Goal: Information Seeking & Learning: Learn about a topic

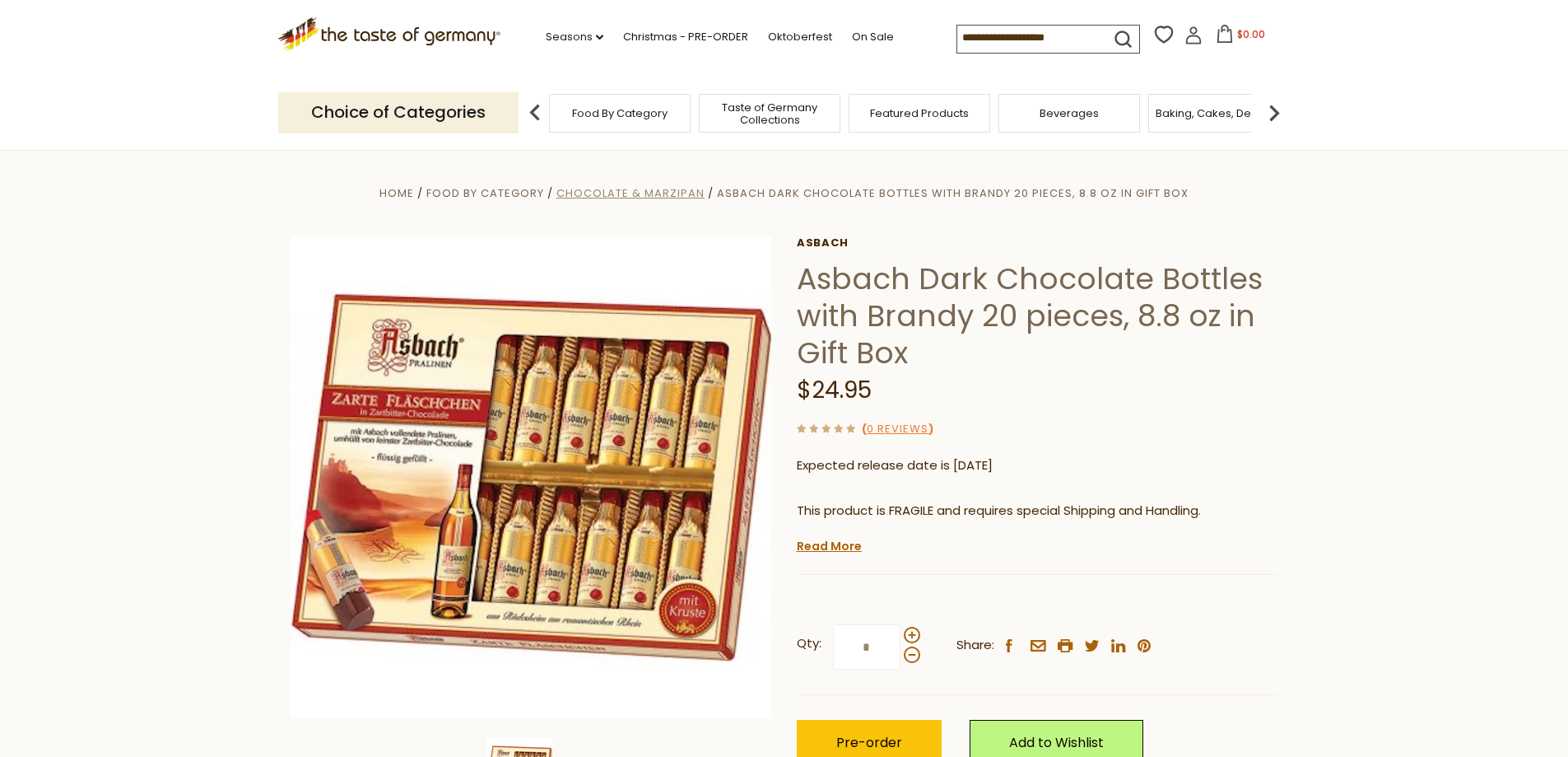
click at [625, 193] on span "Chocolate & Marzipan" at bounding box center [630, 192] width 148 height 15
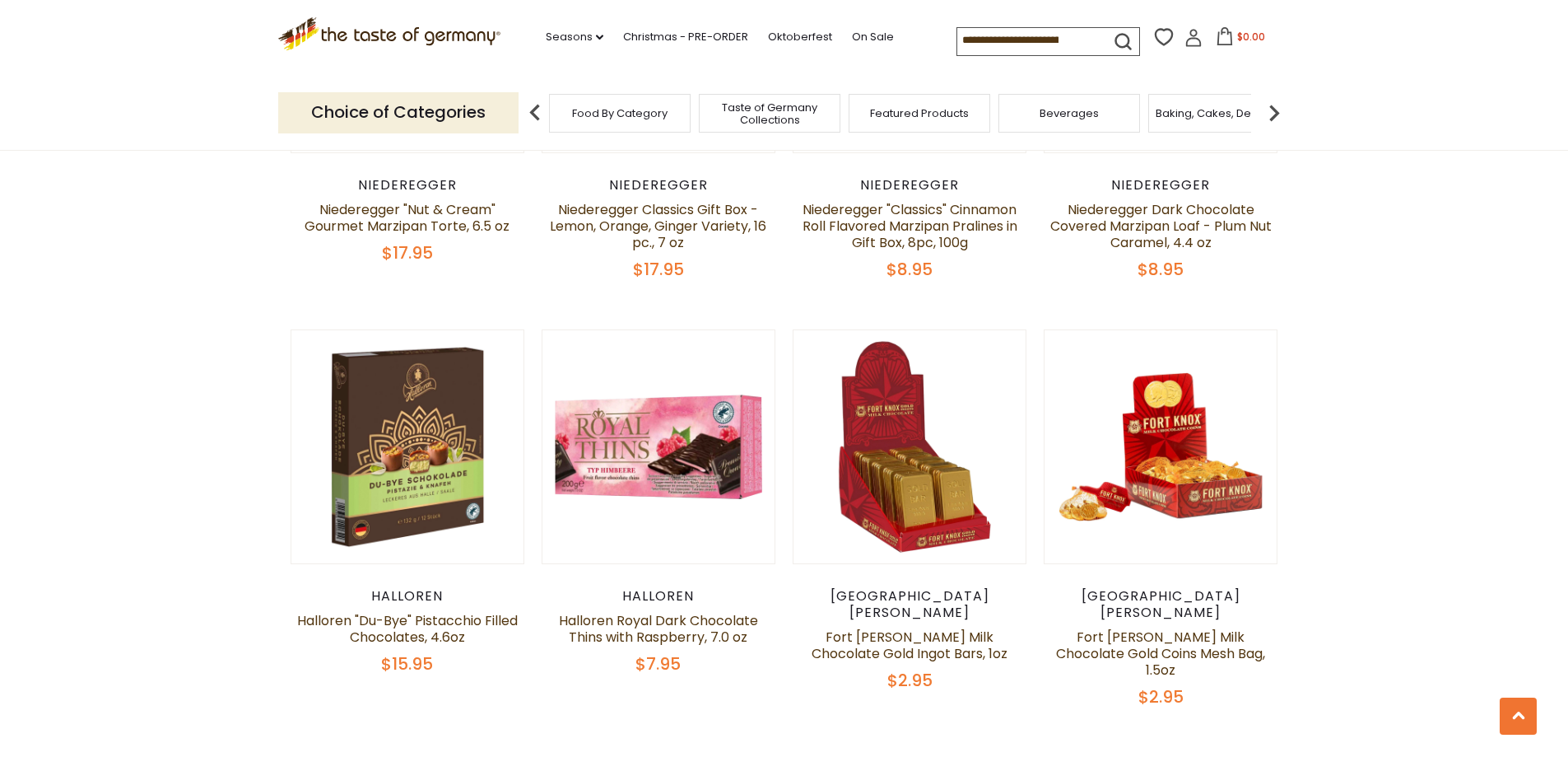
scroll to position [2060, 0]
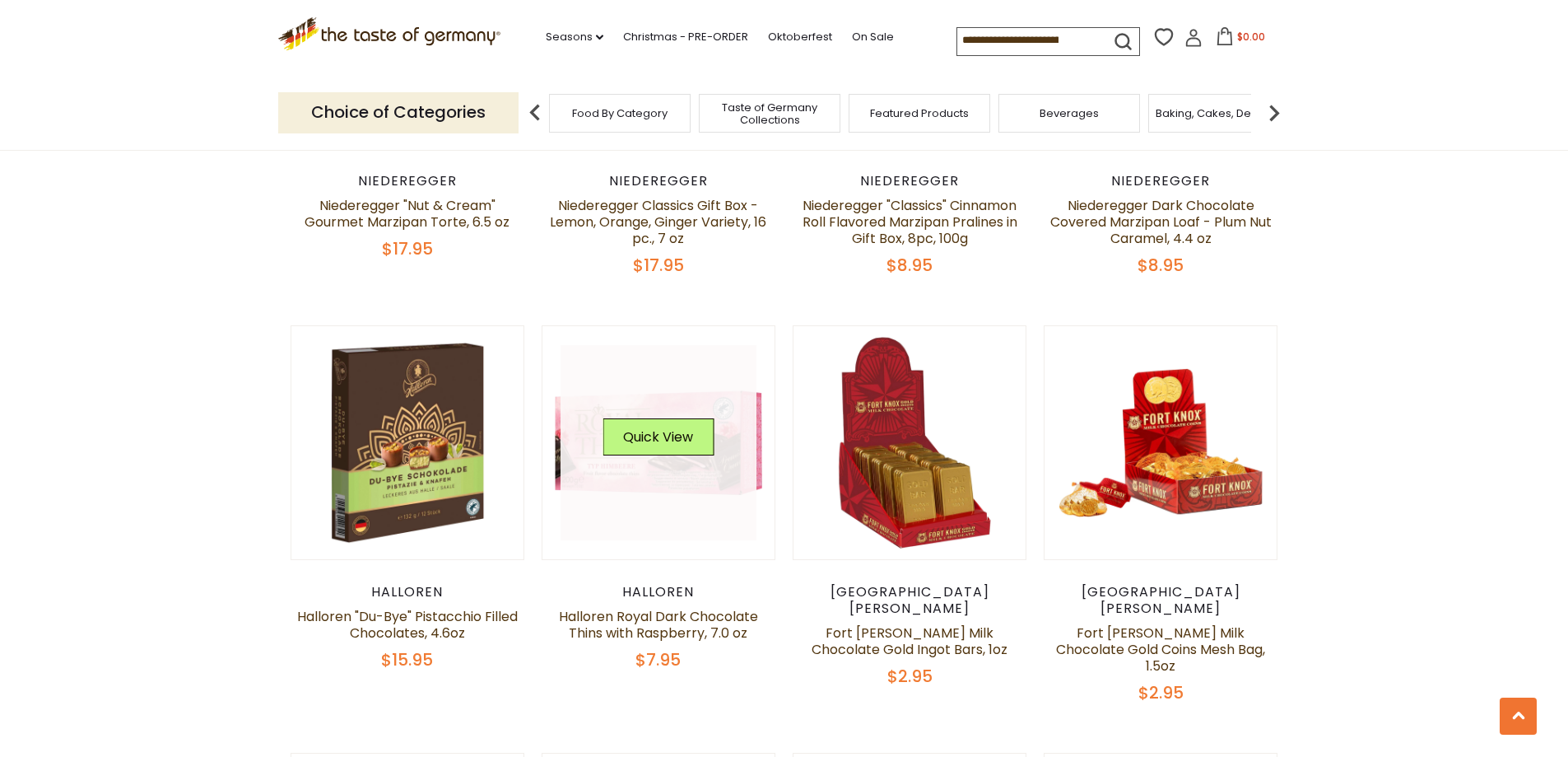
click at [683, 463] on link at bounding box center [659, 443] width 196 height 196
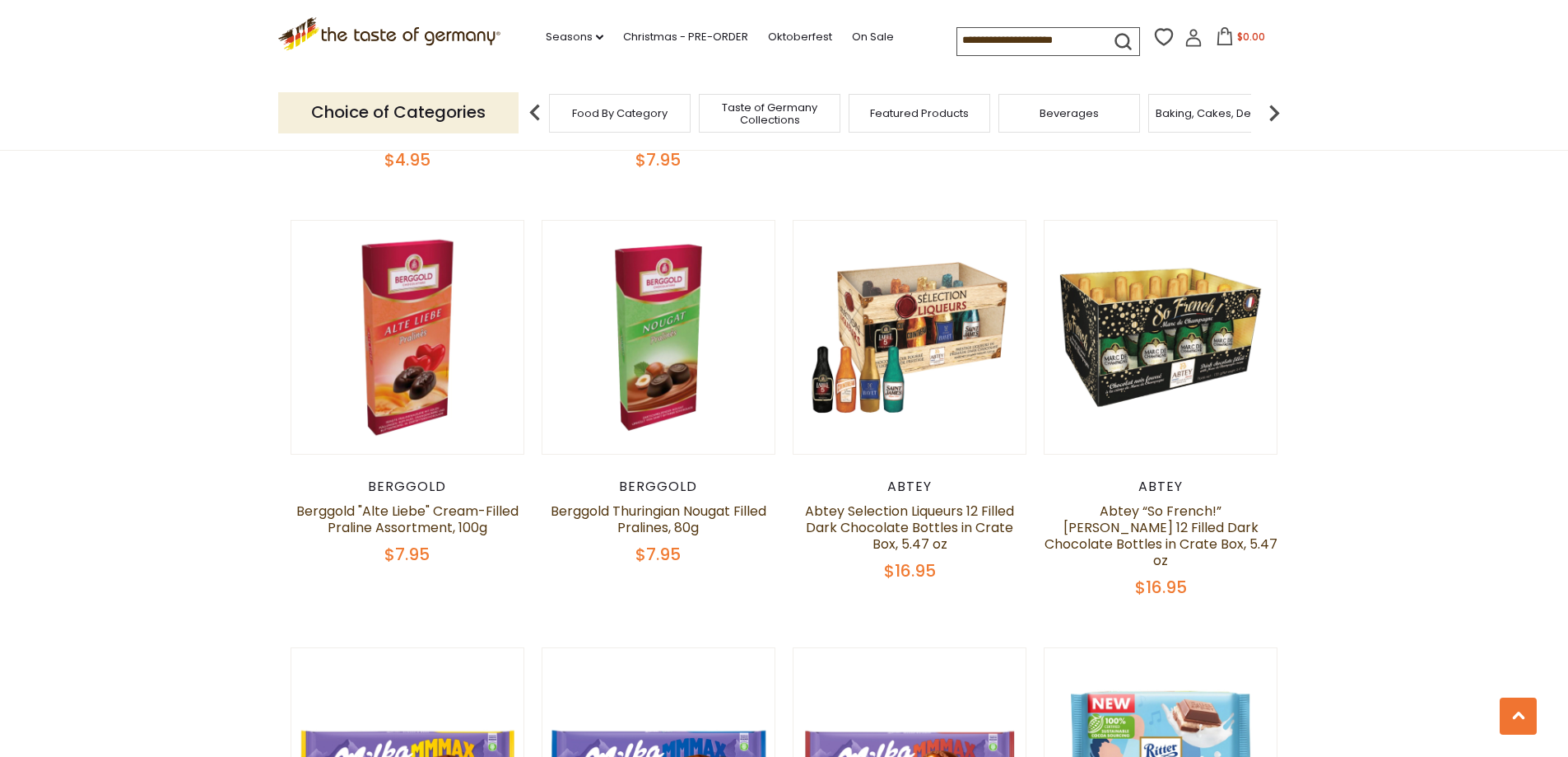
scroll to position [2965, 0]
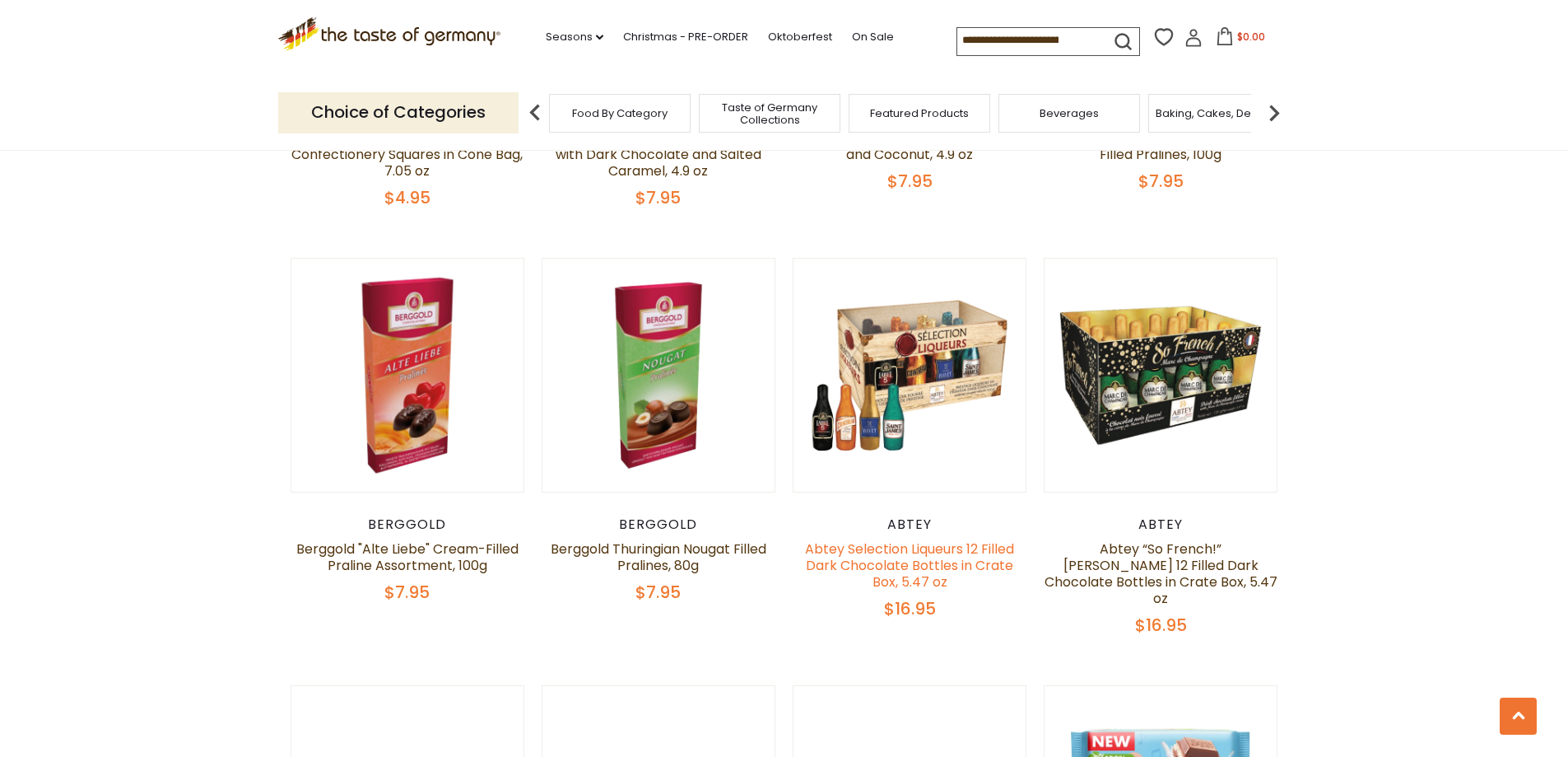
click at [937, 539] on link "Abtey Selection Liqueurs 12 Filled Dark Chocolate Bottles in Crate Box, 5.47 oz" at bounding box center [909, 566] width 209 height 52
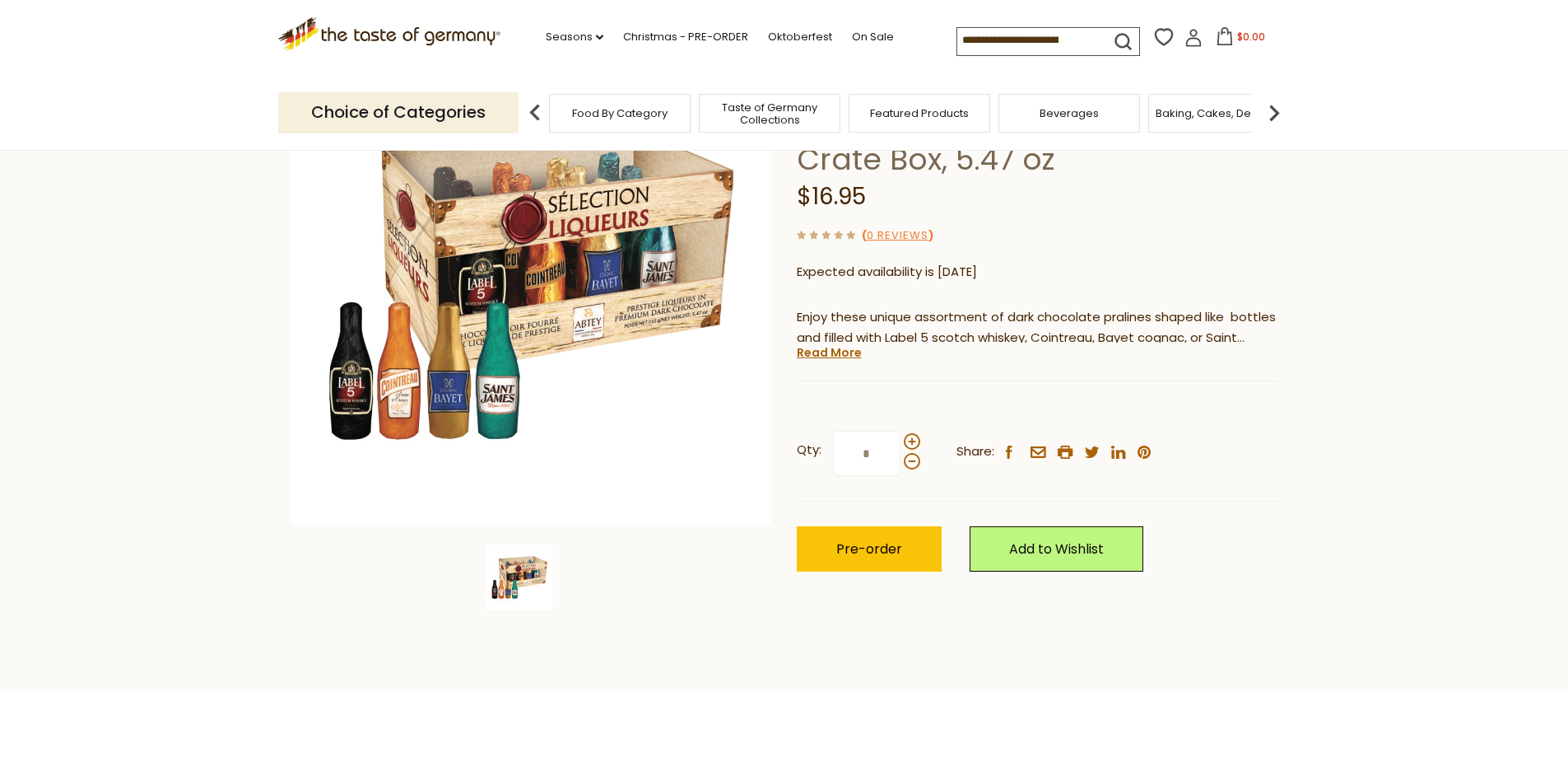
scroll to position [247, 0]
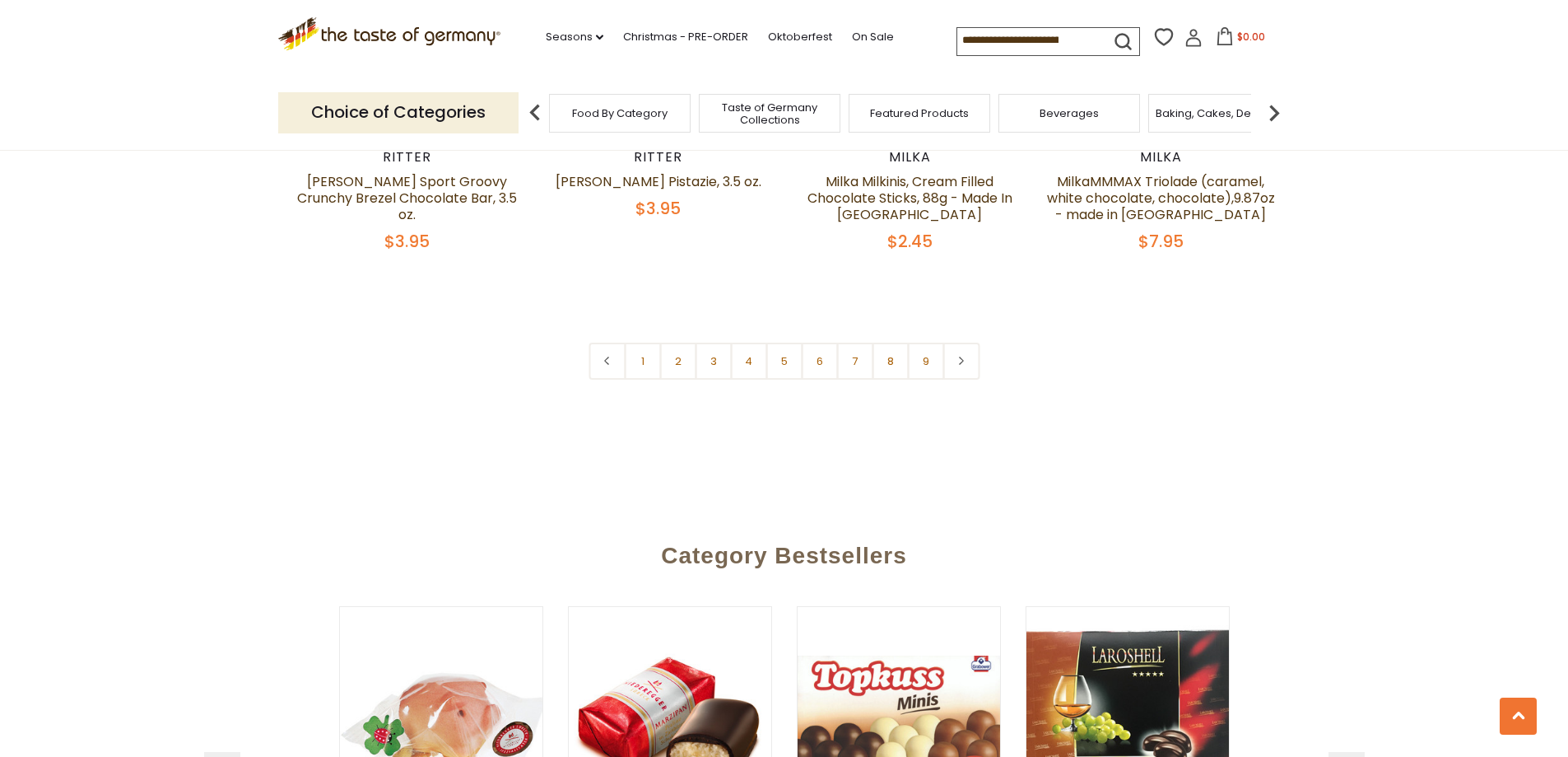
scroll to position [4283, 0]
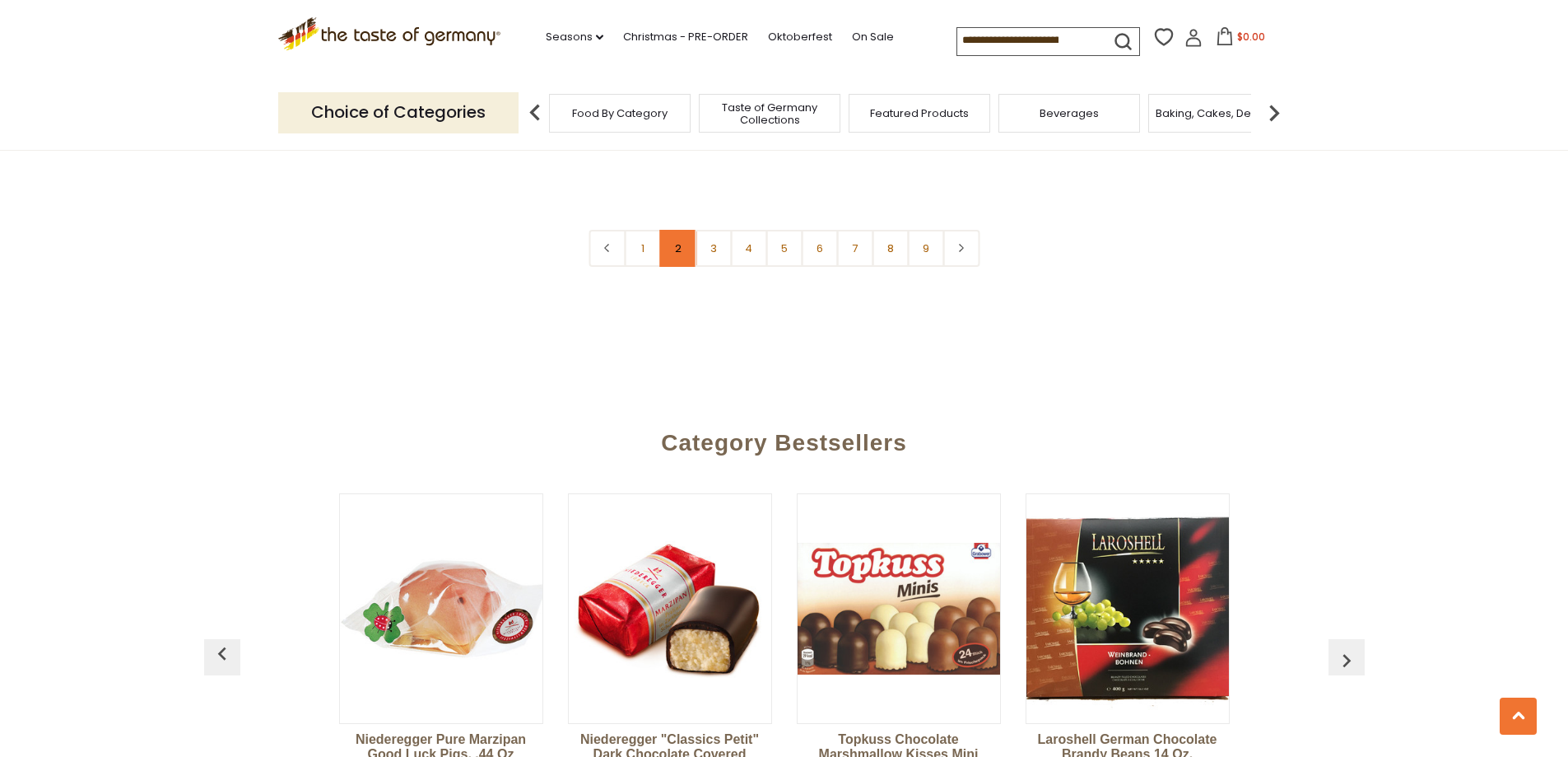
click at [673, 230] on link "2" at bounding box center [678, 248] width 37 height 37
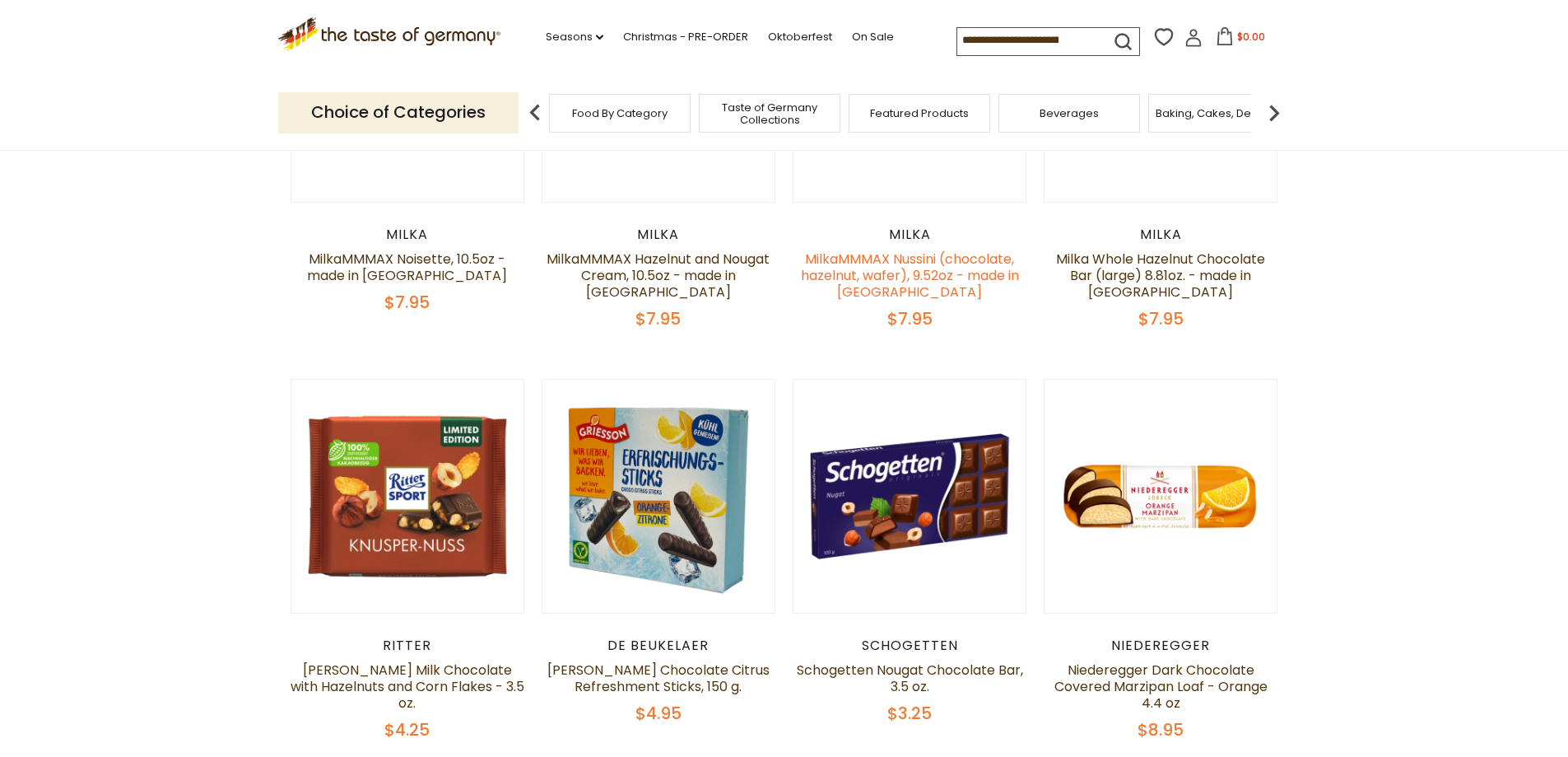
scroll to position [649, 0]
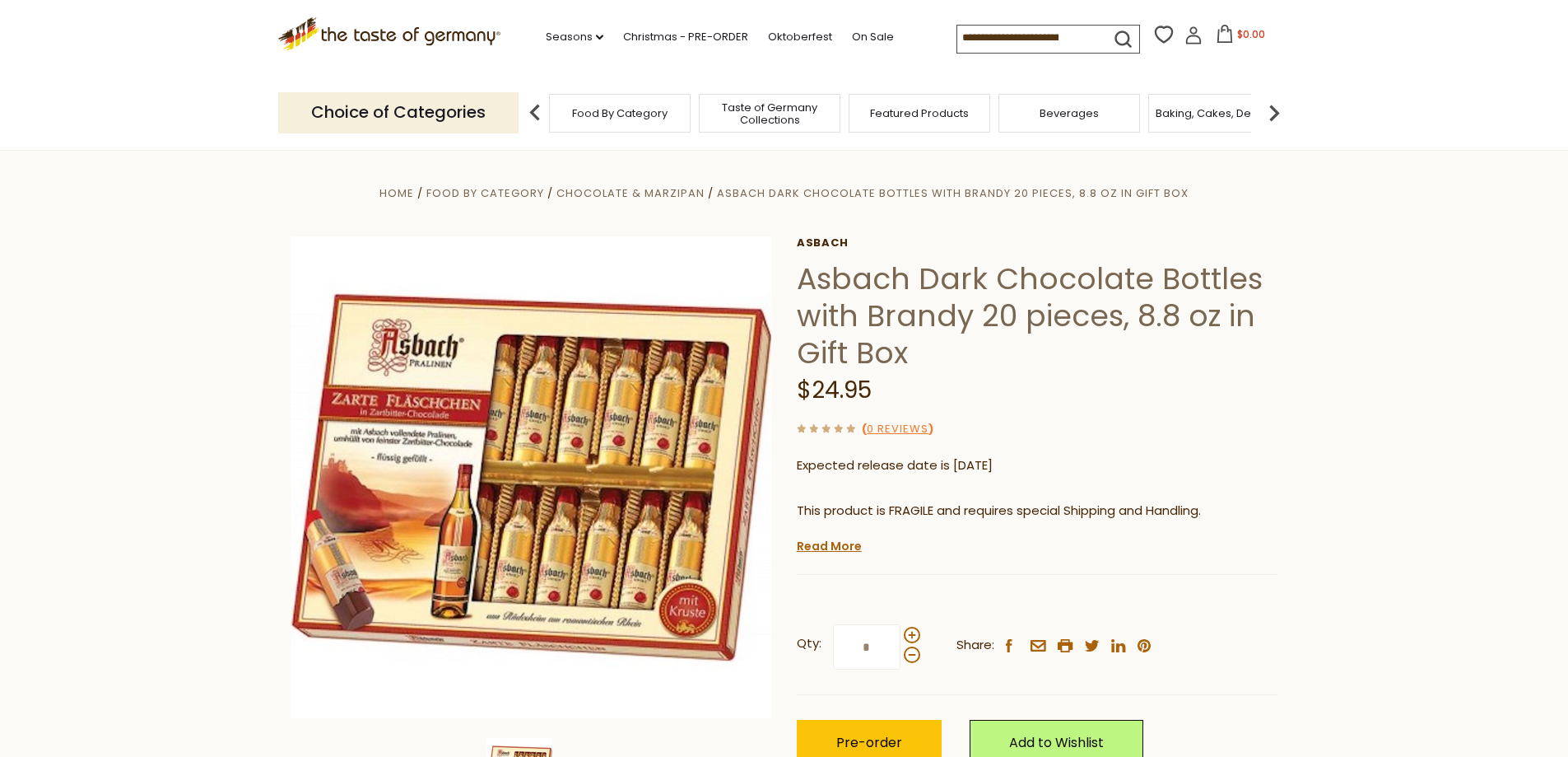
click at [620, 184] on li "Chocolate & Marzipan" at bounding box center [634, 193] width 157 height 18
click at [655, 191] on span "Chocolate & Marzipan" at bounding box center [630, 192] width 148 height 15
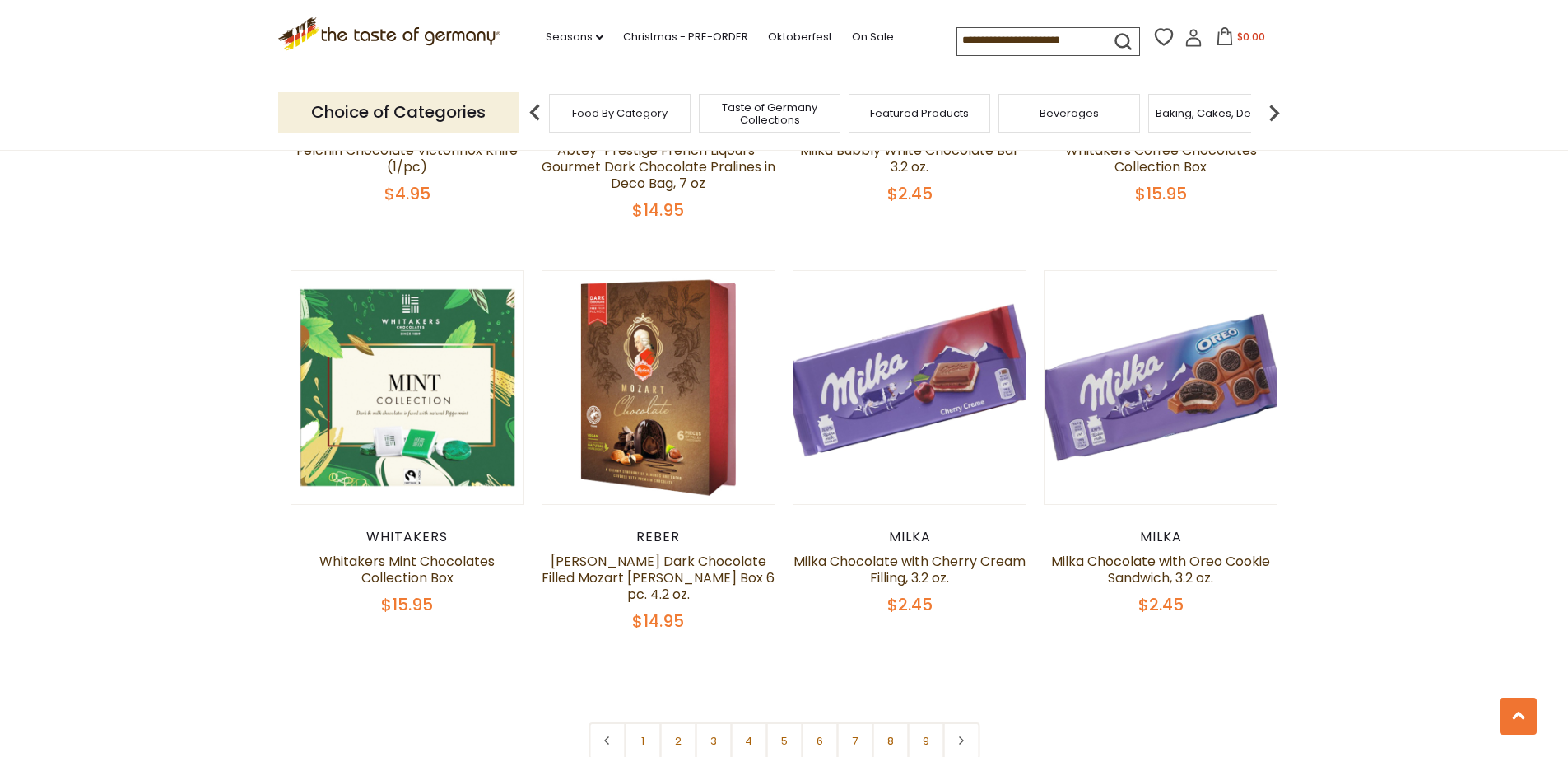
scroll to position [3789, 0]
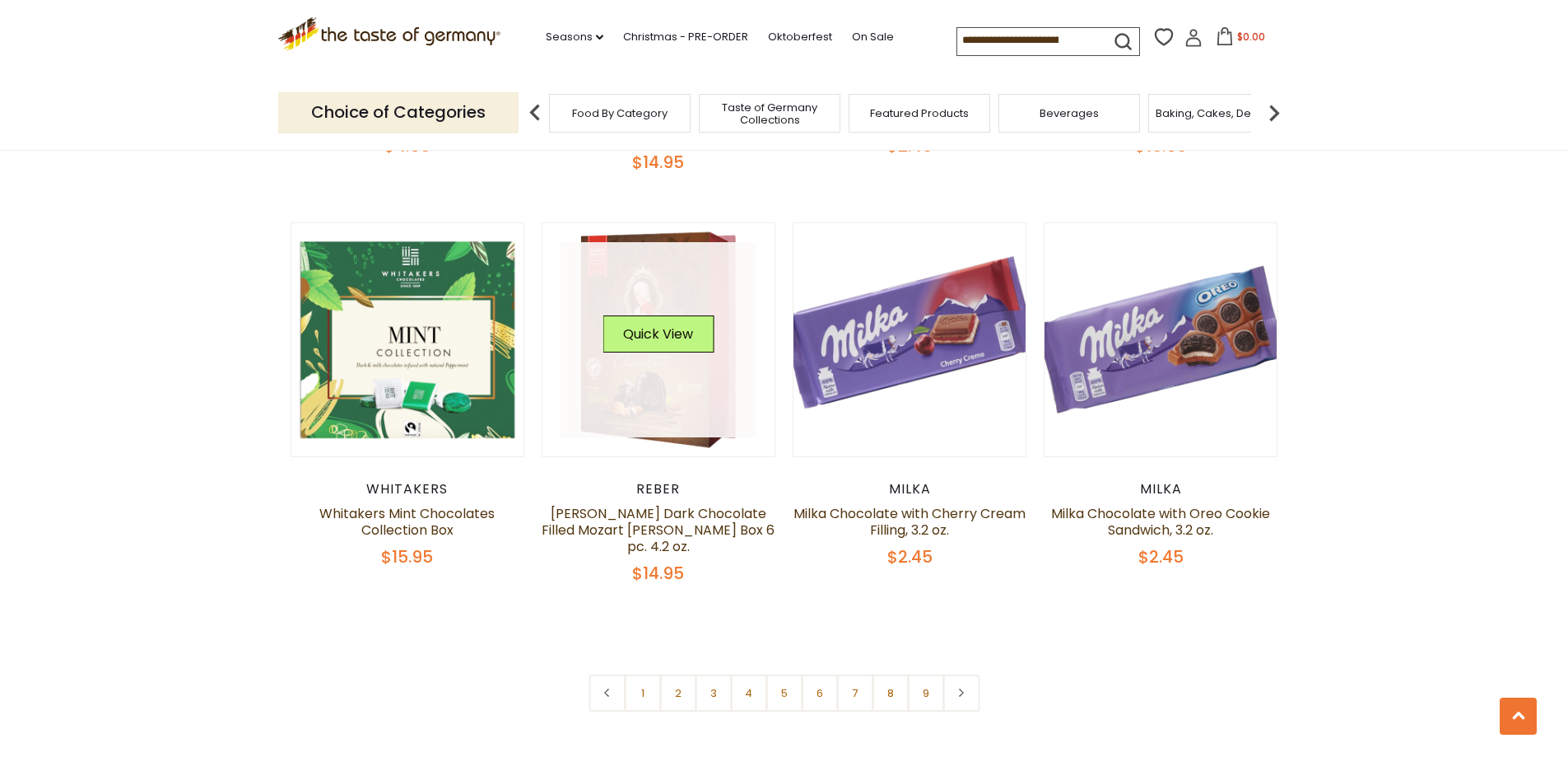
click at [675, 420] on link at bounding box center [659, 340] width 196 height 196
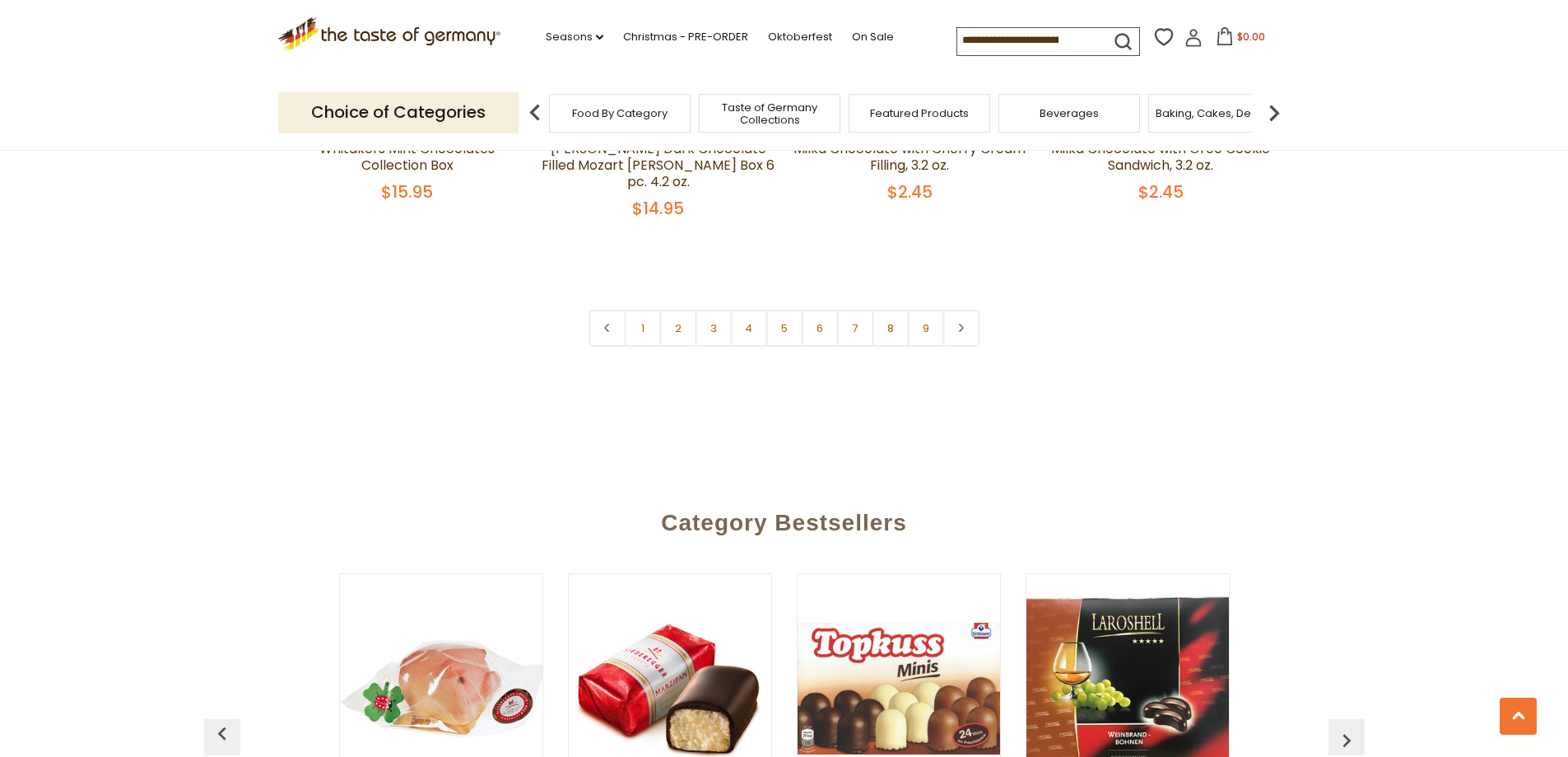
scroll to position [4119, 0]
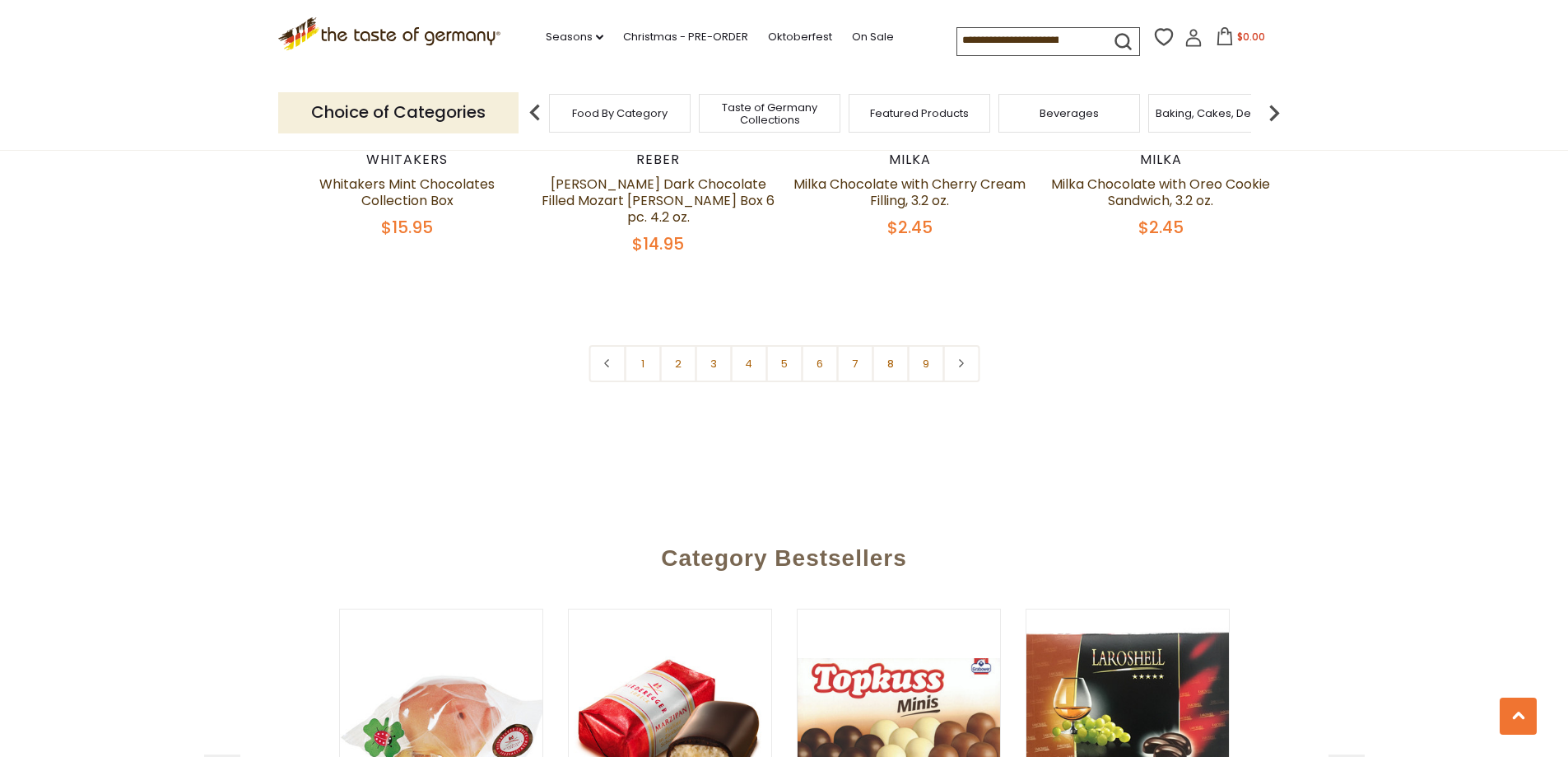
click at [673, 352] on link "2" at bounding box center [678, 363] width 37 height 37
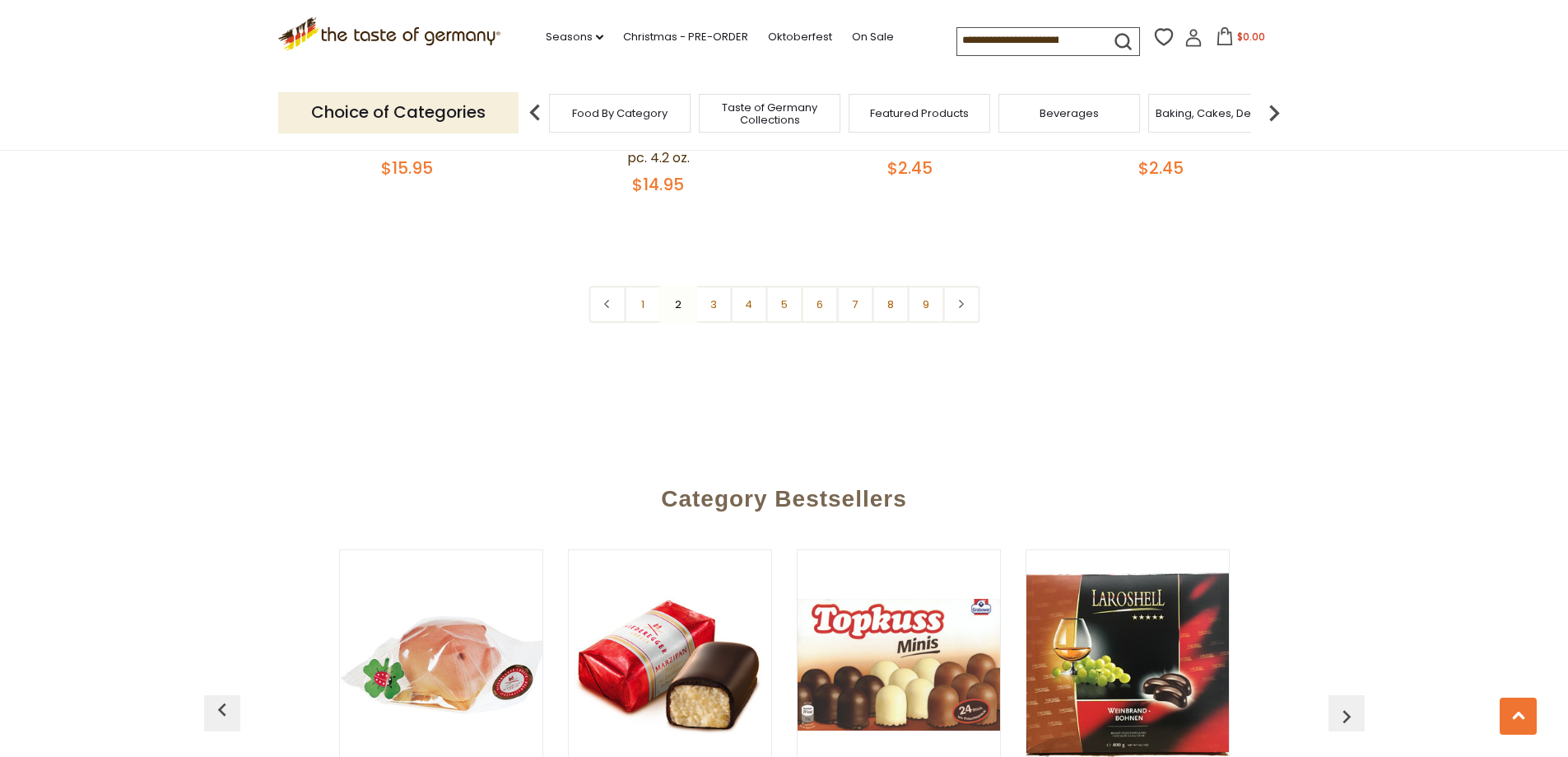
scroll to position [4171, 0]
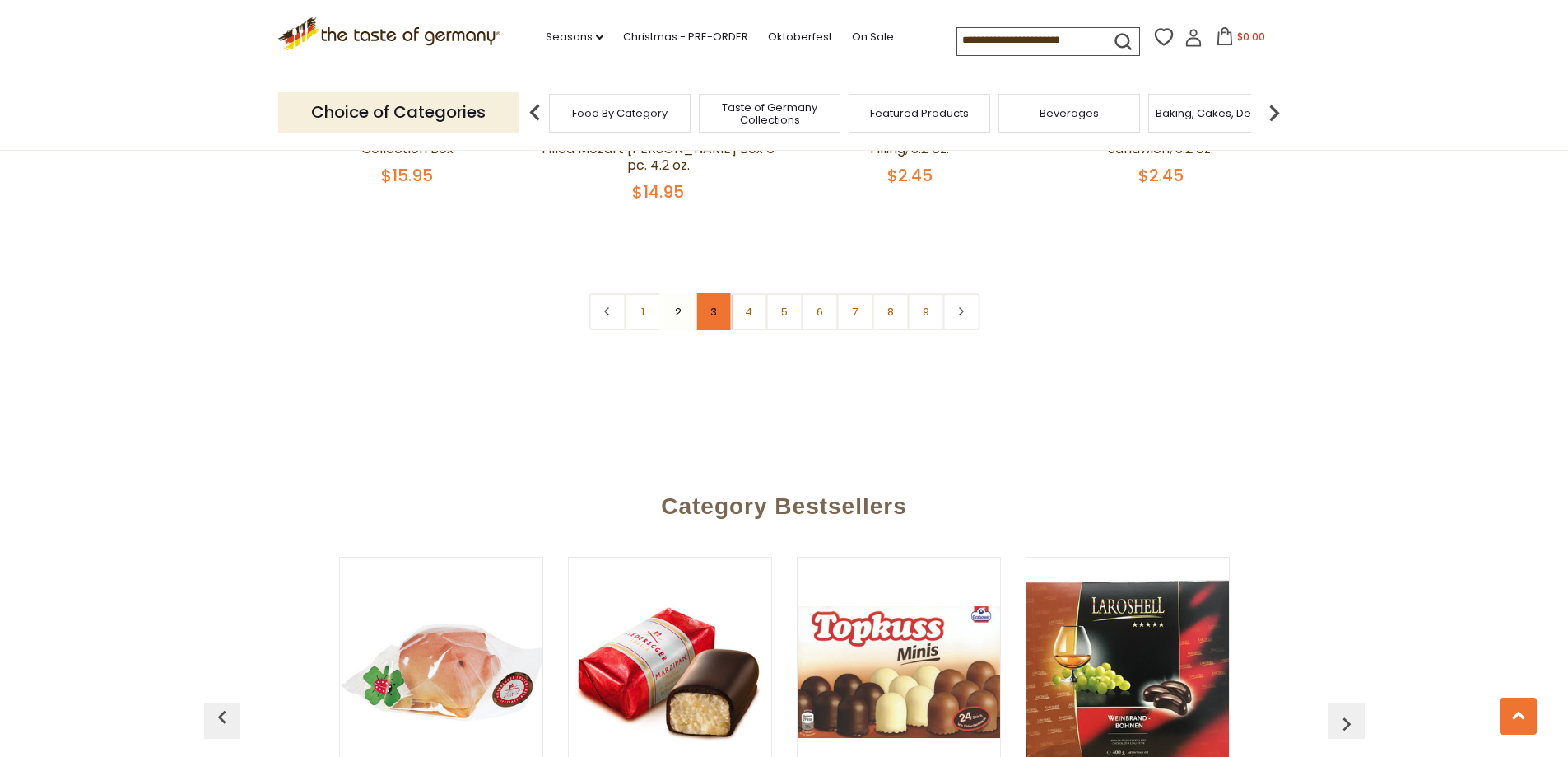
click at [714, 300] on link "3" at bounding box center [713, 311] width 37 height 37
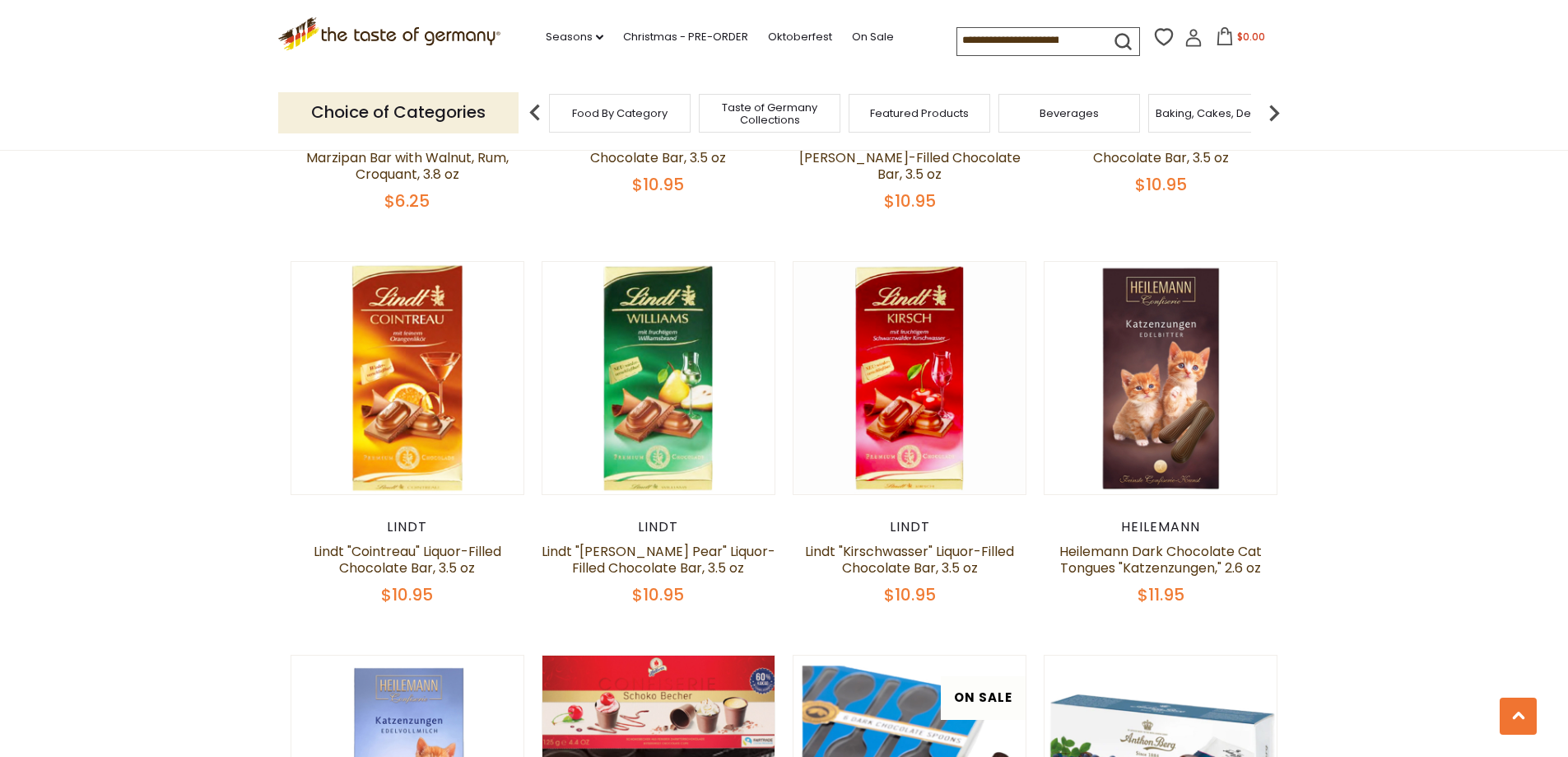
scroll to position [1720, 0]
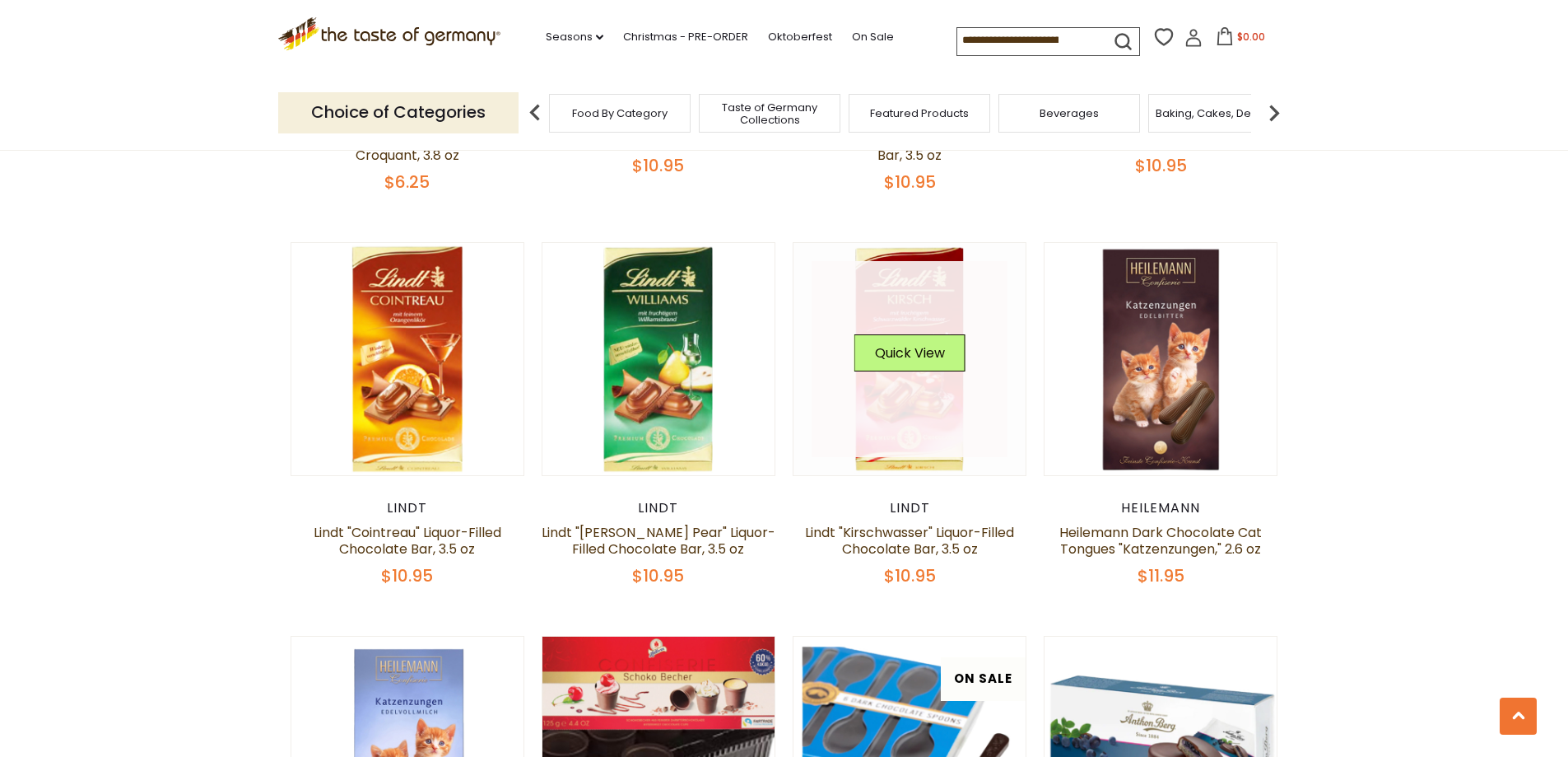
click at [909, 314] on link at bounding box center [909, 359] width 196 height 196
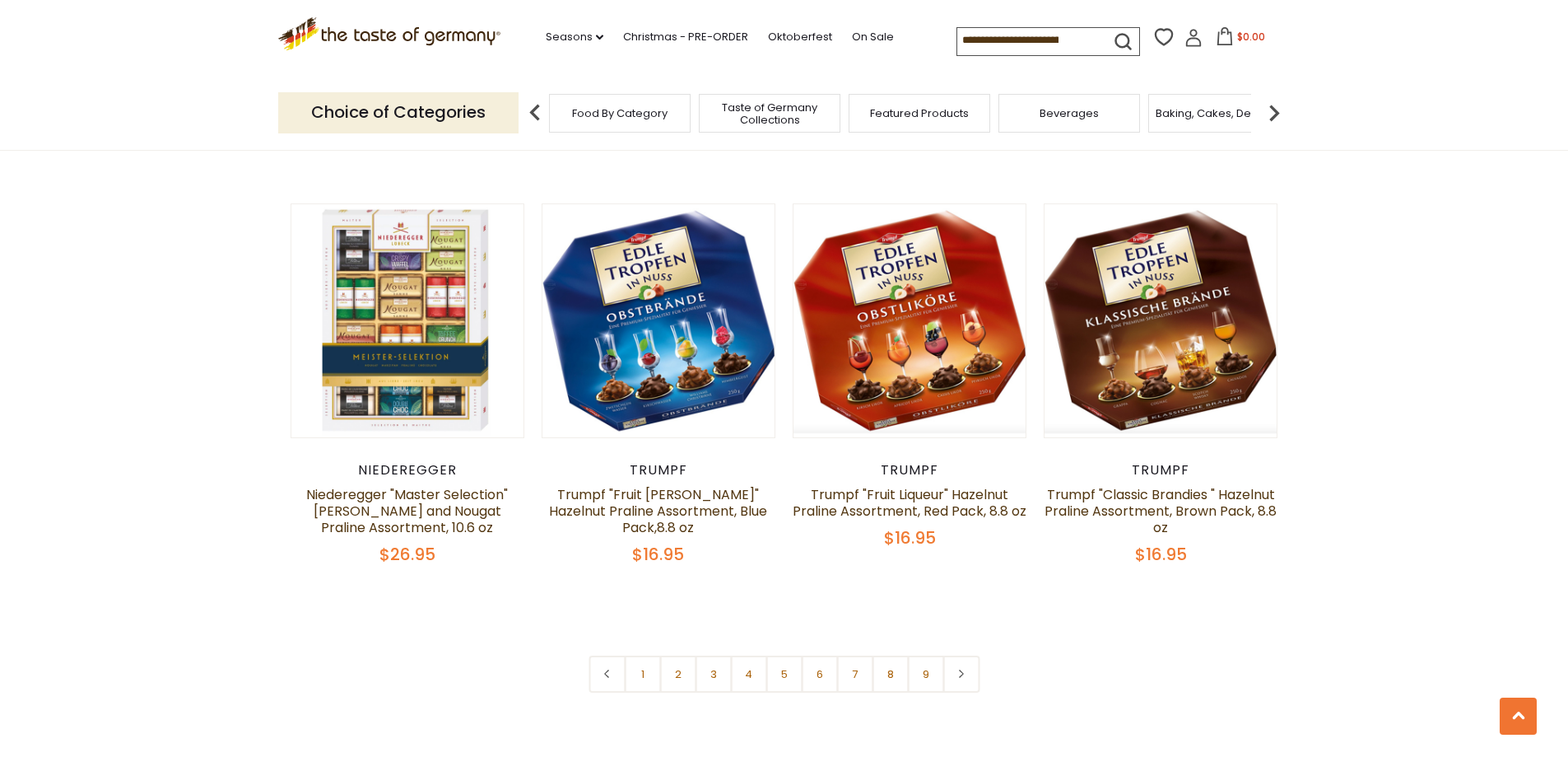
scroll to position [3861, 0]
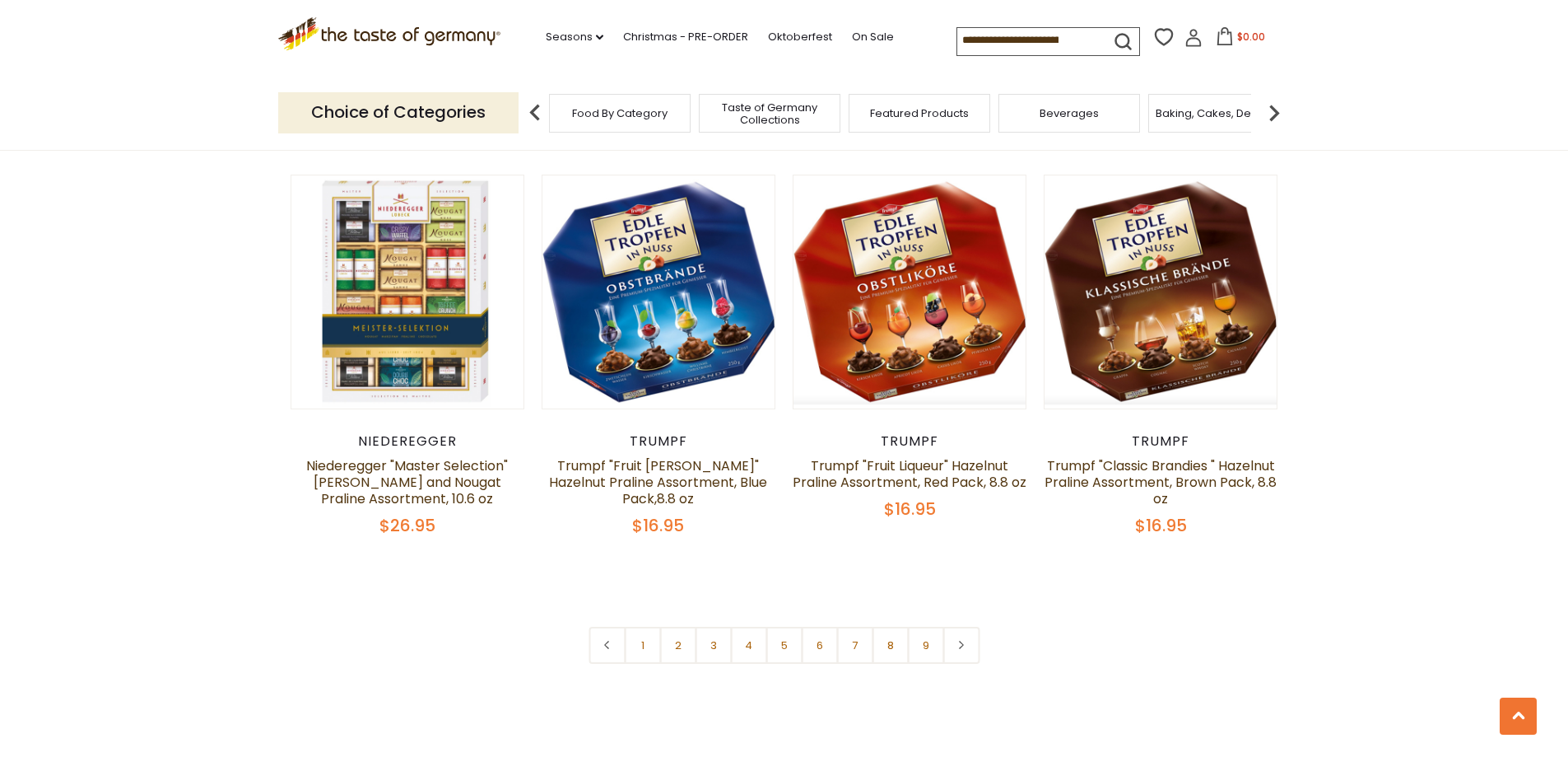
click at [961, 634] on link at bounding box center [961, 645] width 37 height 37
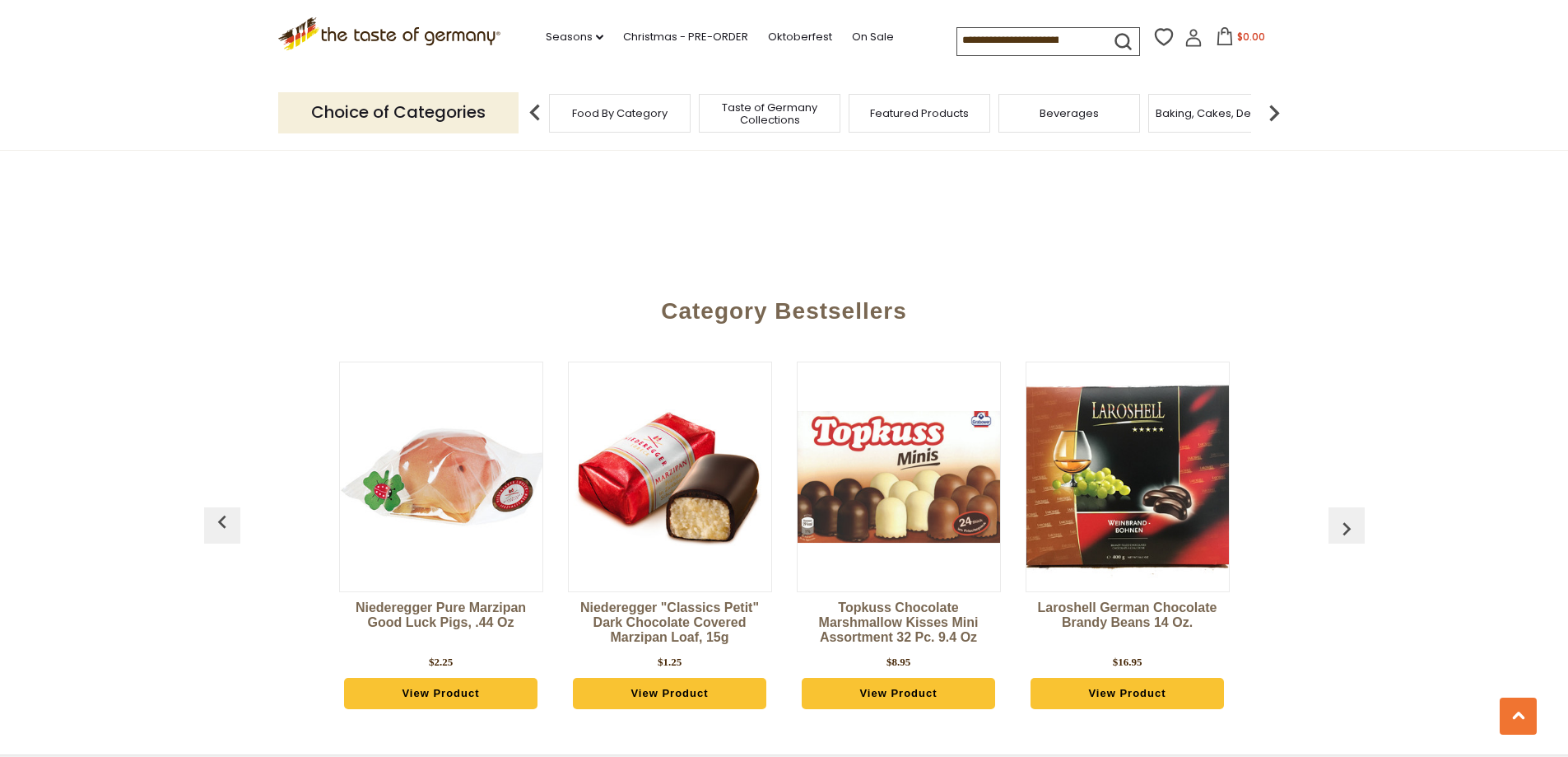
scroll to position [4448, 0]
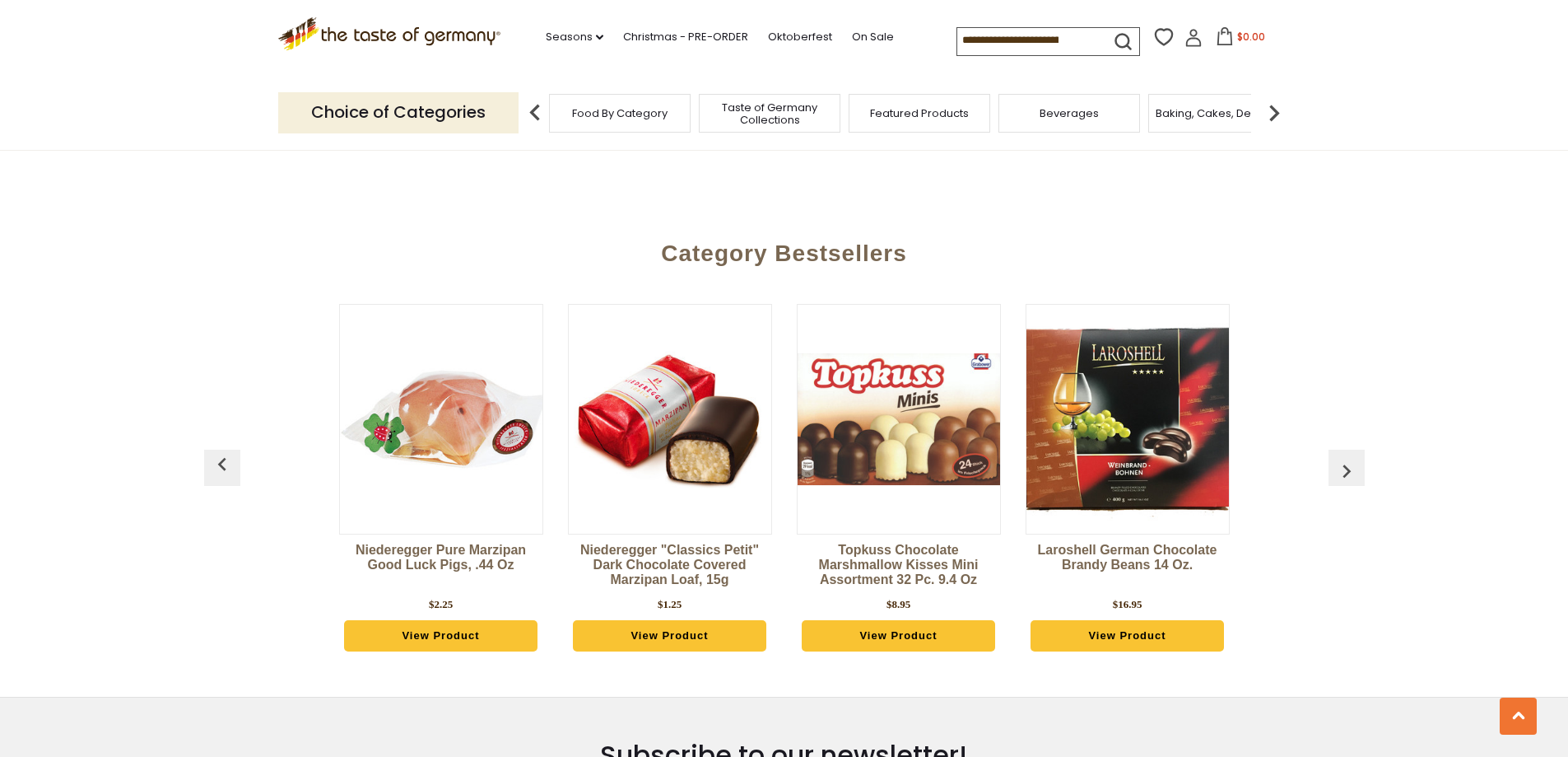
click at [1147, 551] on link "Laroshell German Chocolate Brandy Beans 14 oz." at bounding box center [1128, 567] width 204 height 49
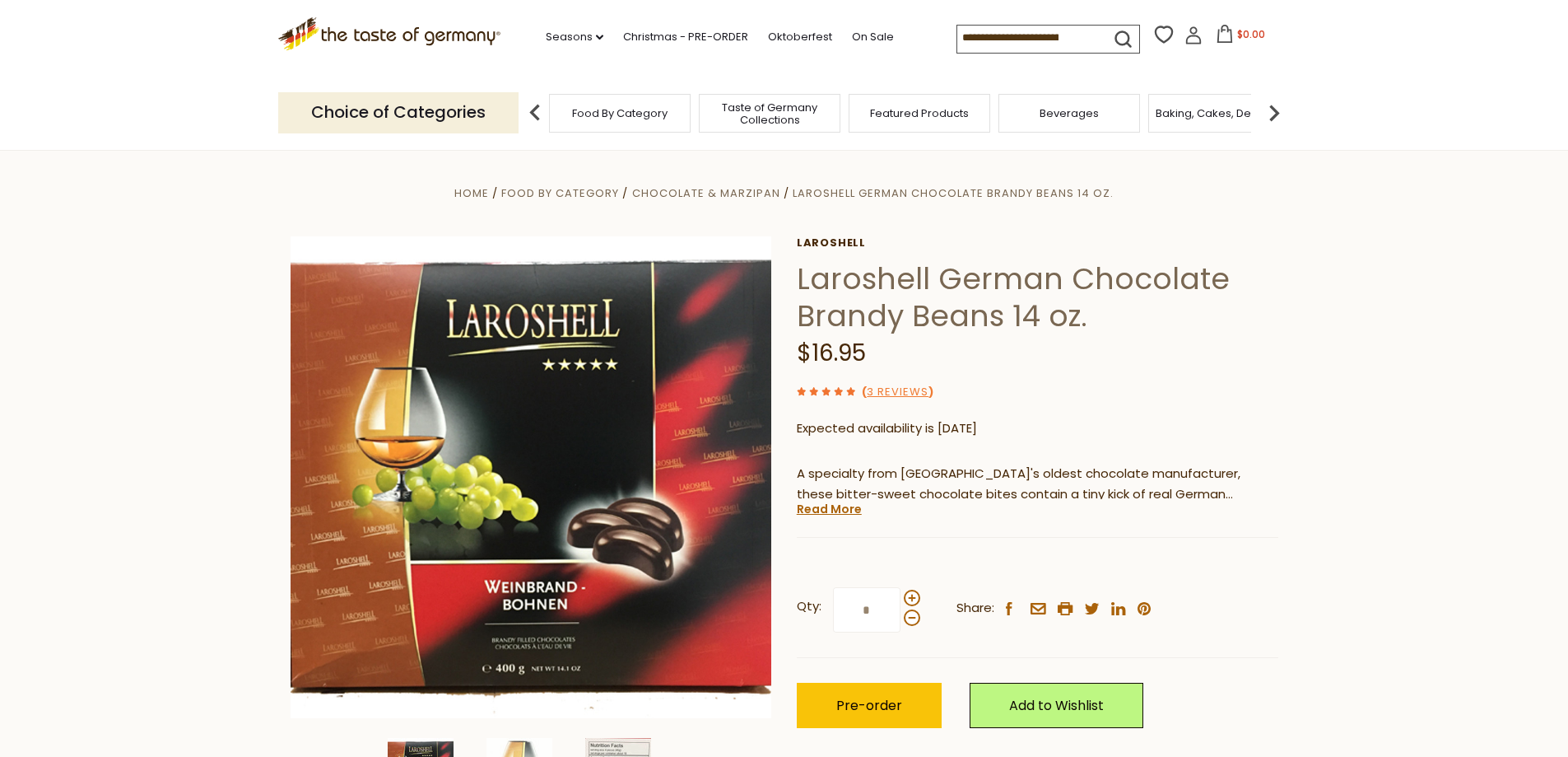
click at [1442, 280] on section "Home Food By Category Chocolate & Marzipan Laroshell German Chocolate Brandy Be…" at bounding box center [784, 539] width 1568 height 779
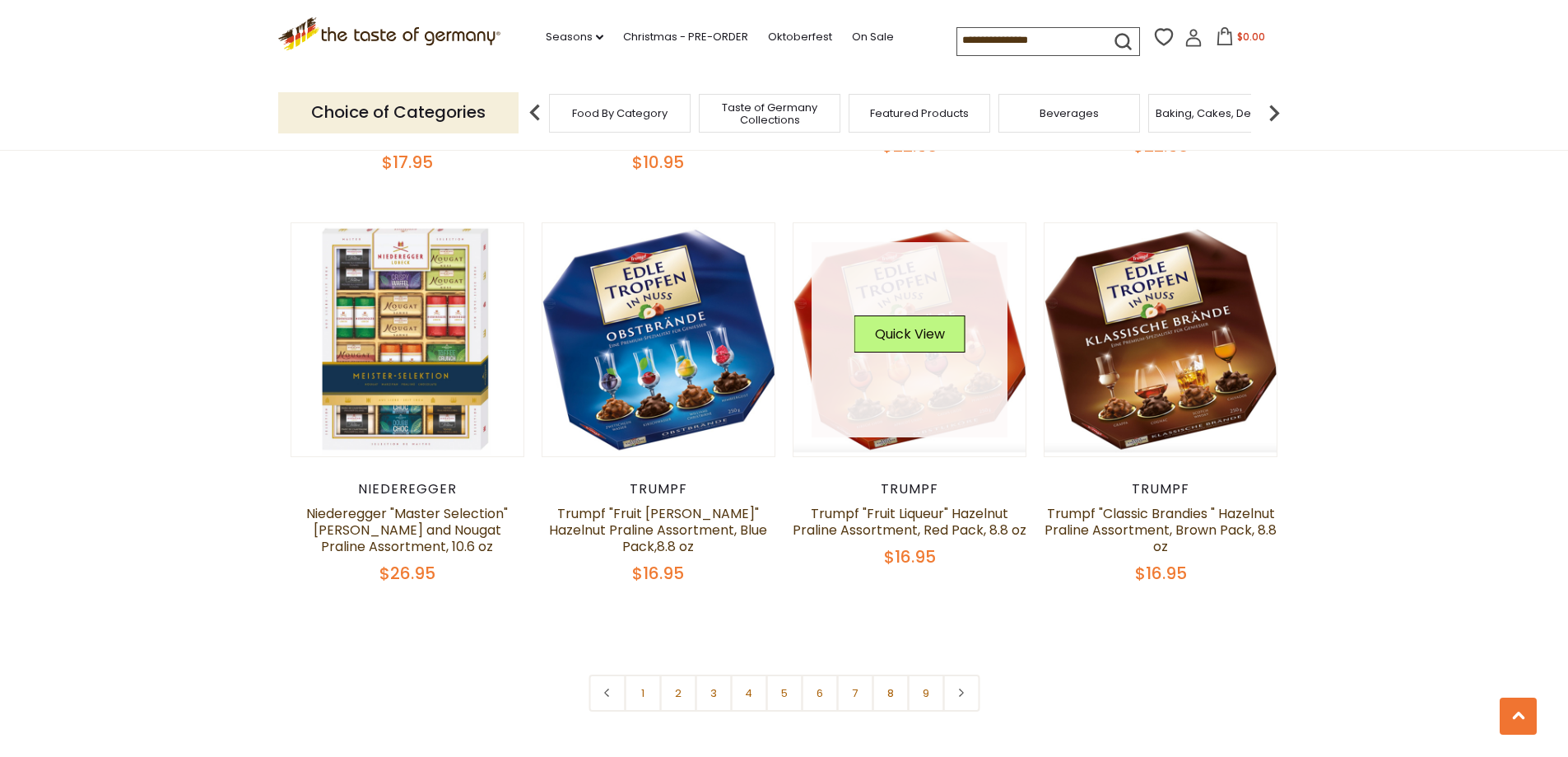
scroll to position [4036, 0]
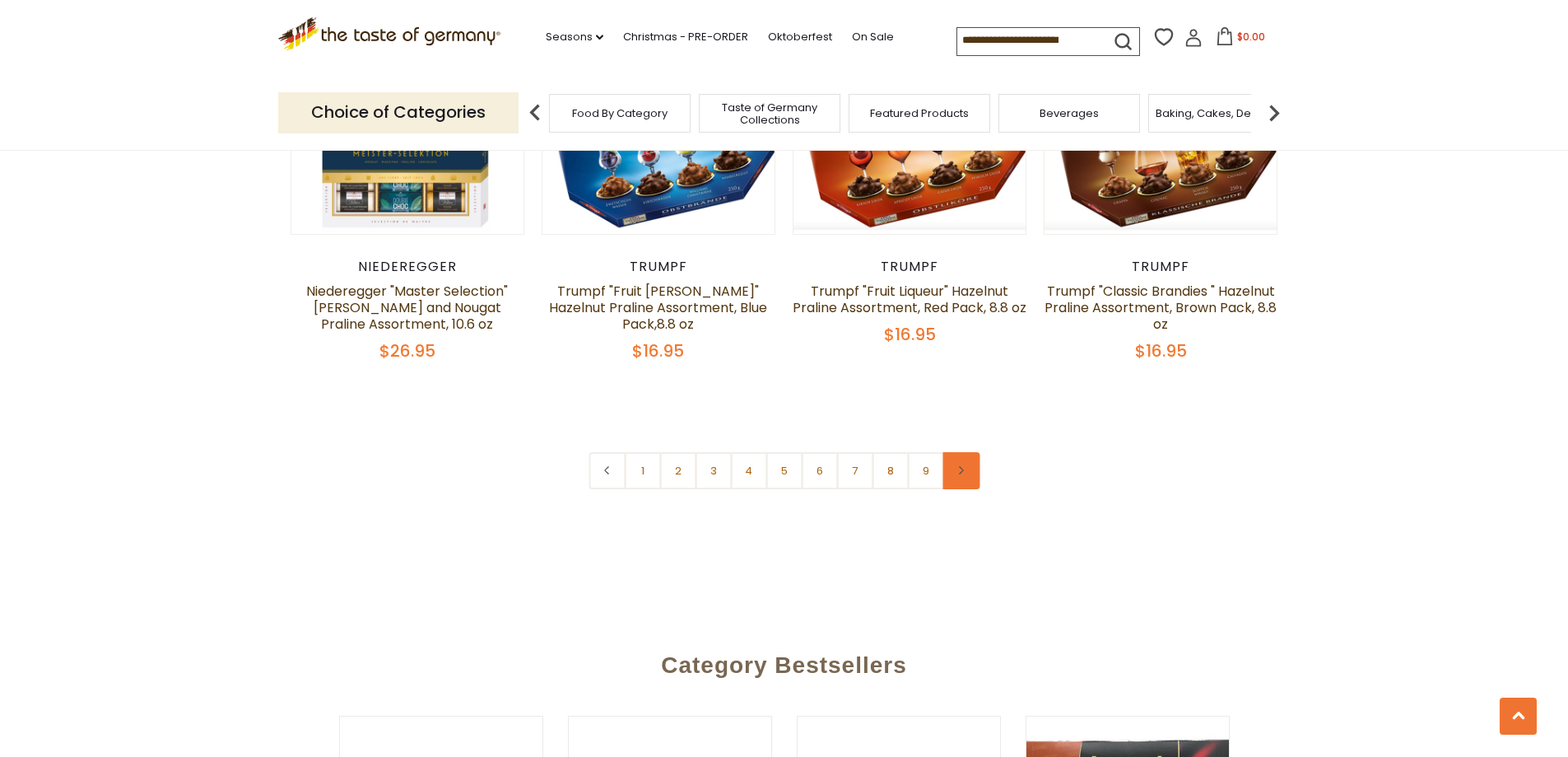
click at [962, 460] on link at bounding box center [961, 470] width 37 height 37
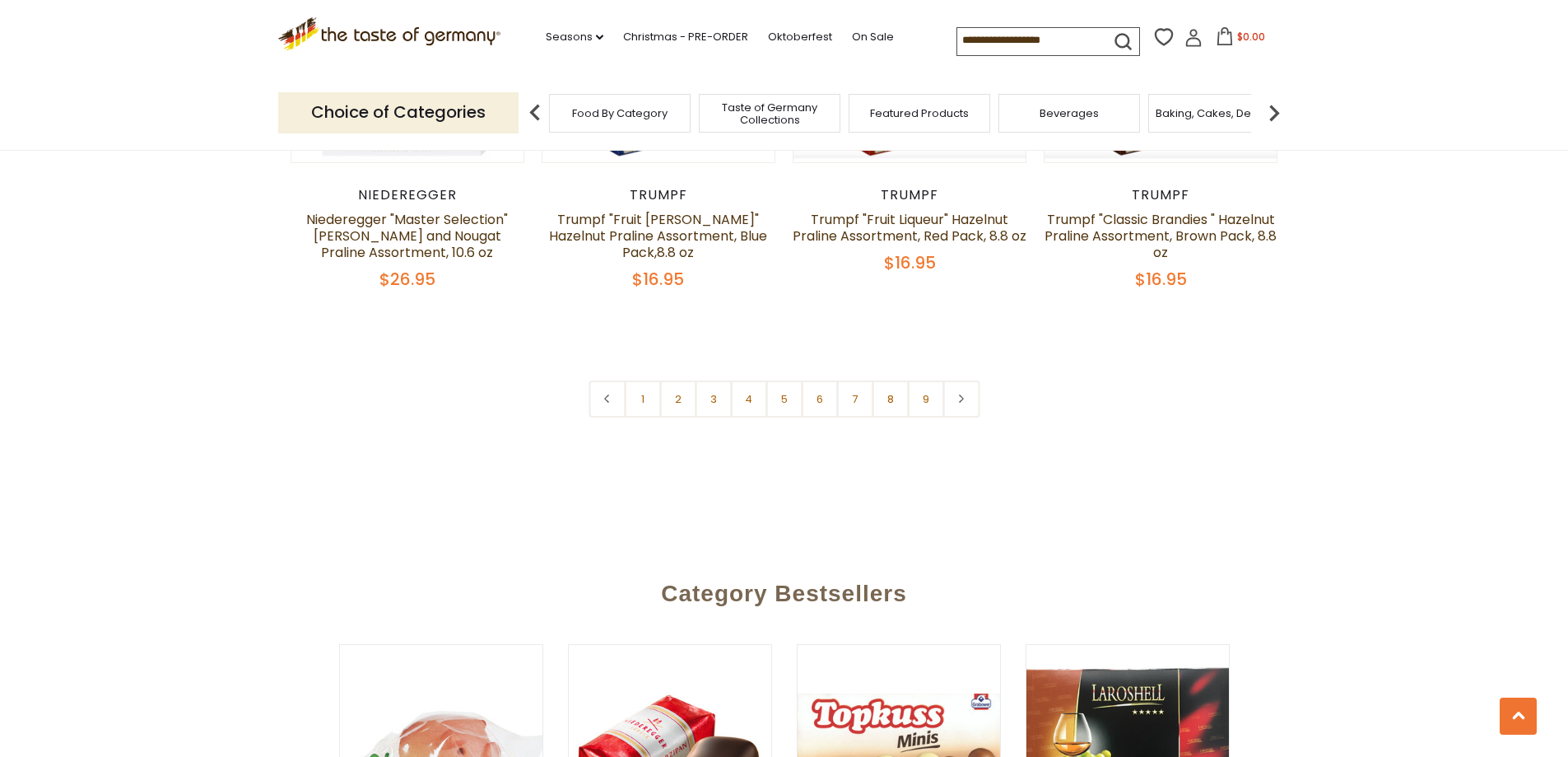
scroll to position [4119, 0]
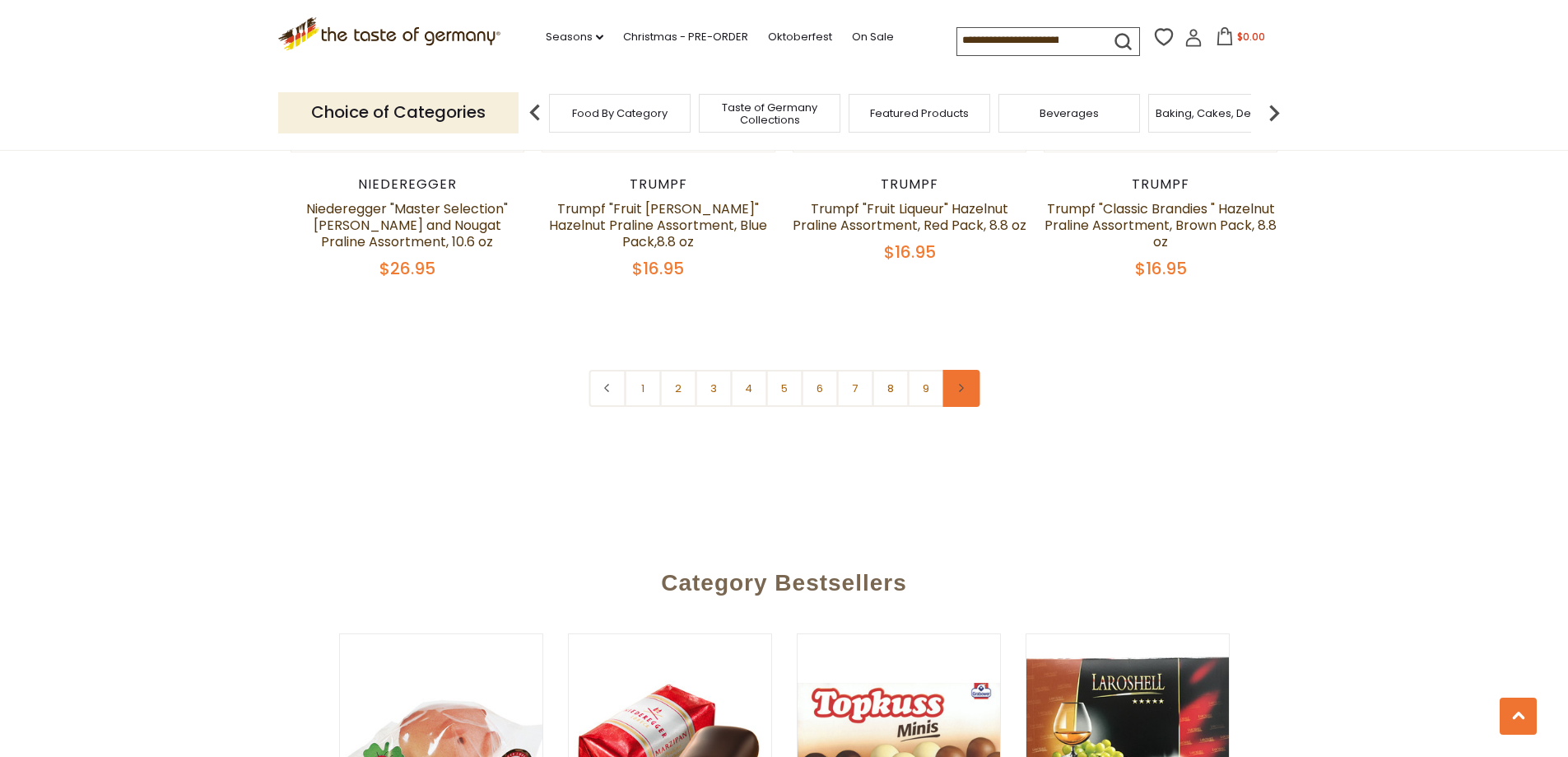
click at [960, 380] on link at bounding box center [961, 387] width 37 height 37
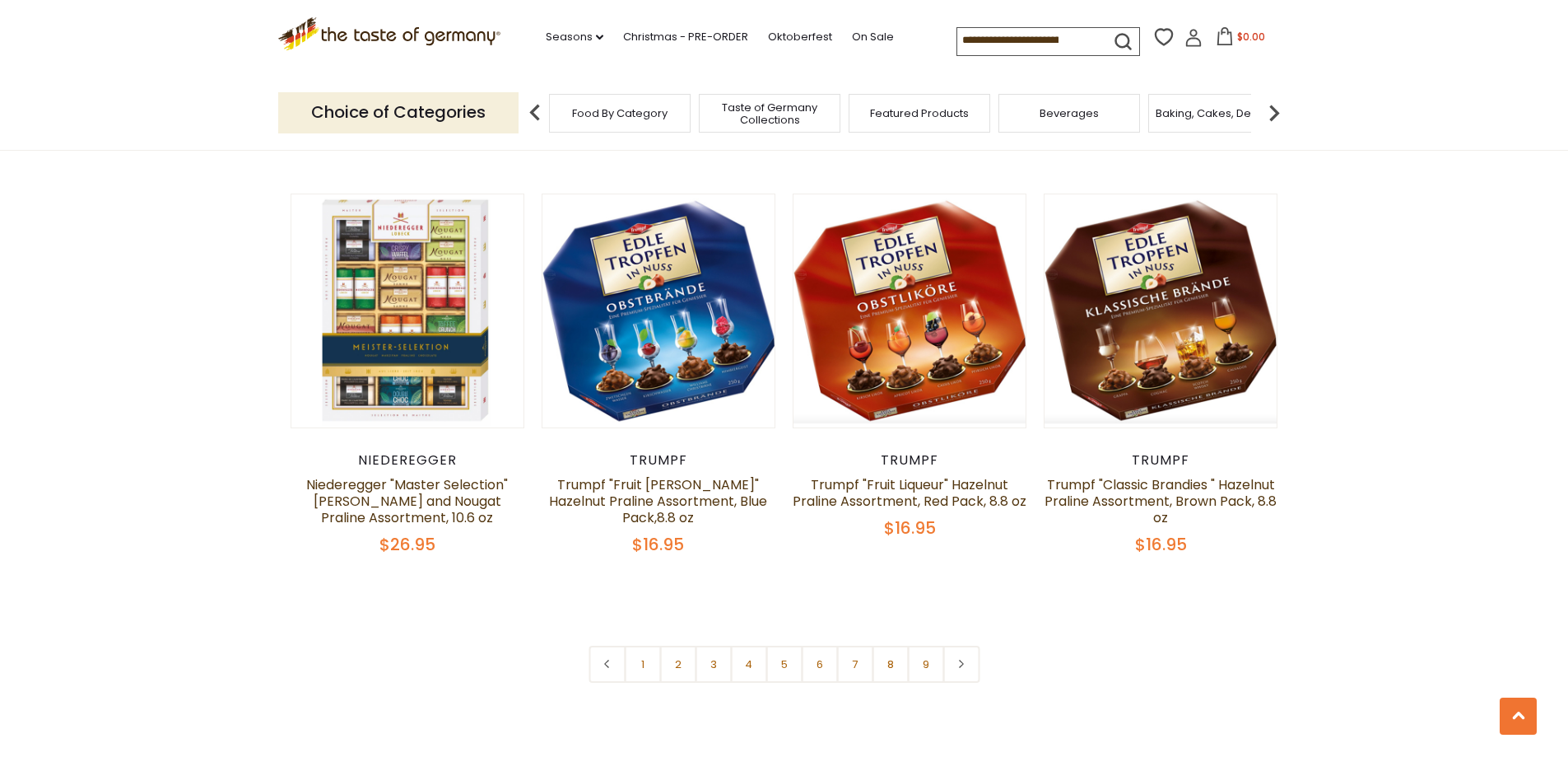
scroll to position [3871, 0]
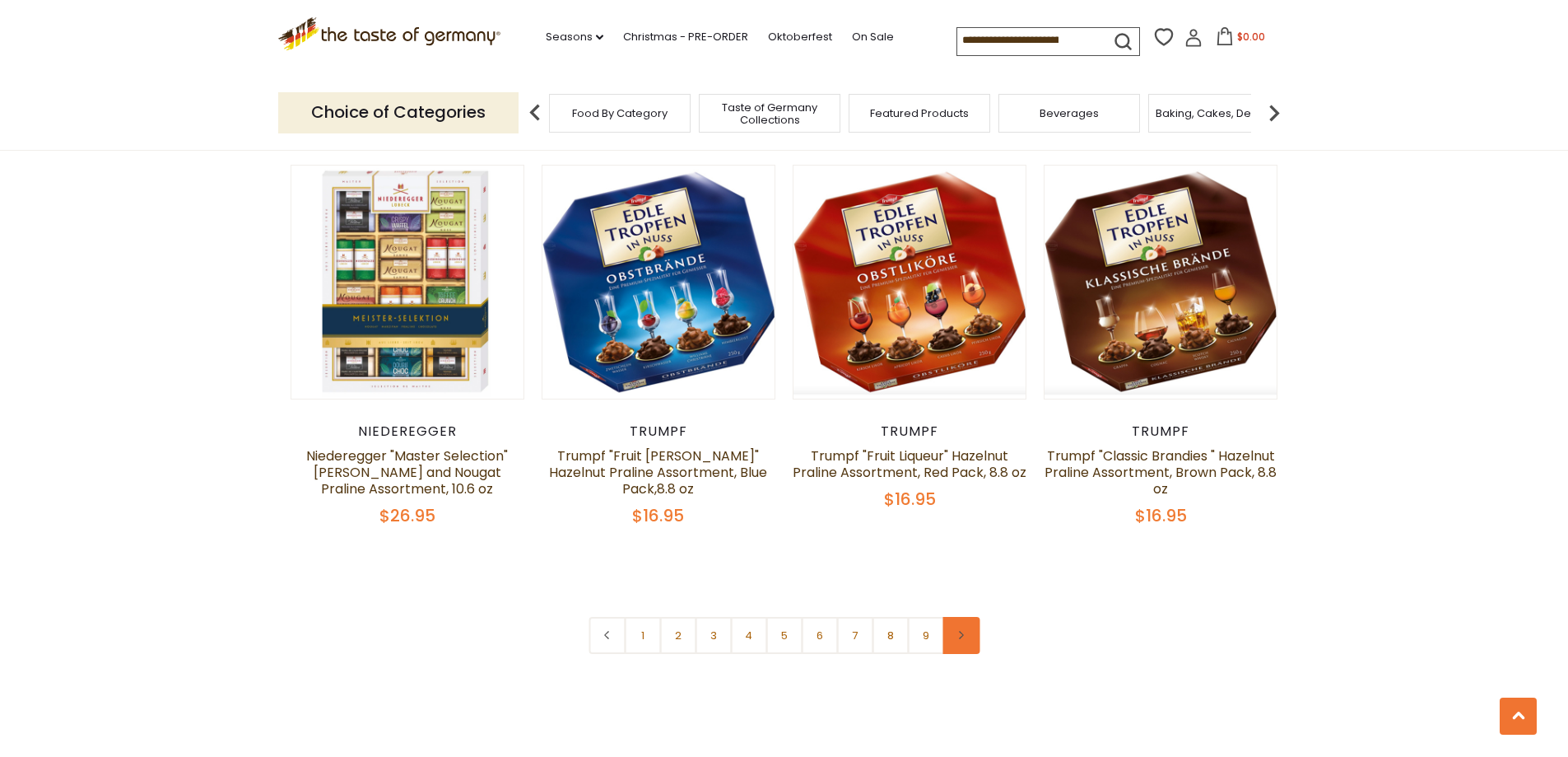
click at [964, 624] on link at bounding box center [961, 635] width 37 height 37
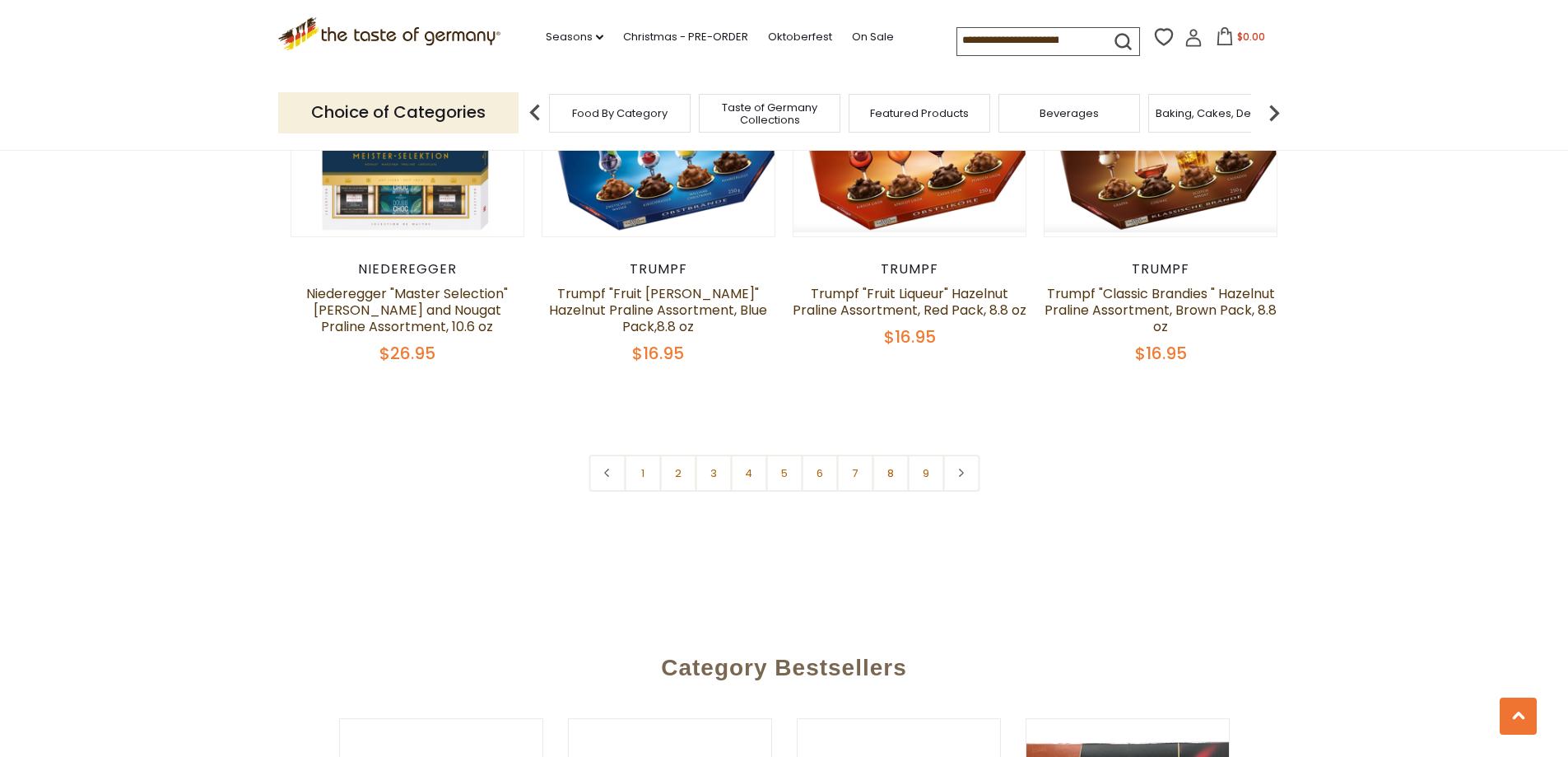
scroll to position [4036, 0]
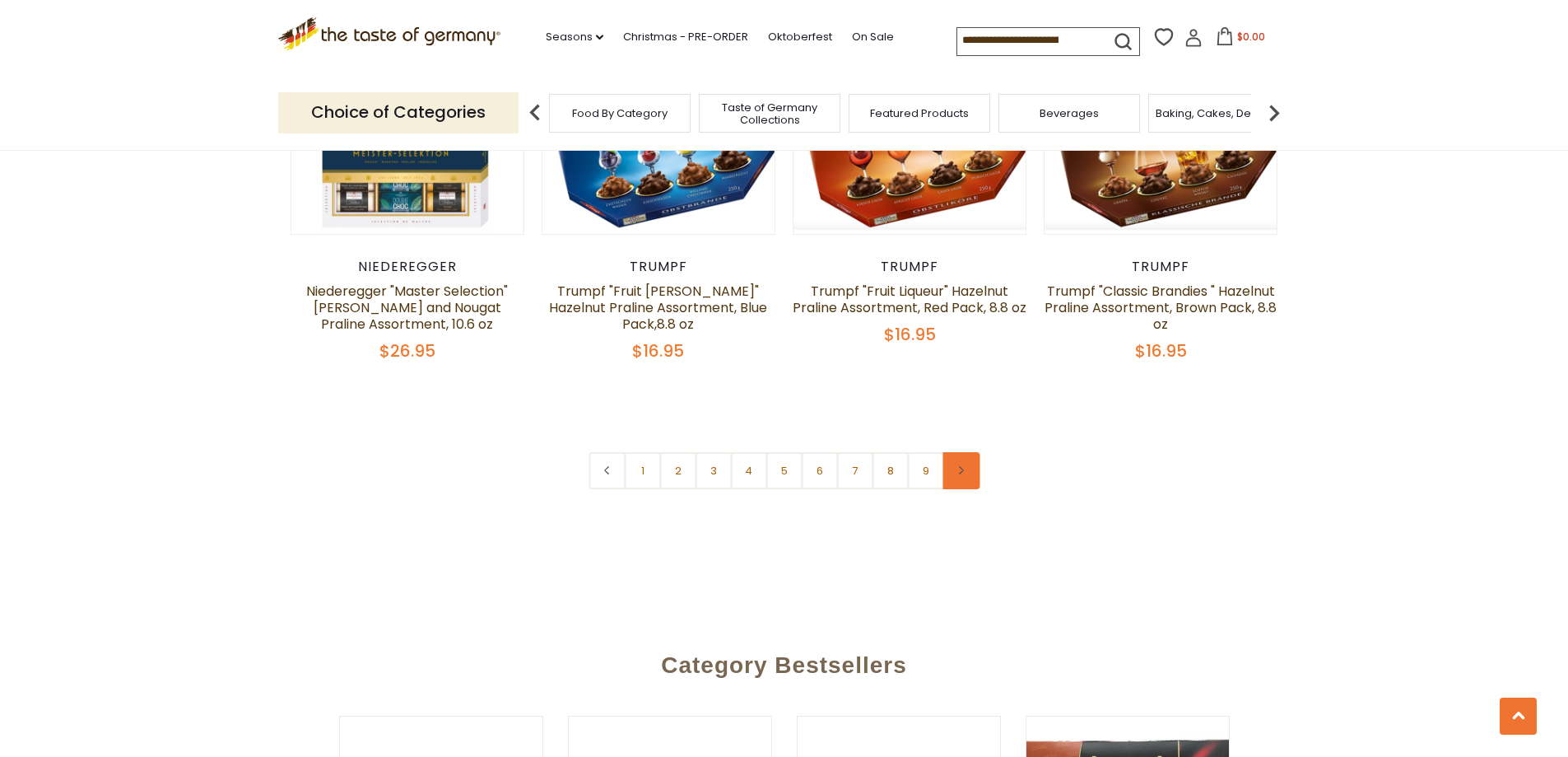
click at [960, 467] on use at bounding box center [961, 470] width 4 height 8
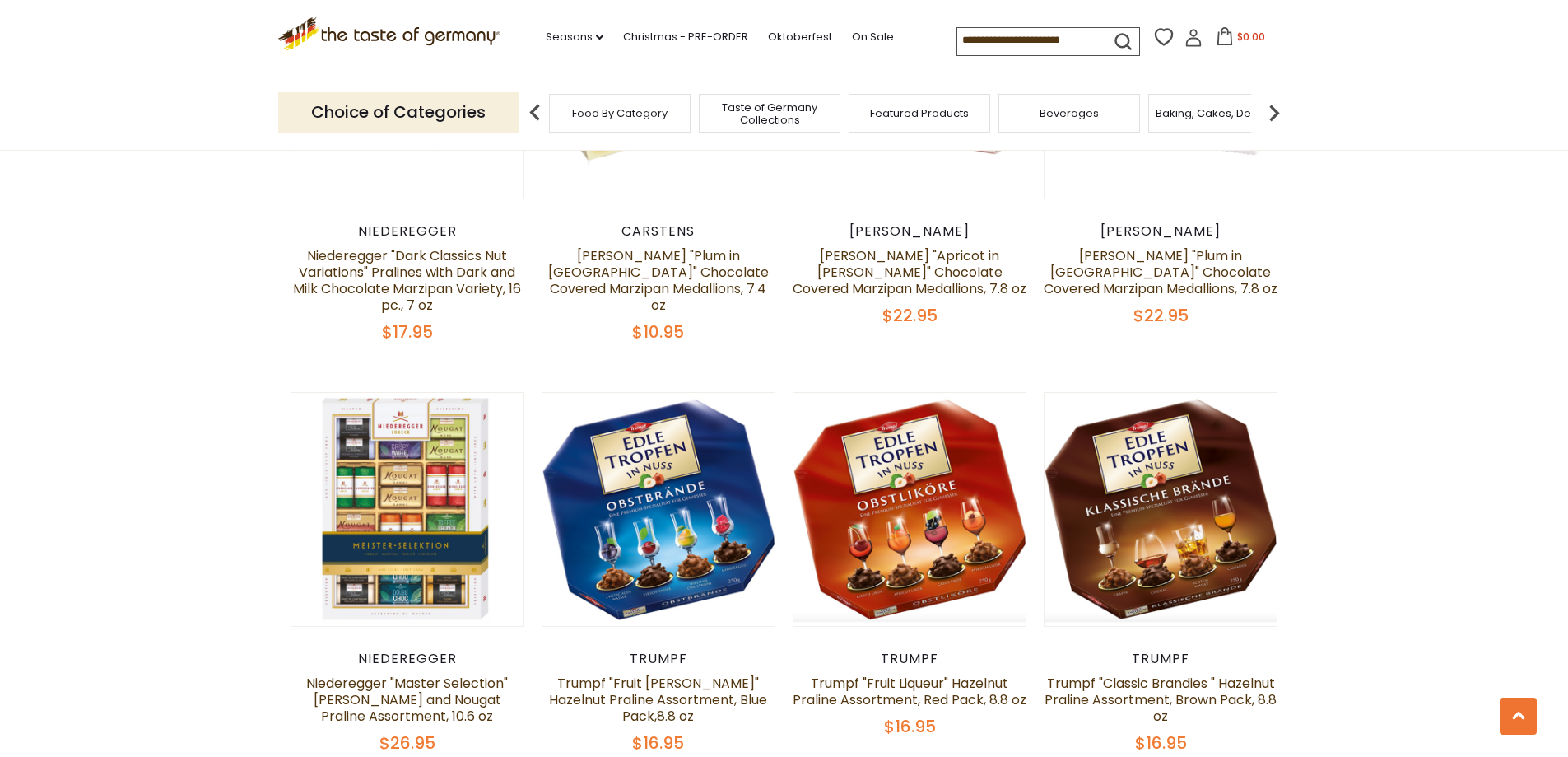
scroll to position [3954, 0]
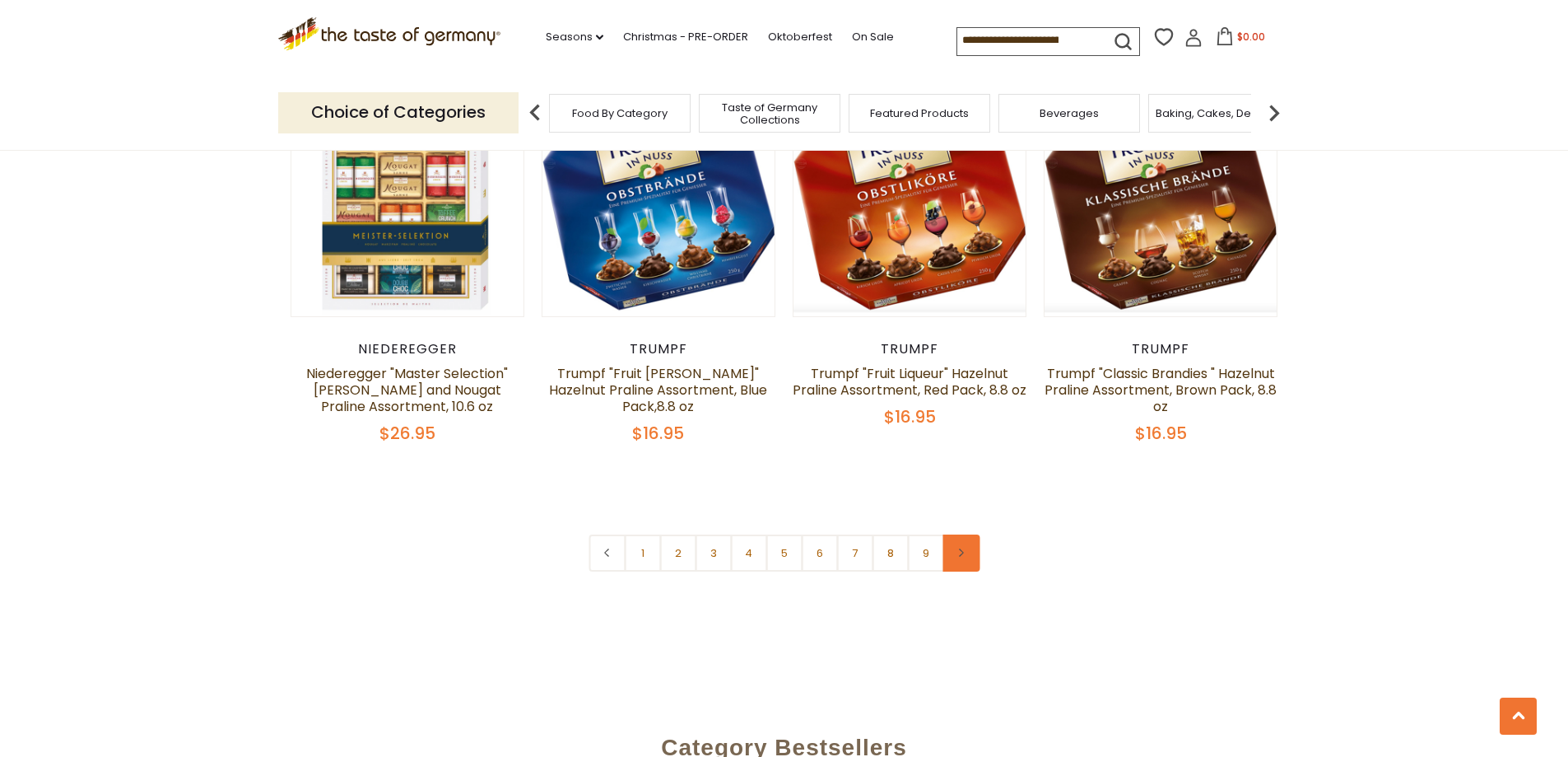
click at [961, 546] on link at bounding box center [961, 553] width 37 height 37
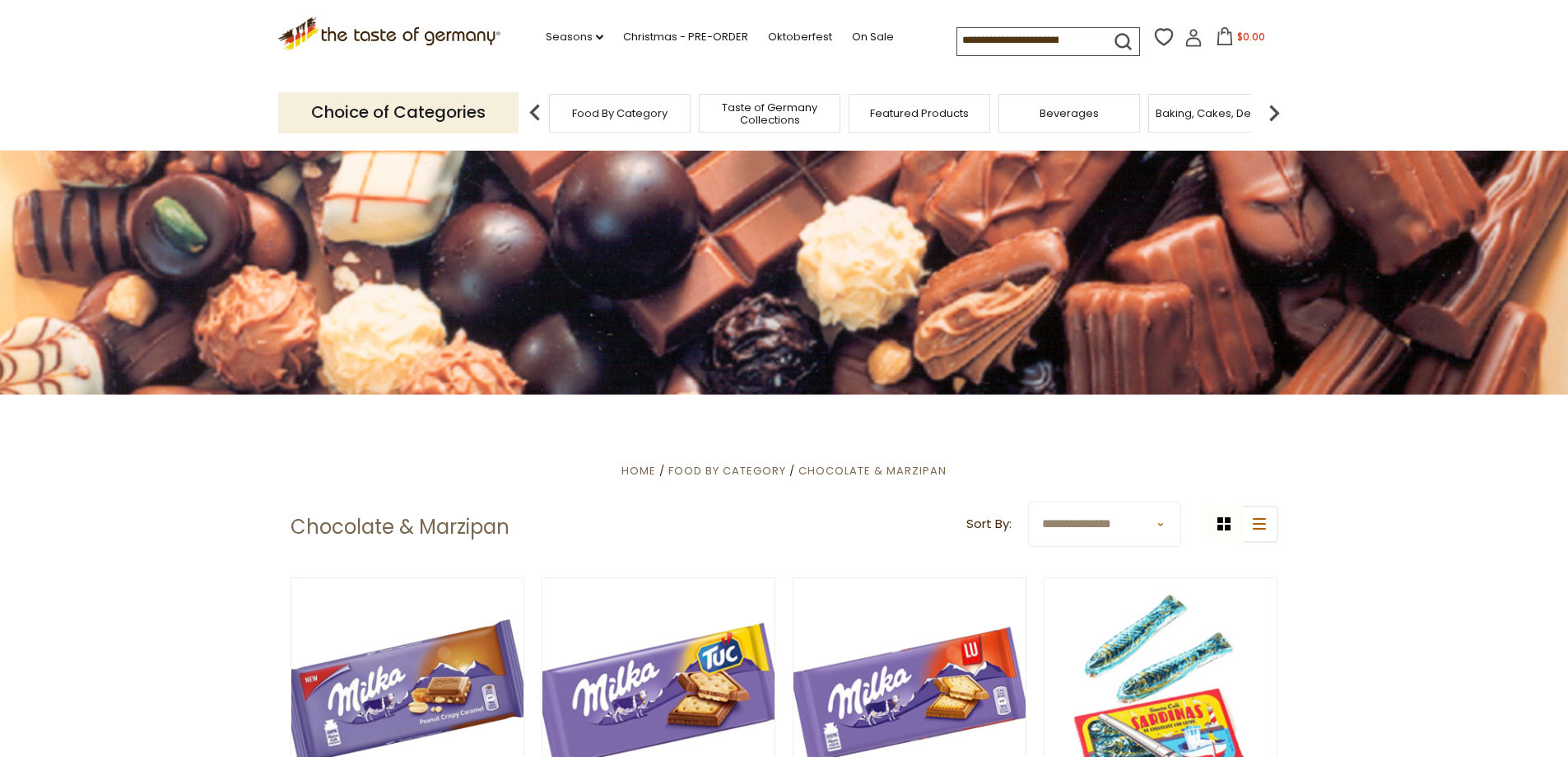
scroll to position [0, 0]
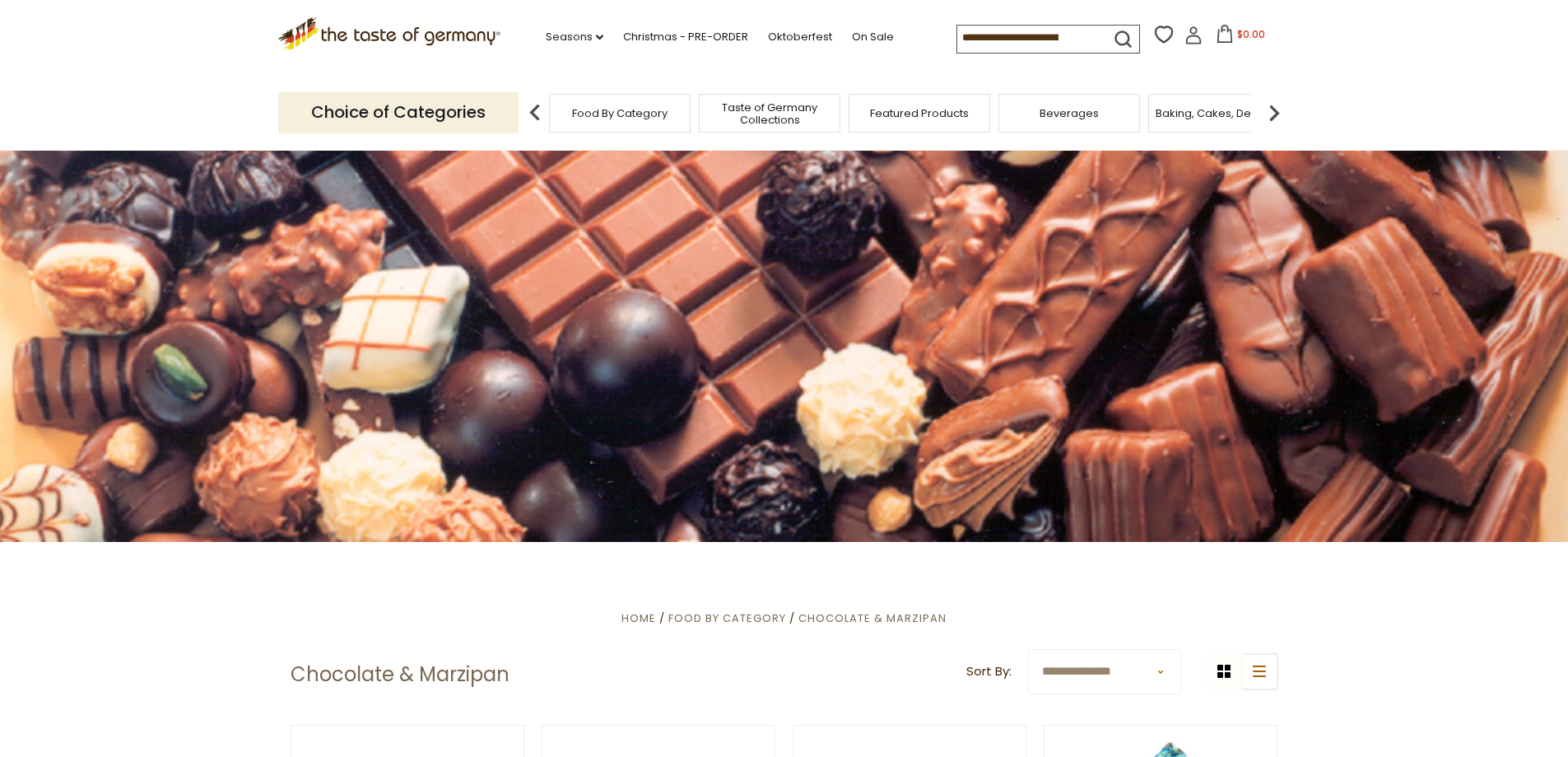
click at [1017, 40] on input at bounding box center [1027, 37] width 139 height 23
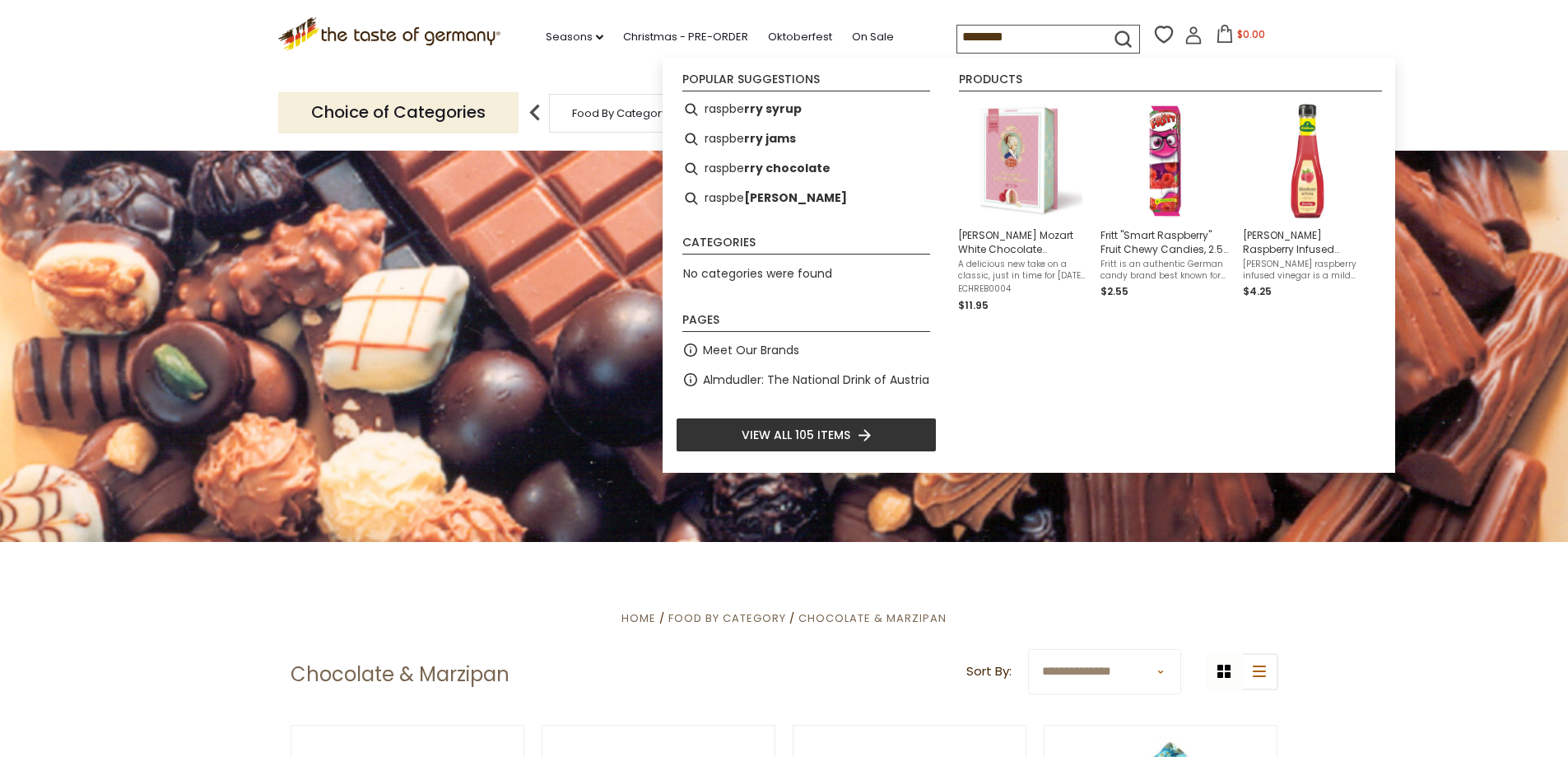
type input "*********"
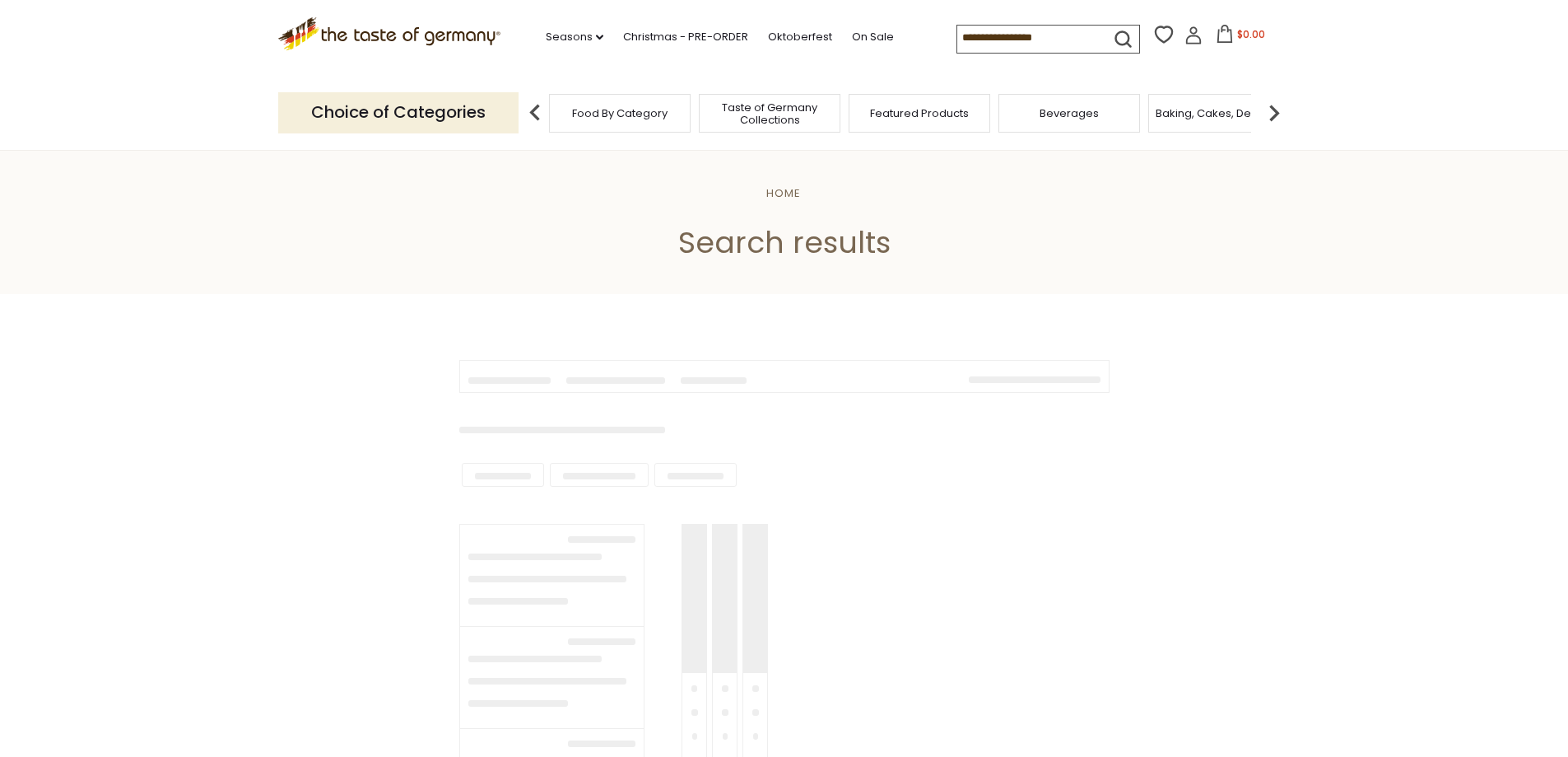
type input "*********"
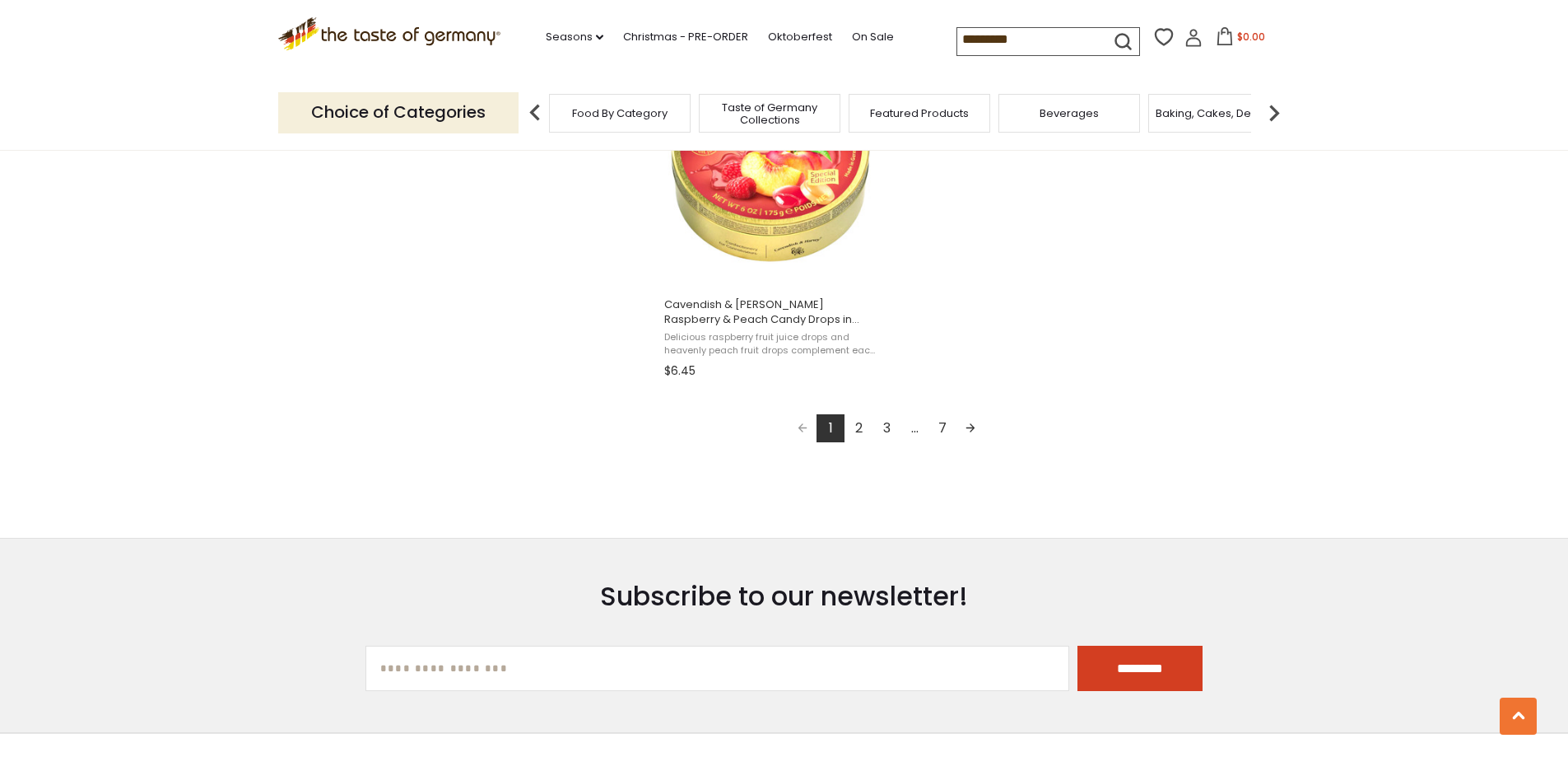
scroll to position [2965, 0]
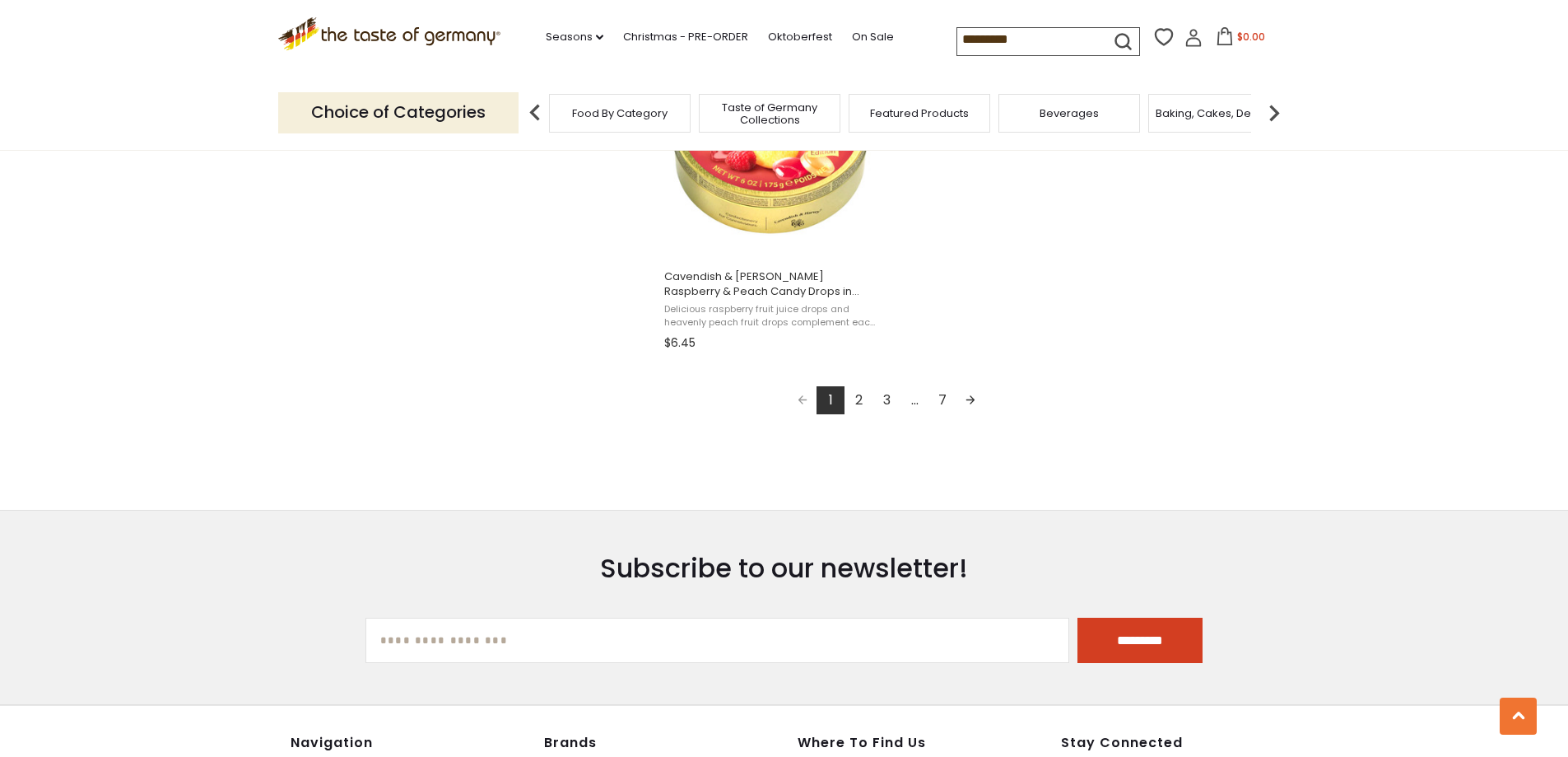
click at [860, 402] on link "2" at bounding box center [858, 400] width 28 height 28
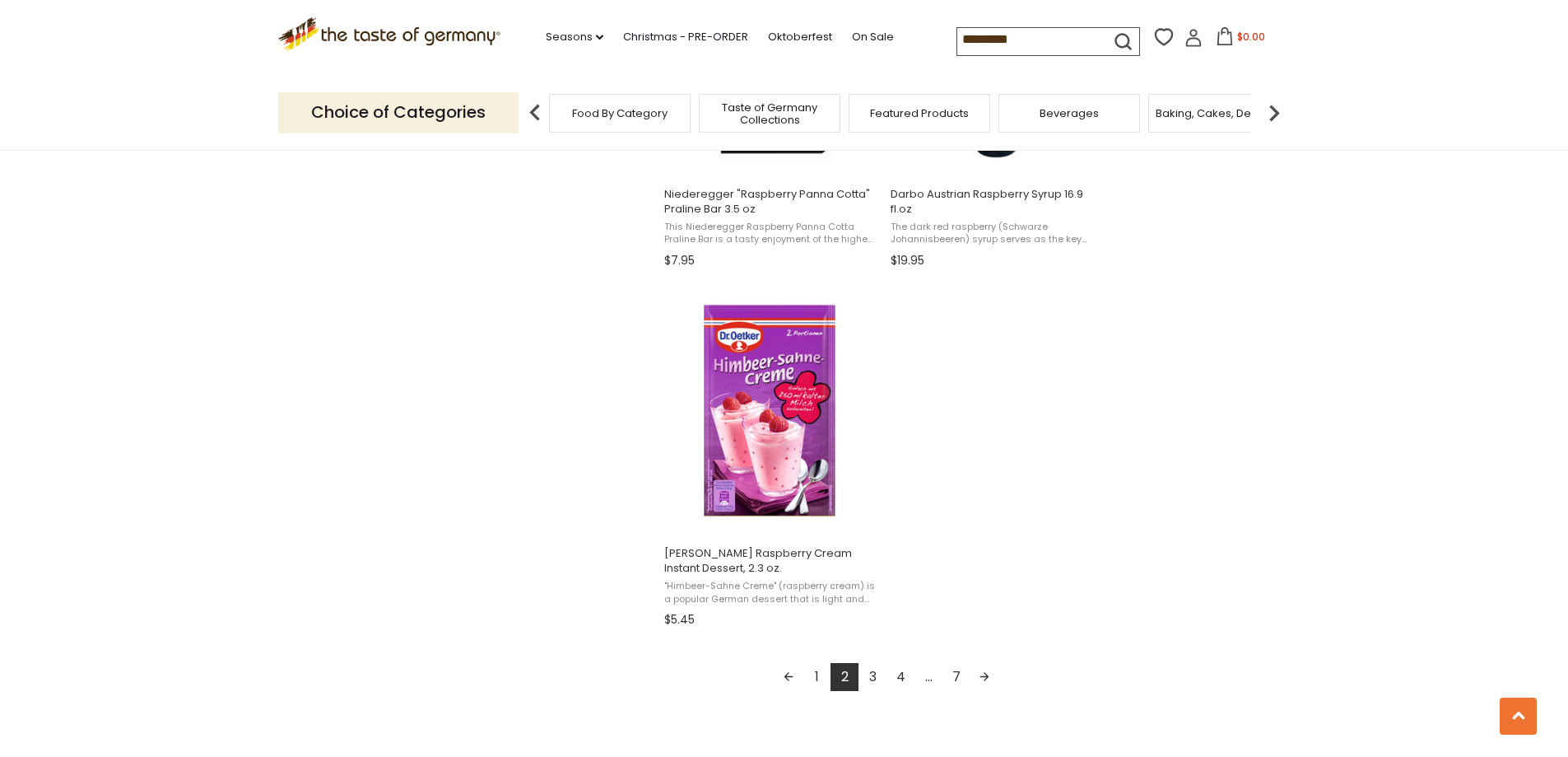
scroll to position [2719, 0]
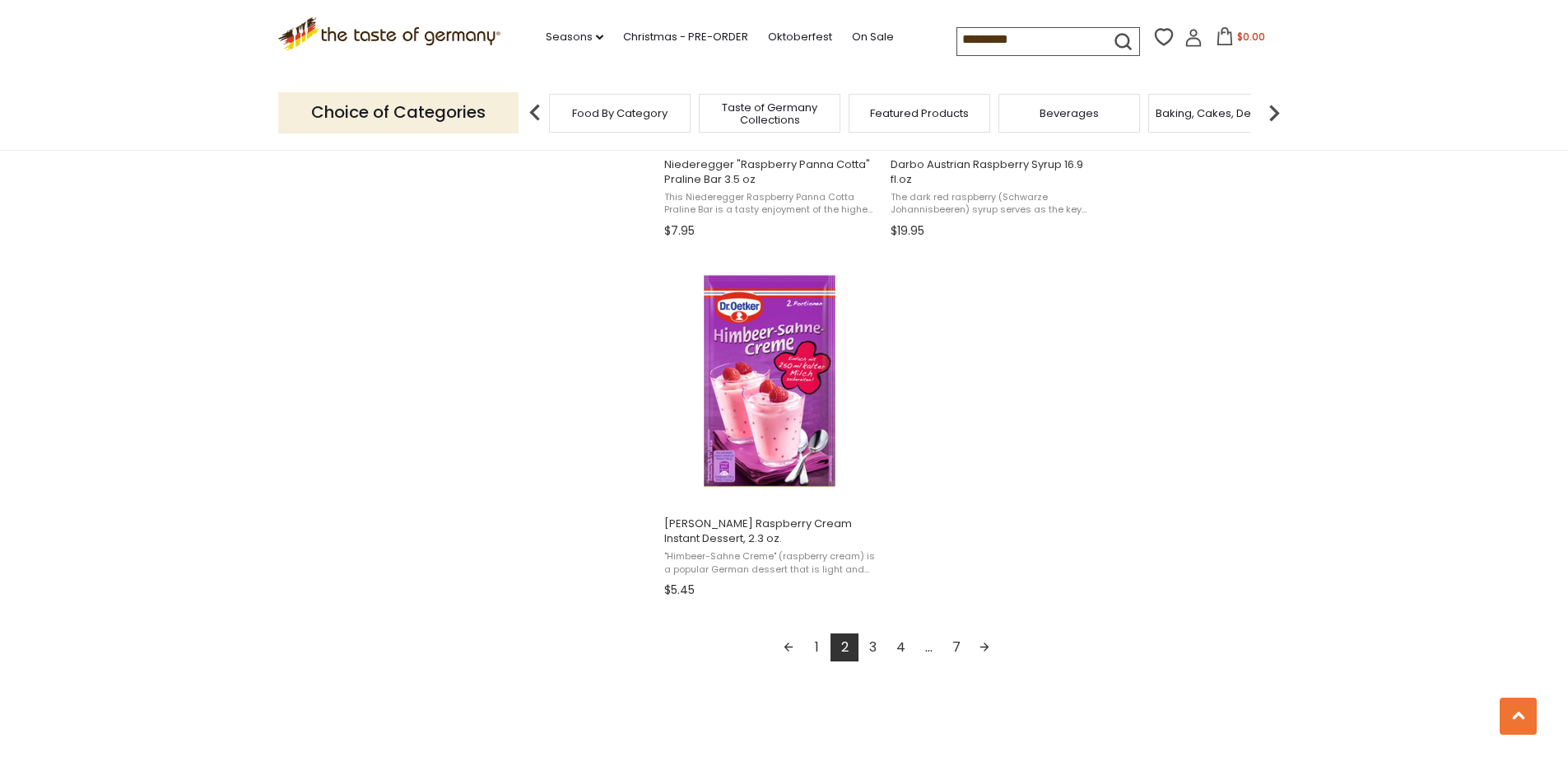
click at [872, 650] on link "3" at bounding box center [873, 647] width 28 height 28
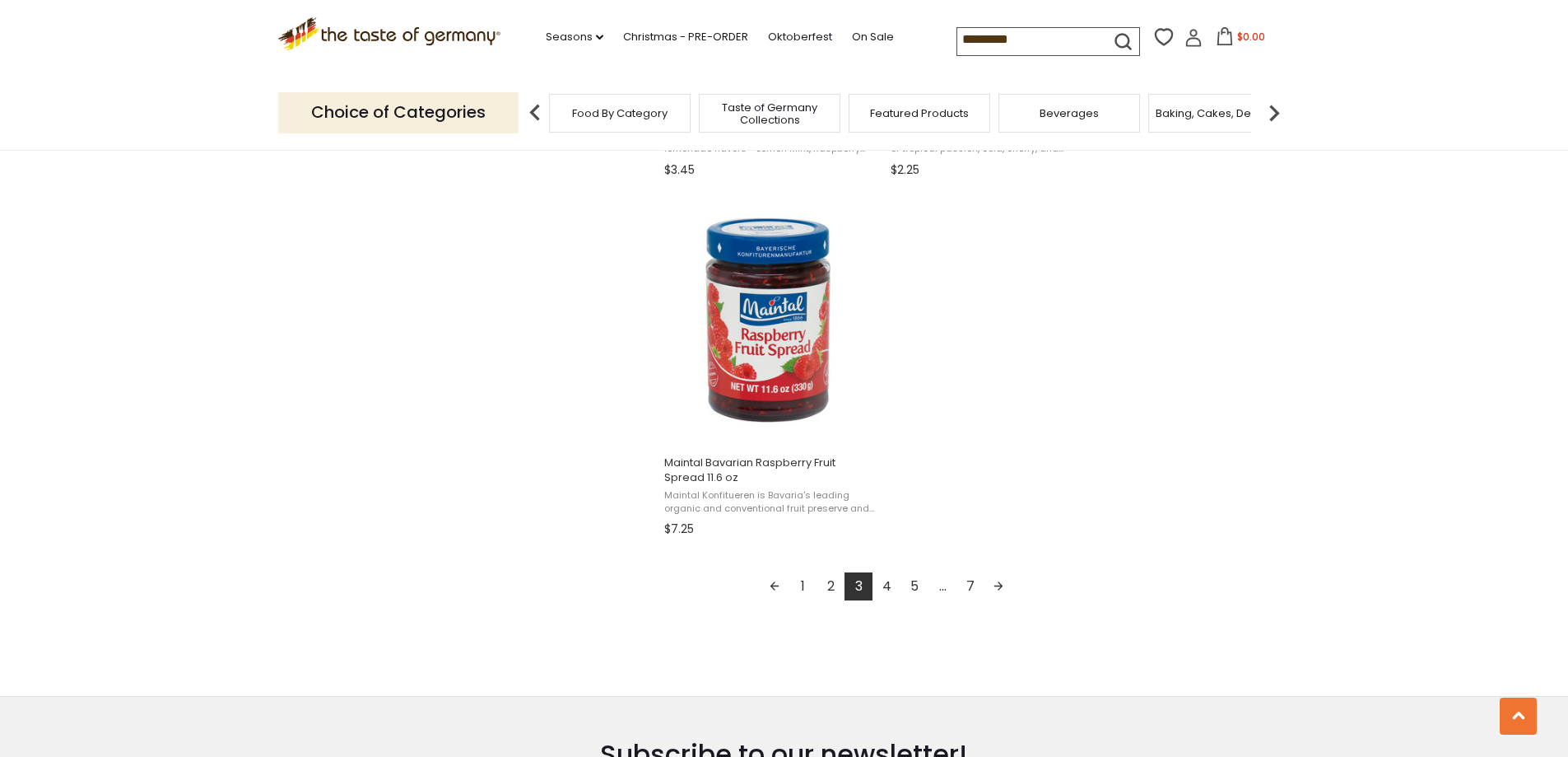
scroll to position [2883, 0]
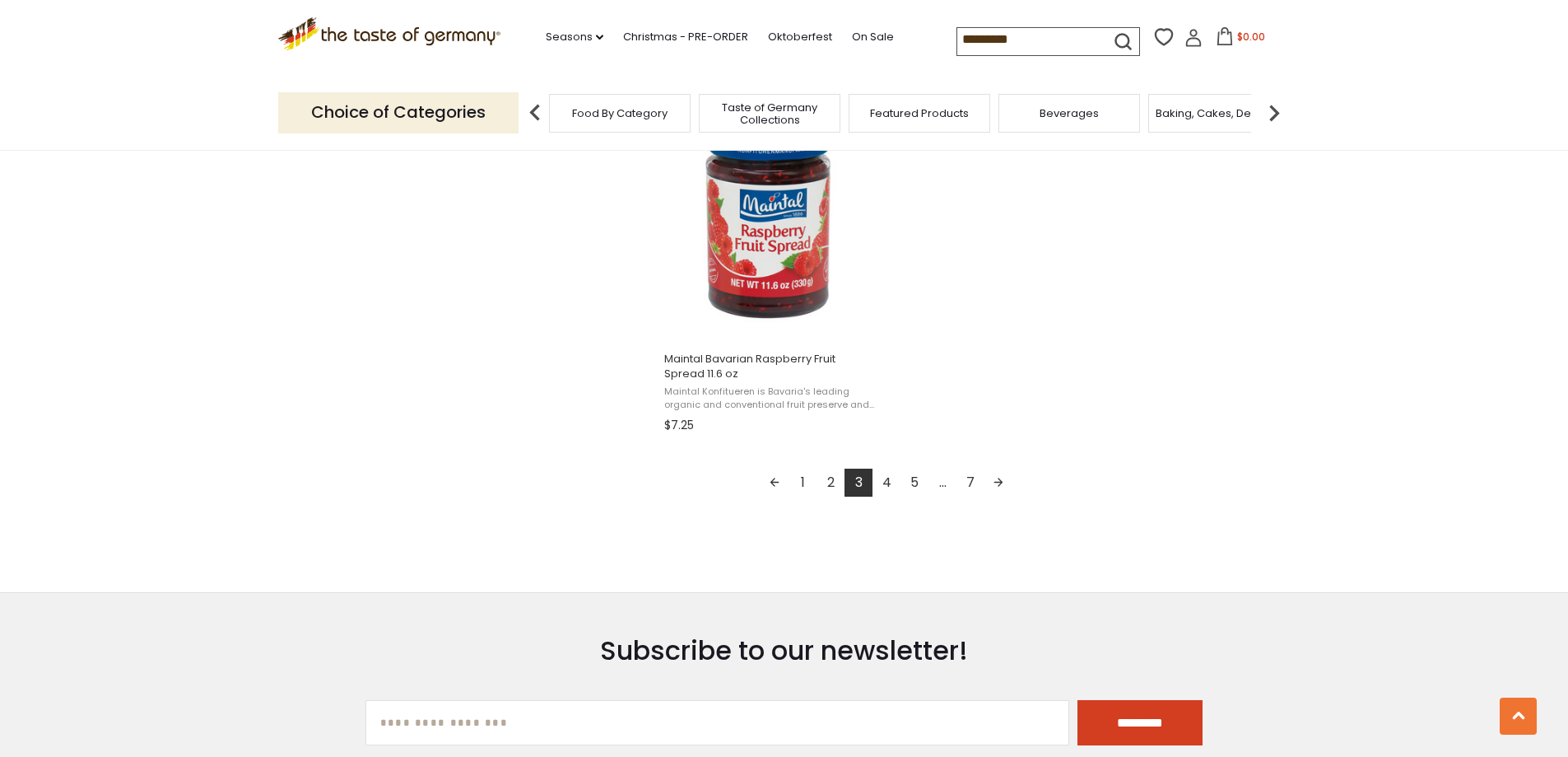
click at [888, 489] on link "4" at bounding box center [886, 482] width 28 height 28
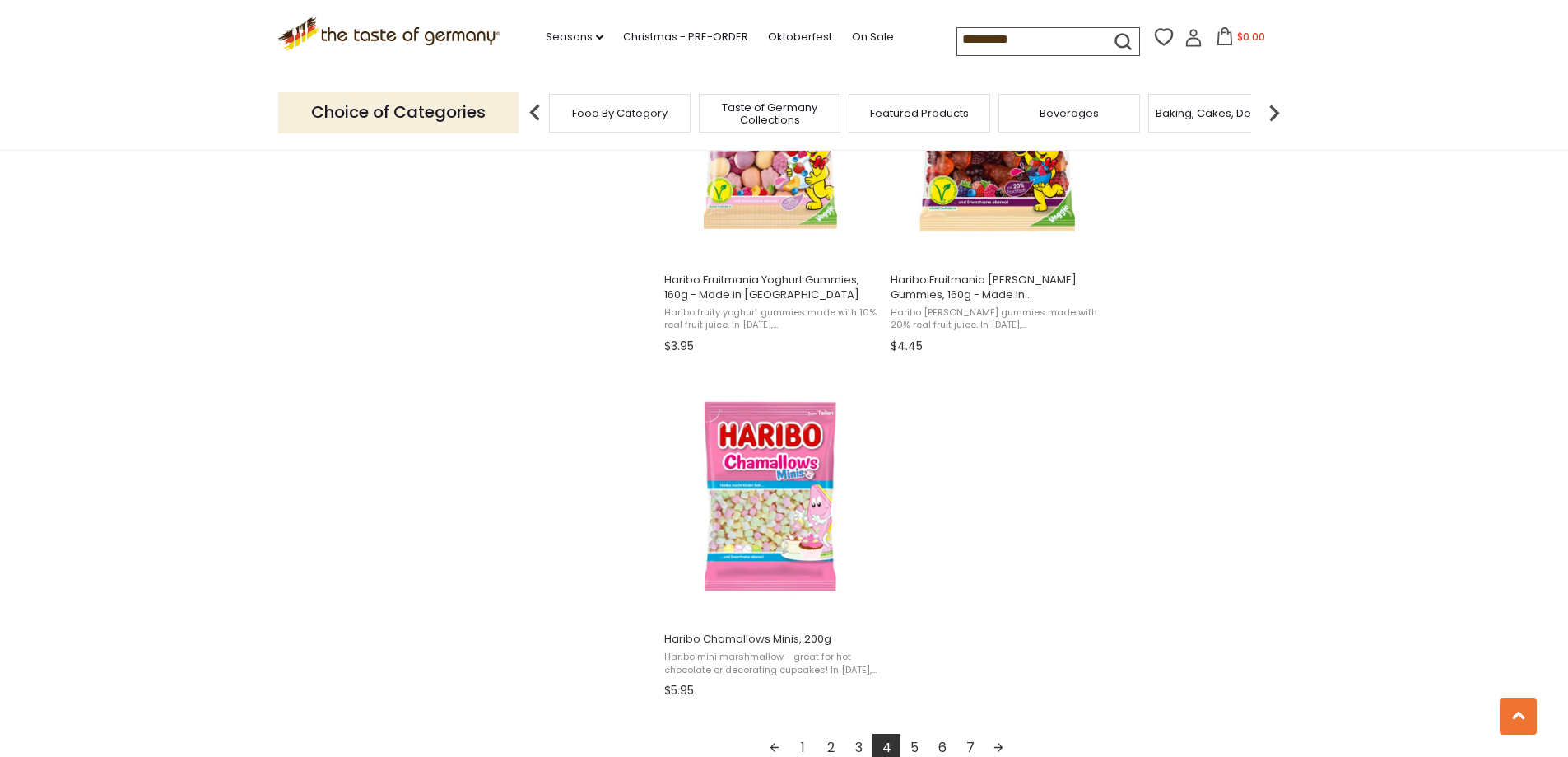
scroll to position [2883, 0]
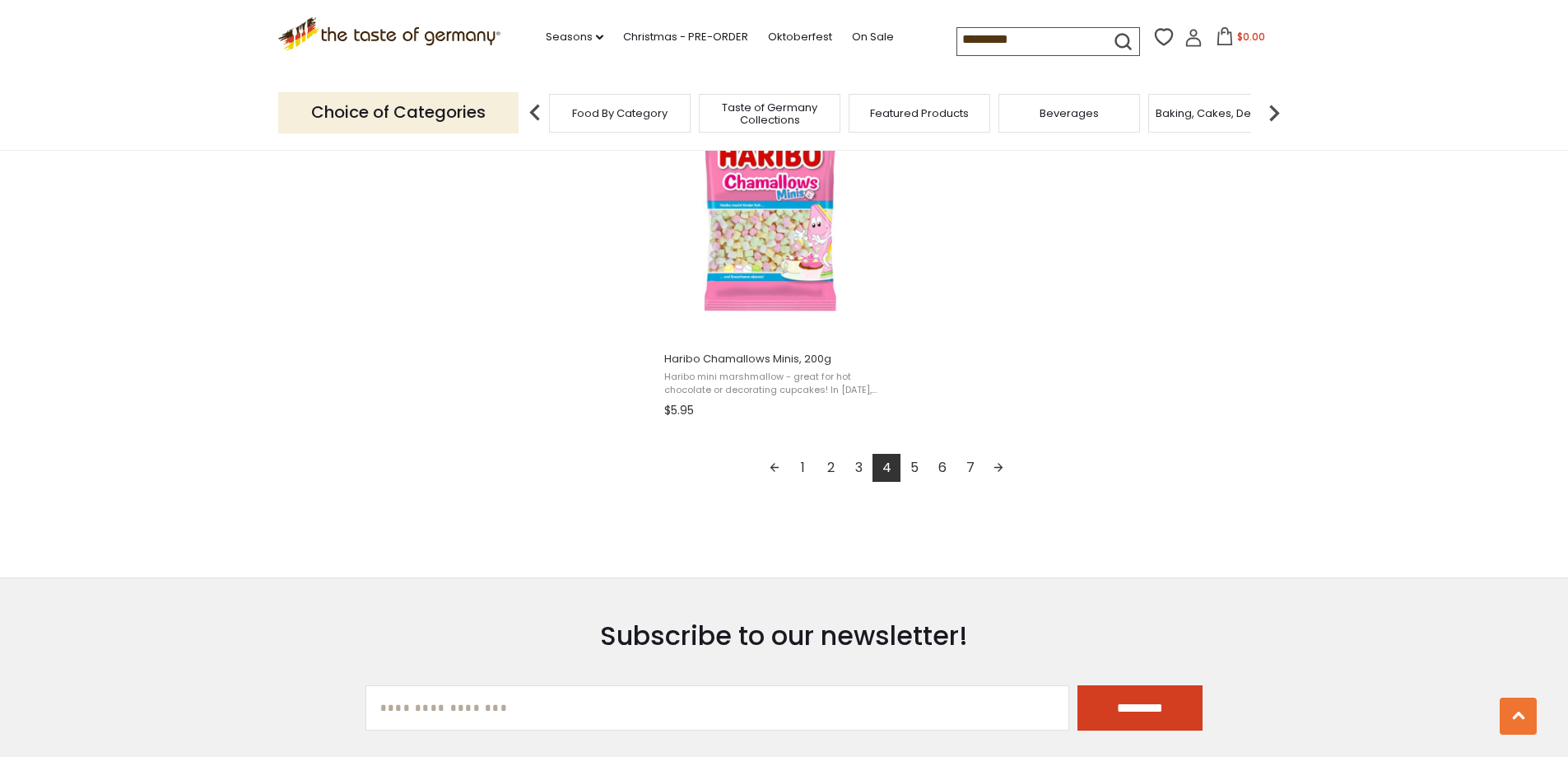
click at [912, 474] on link "5" at bounding box center [914, 468] width 28 height 28
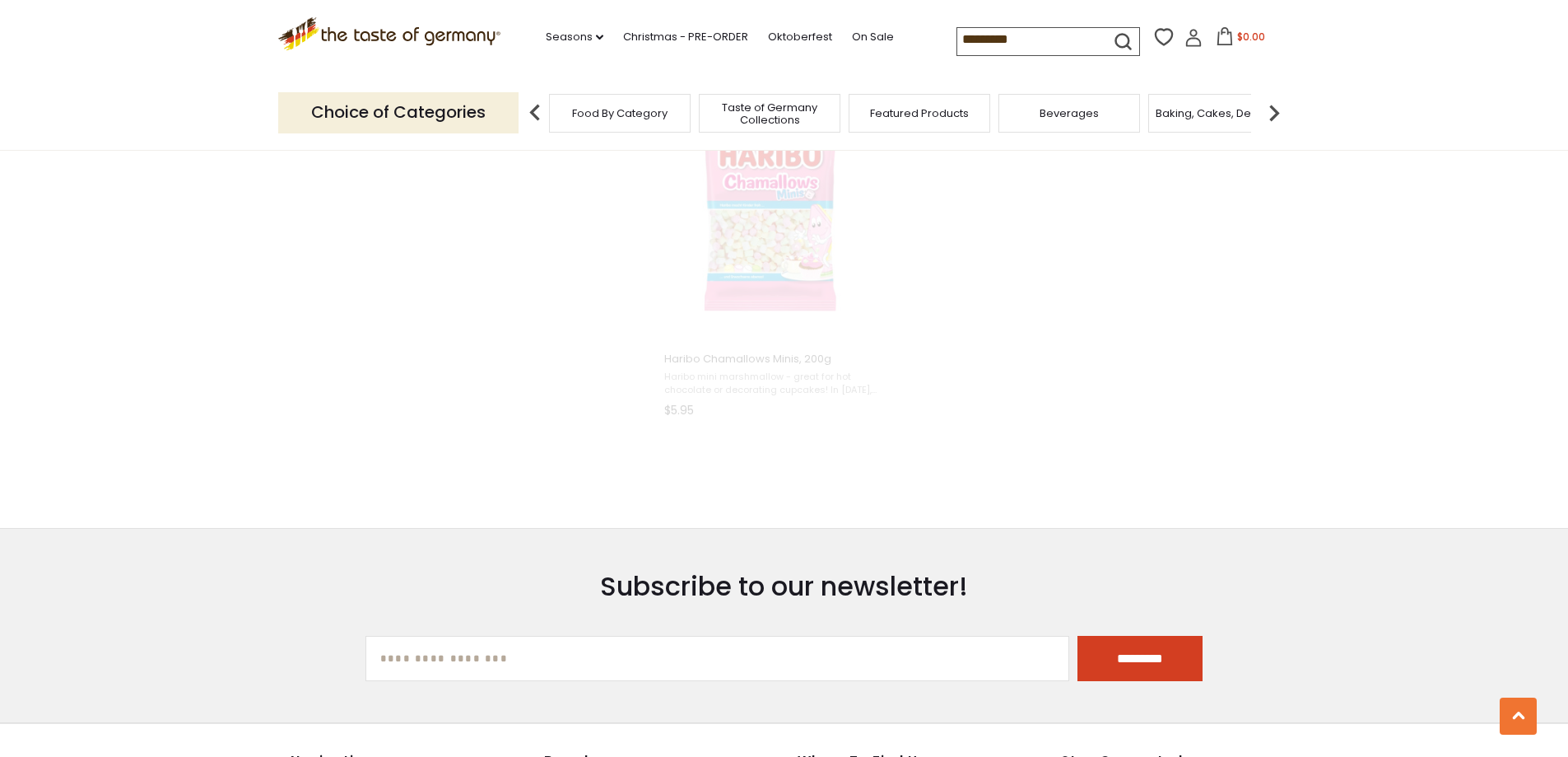
scroll to position [2552, 0]
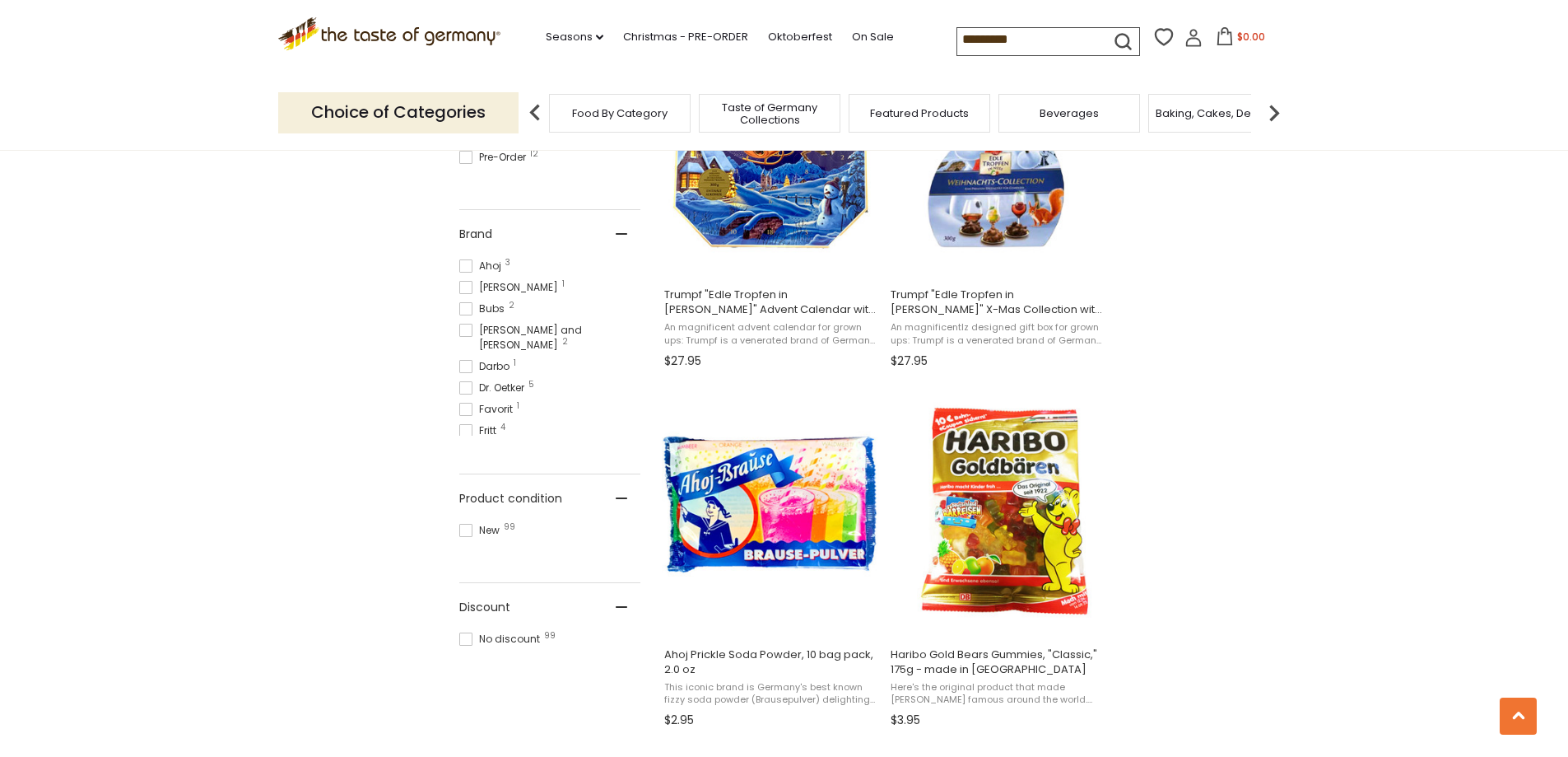
scroll to position [576, 0]
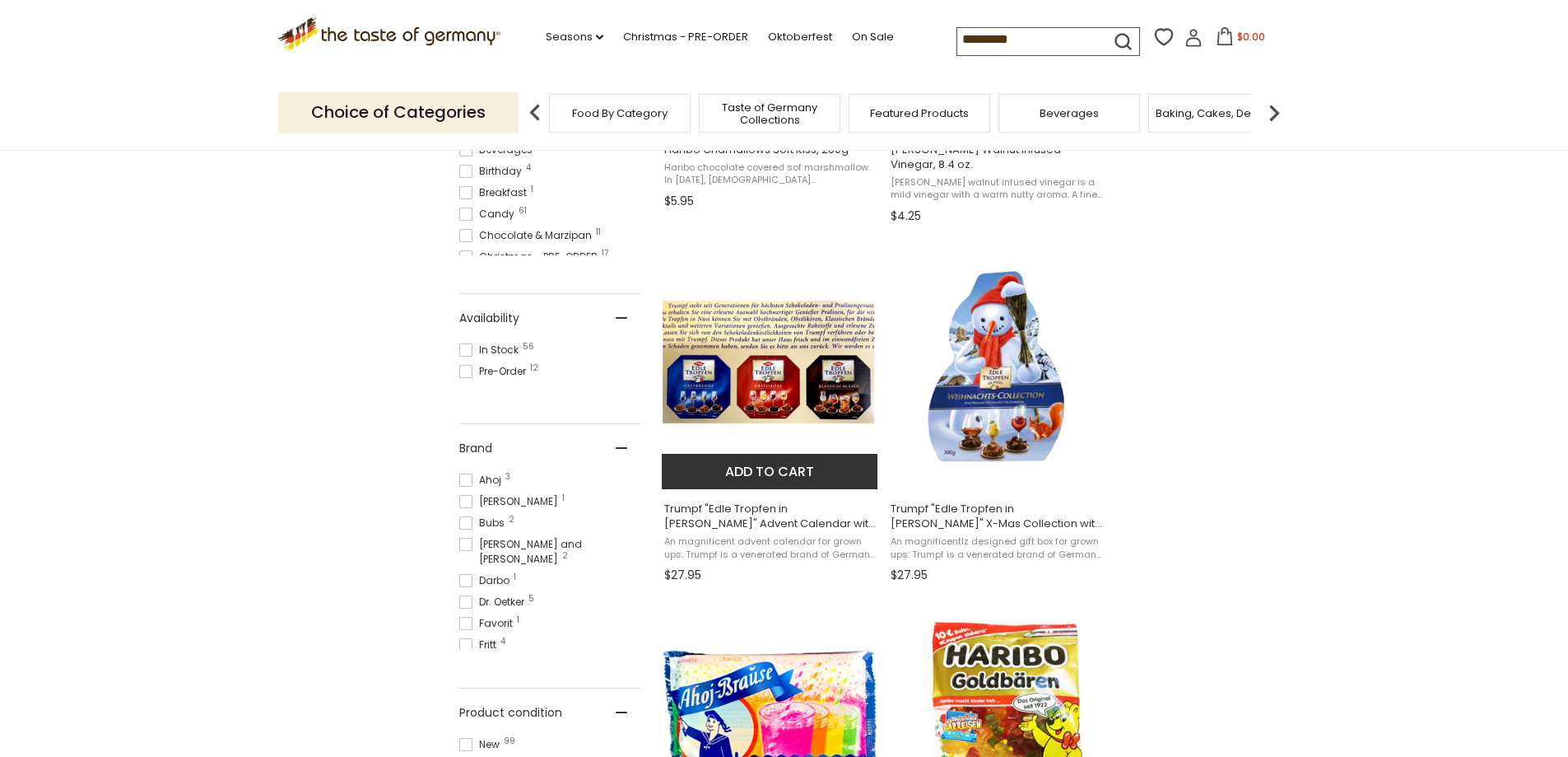
click at [793, 398] on img at bounding box center [771, 366] width 218 height 218
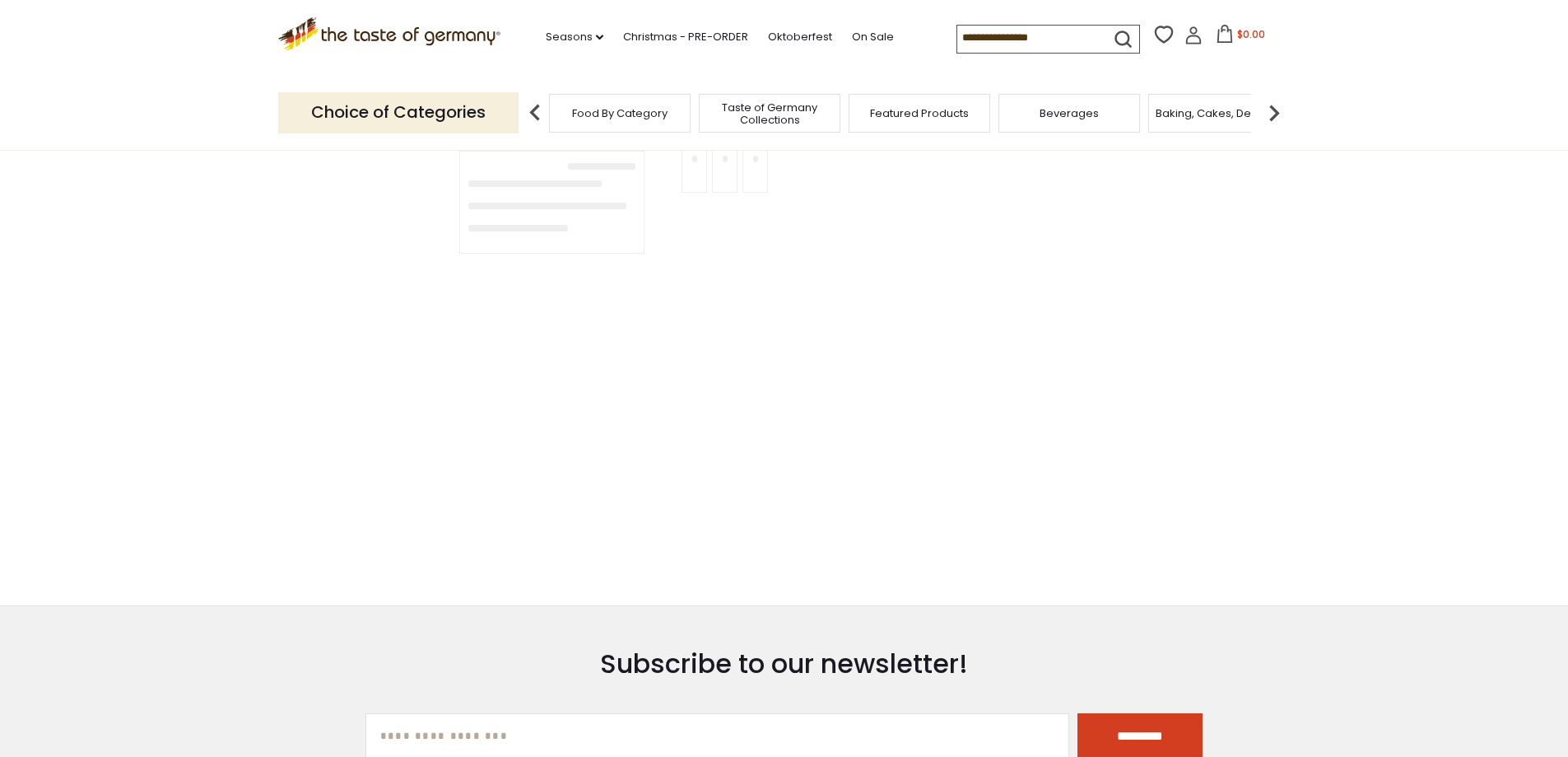
type input "*********"
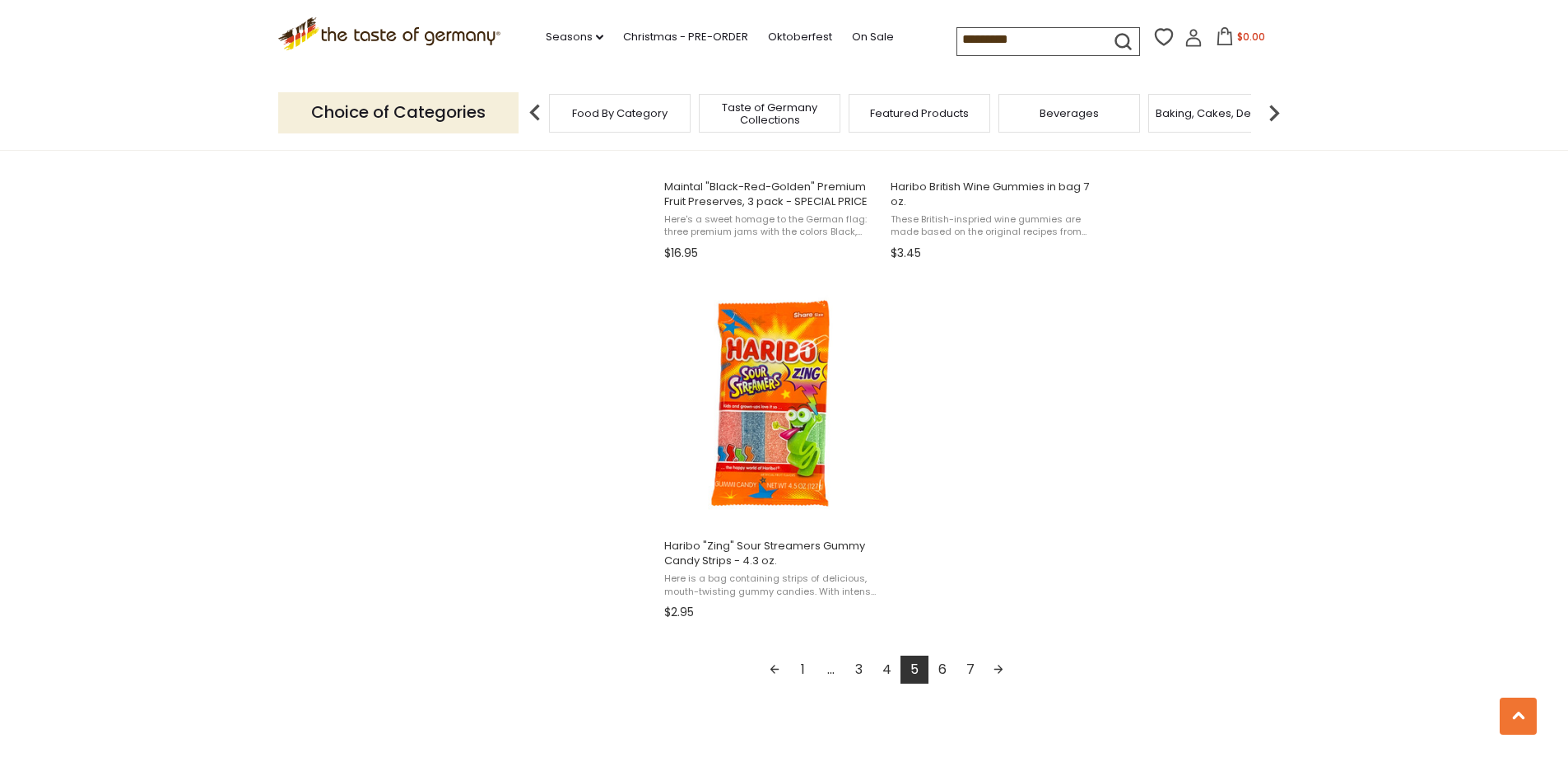
scroll to position [2719, 0]
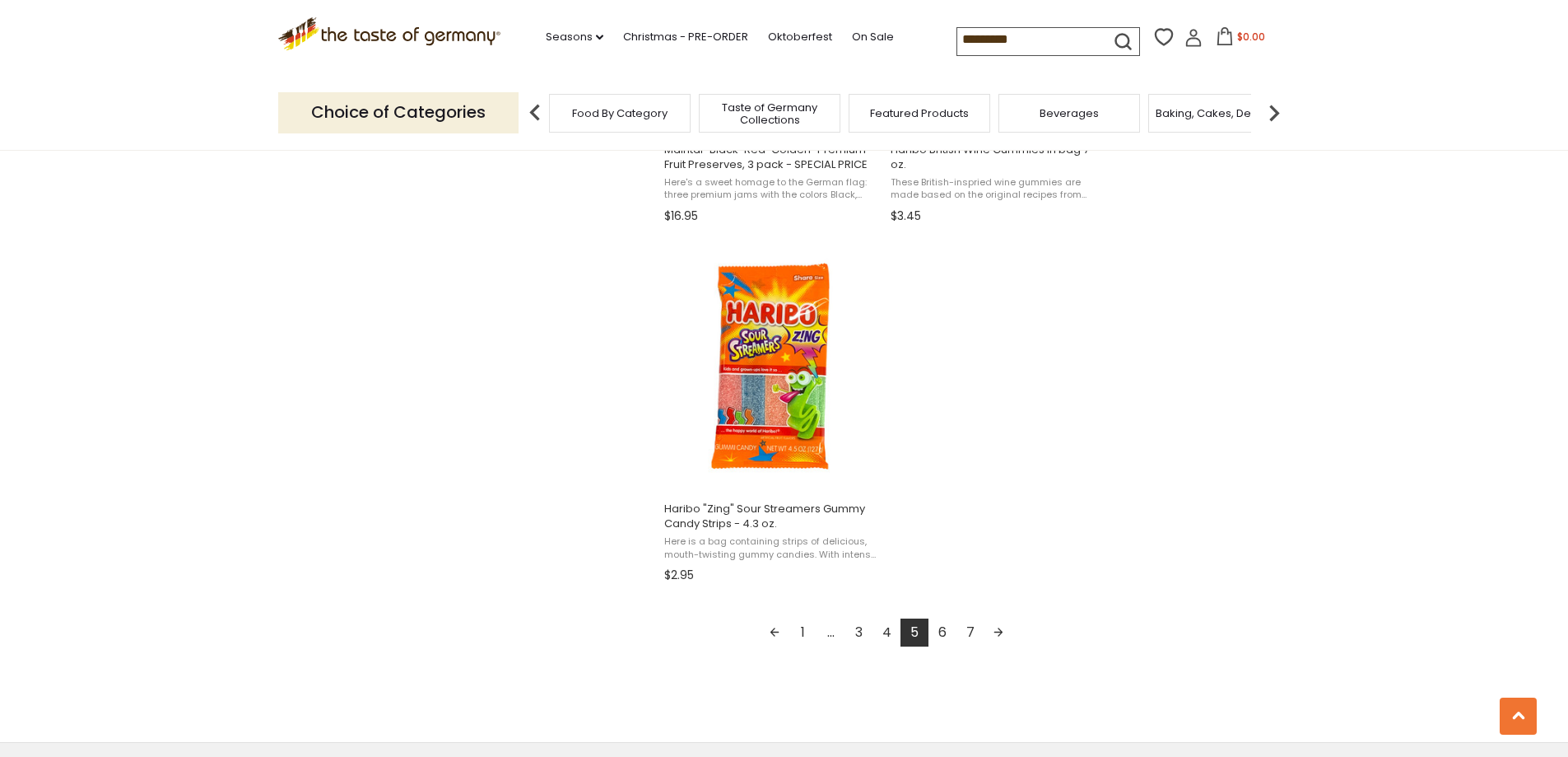
click at [949, 619] on link "6" at bounding box center [942, 632] width 28 height 28
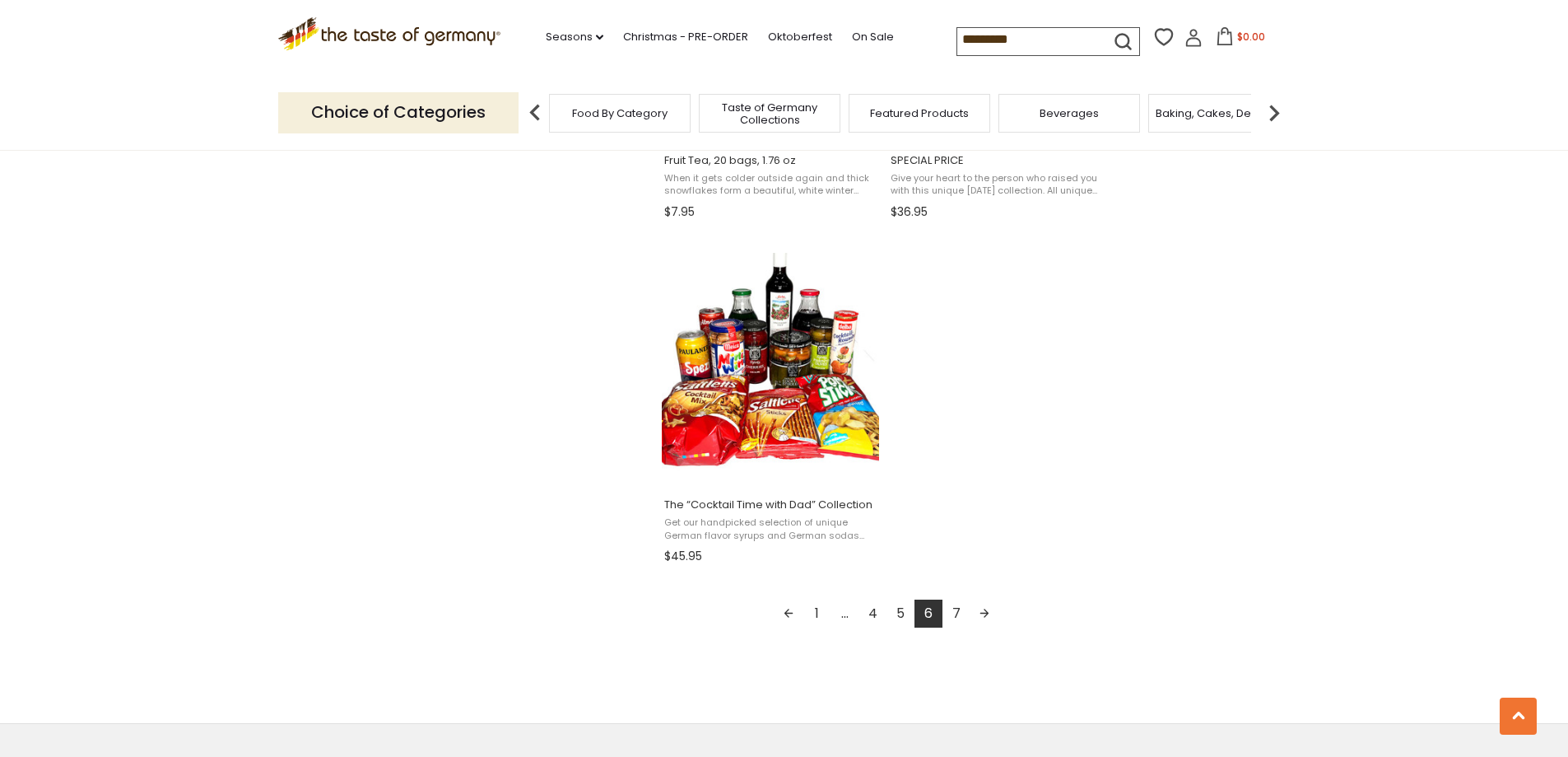
scroll to position [2801, 0]
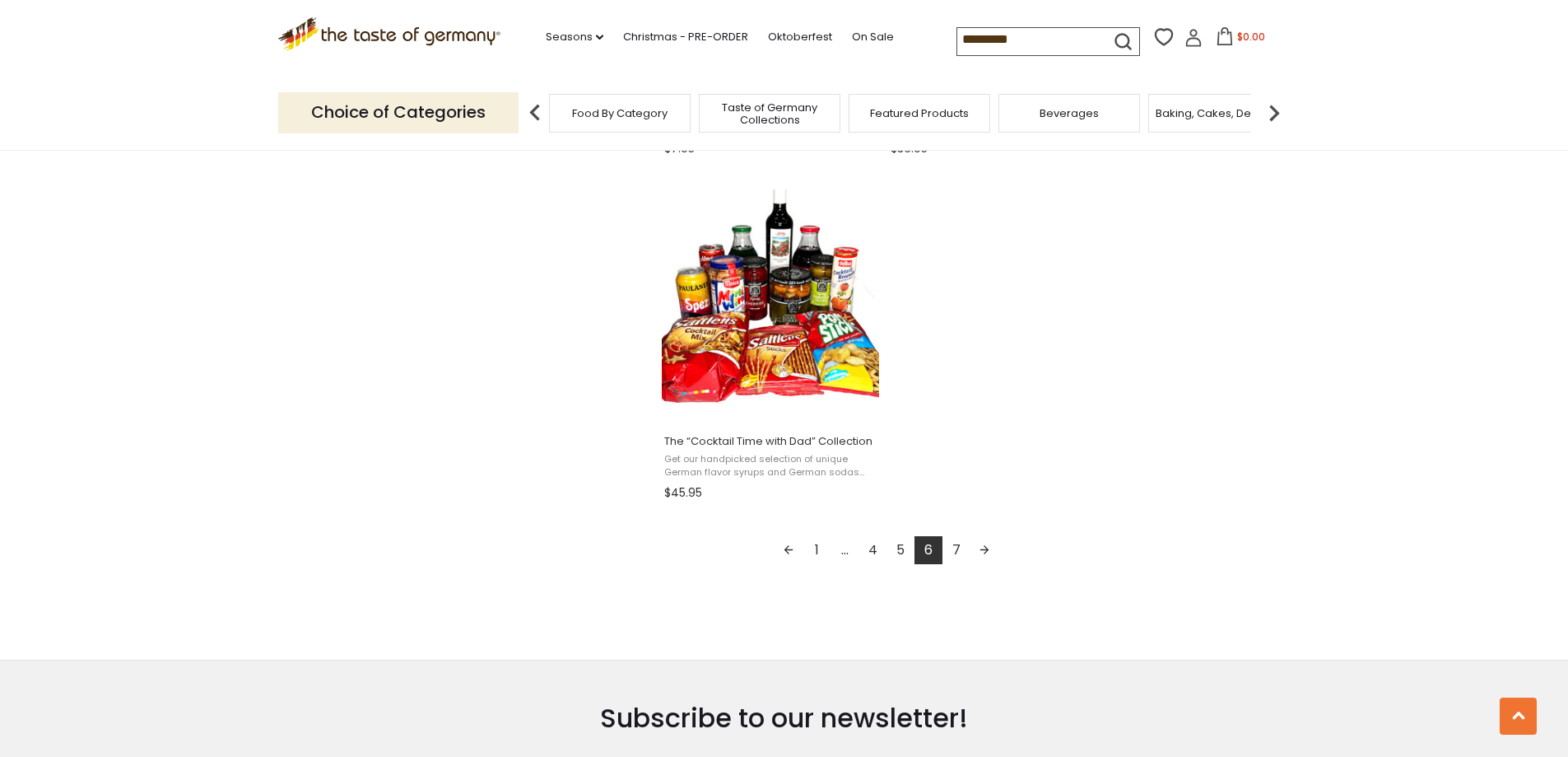
click at [956, 547] on link "7" at bounding box center [956, 549] width 28 height 28
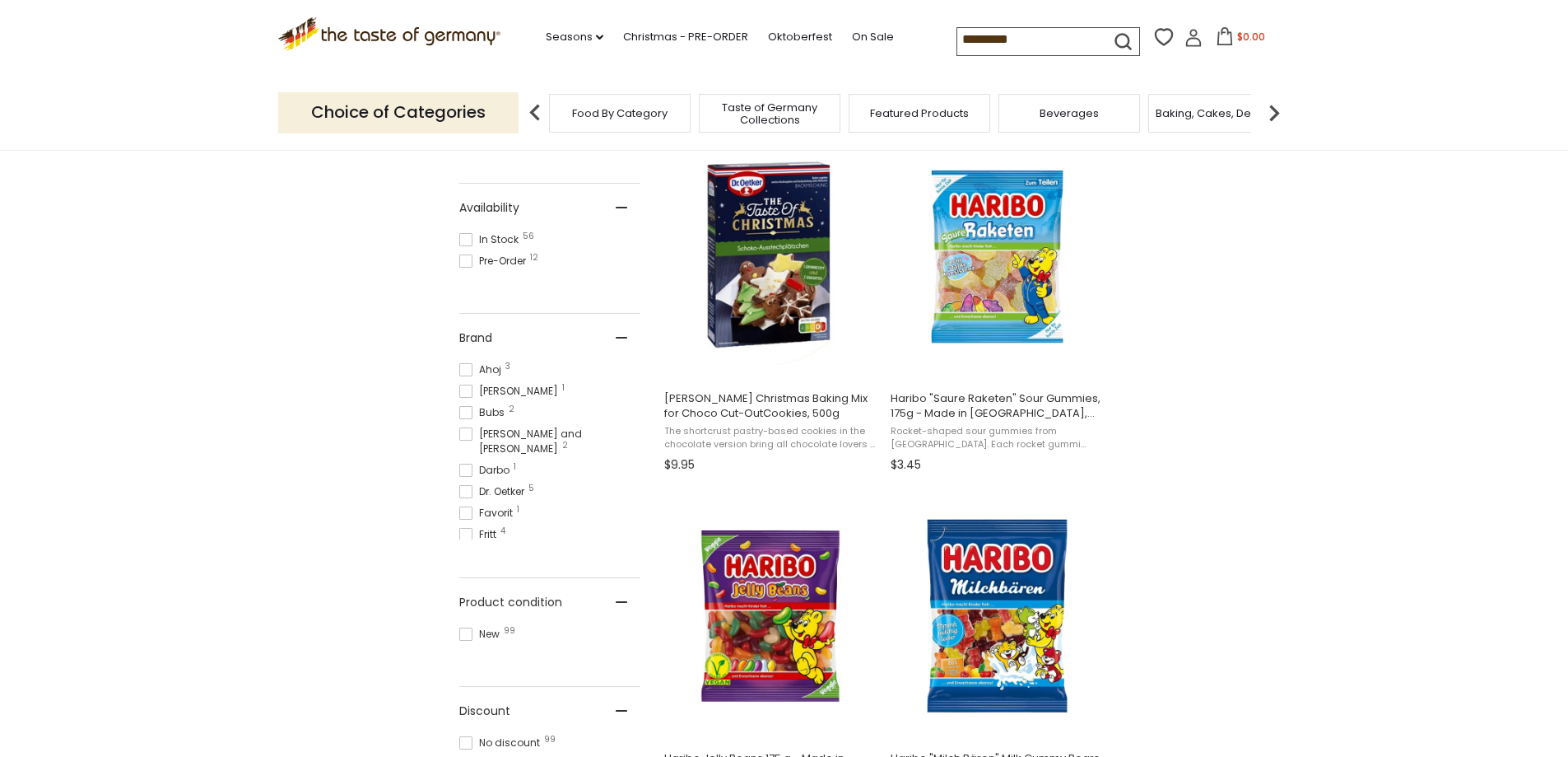
scroll to position [659, 0]
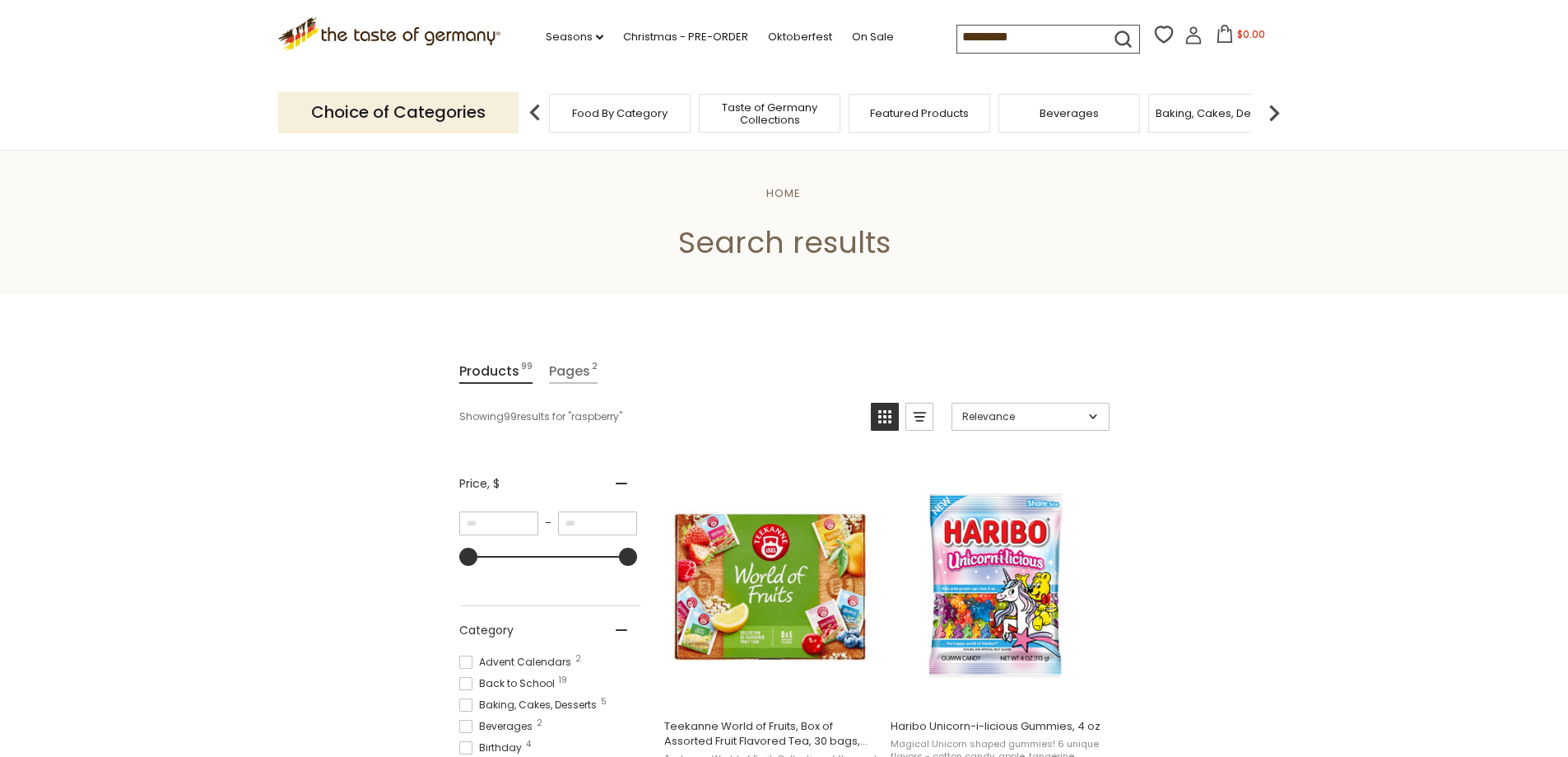
click at [920, 115] on span "Featured Products" at bounding box center [919, 113] width 99 height 13
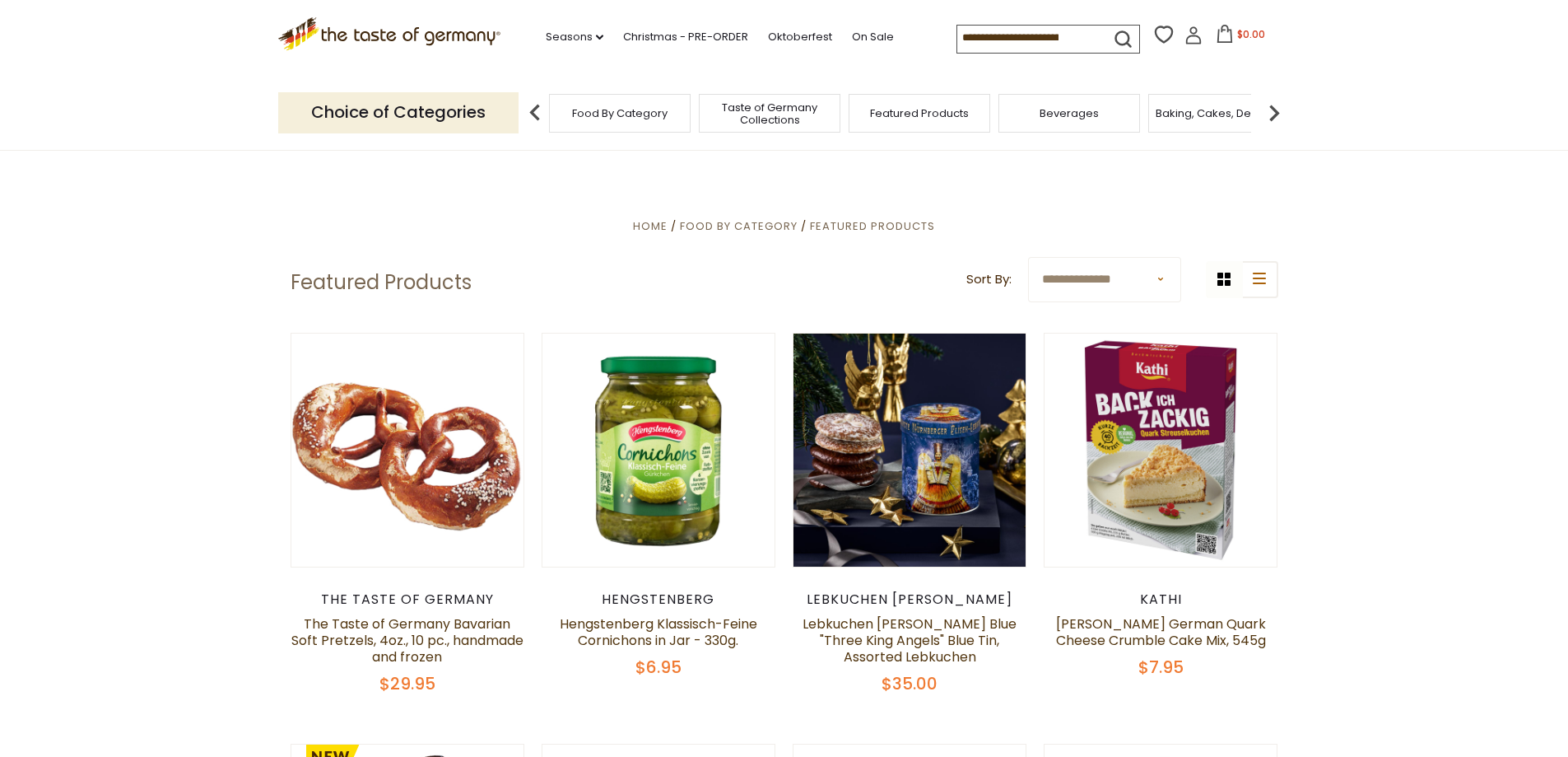
click at [595, 114] on span "Food By Category" at bounding box center [620, 113] width 95 height 13
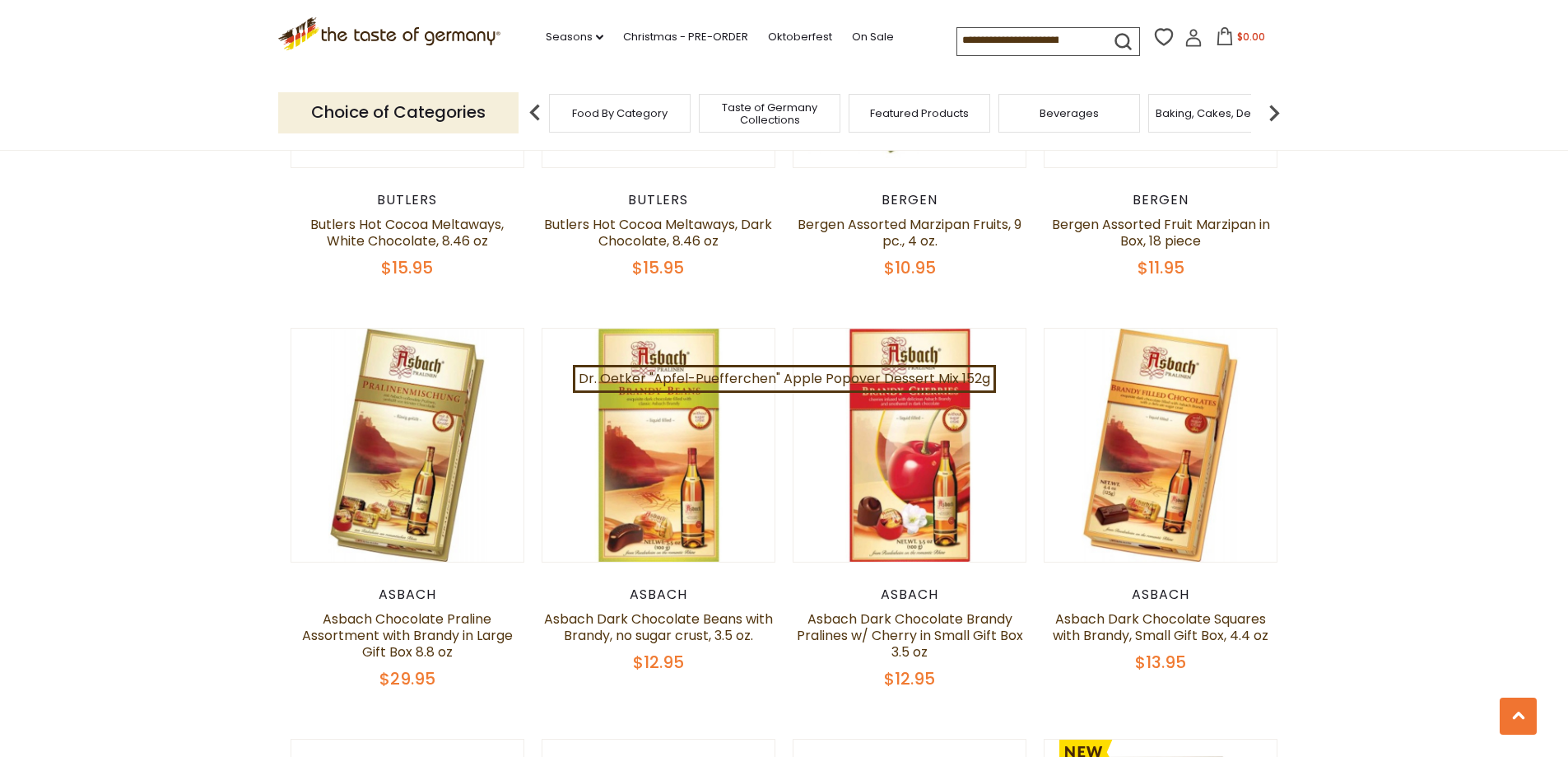
scroll to position [2883, 0]
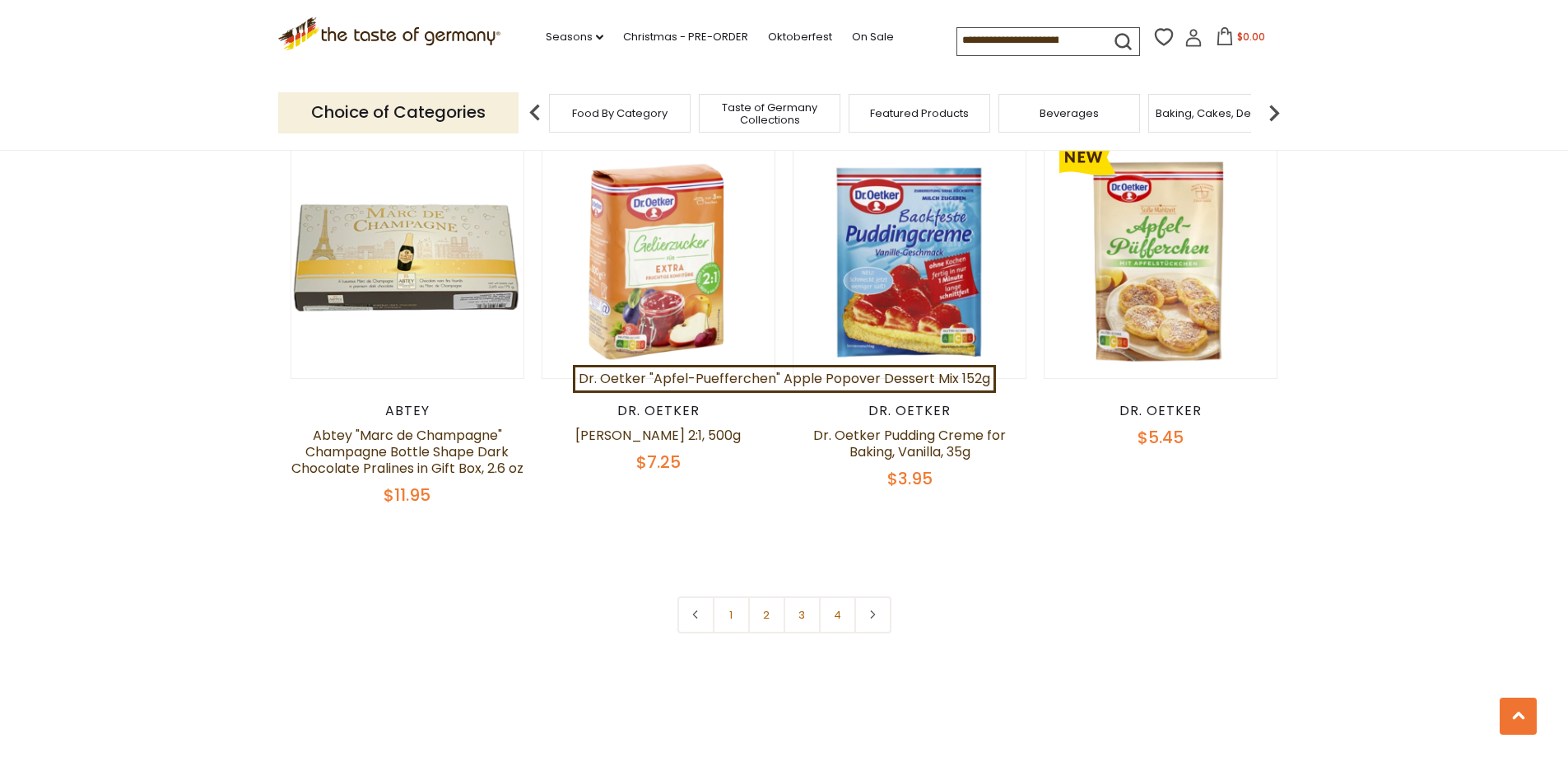
scroll to position [3378, 0]
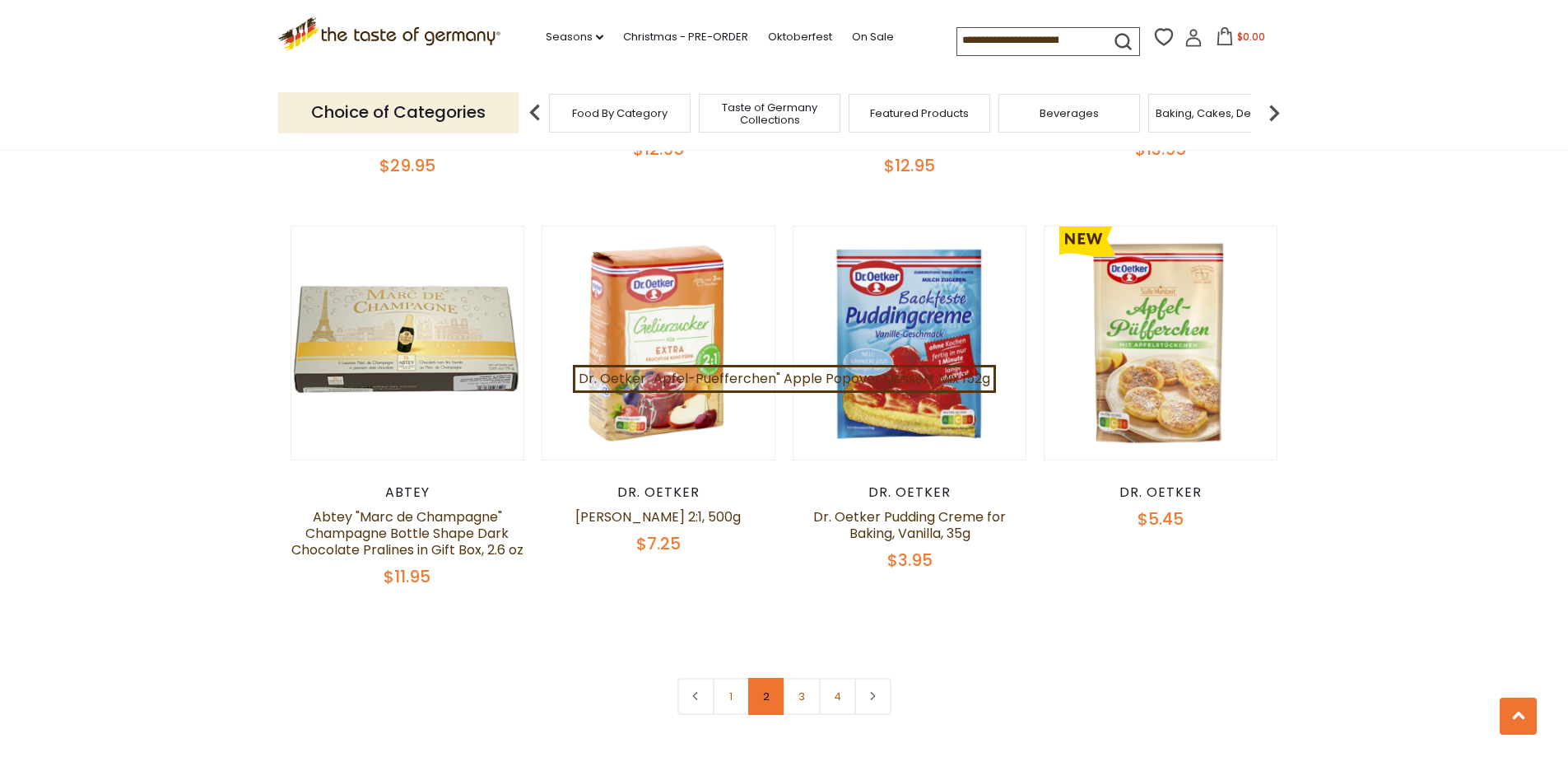
click at [761, 678] on link "2" at bounding box center [766, 696] width 37 height 37
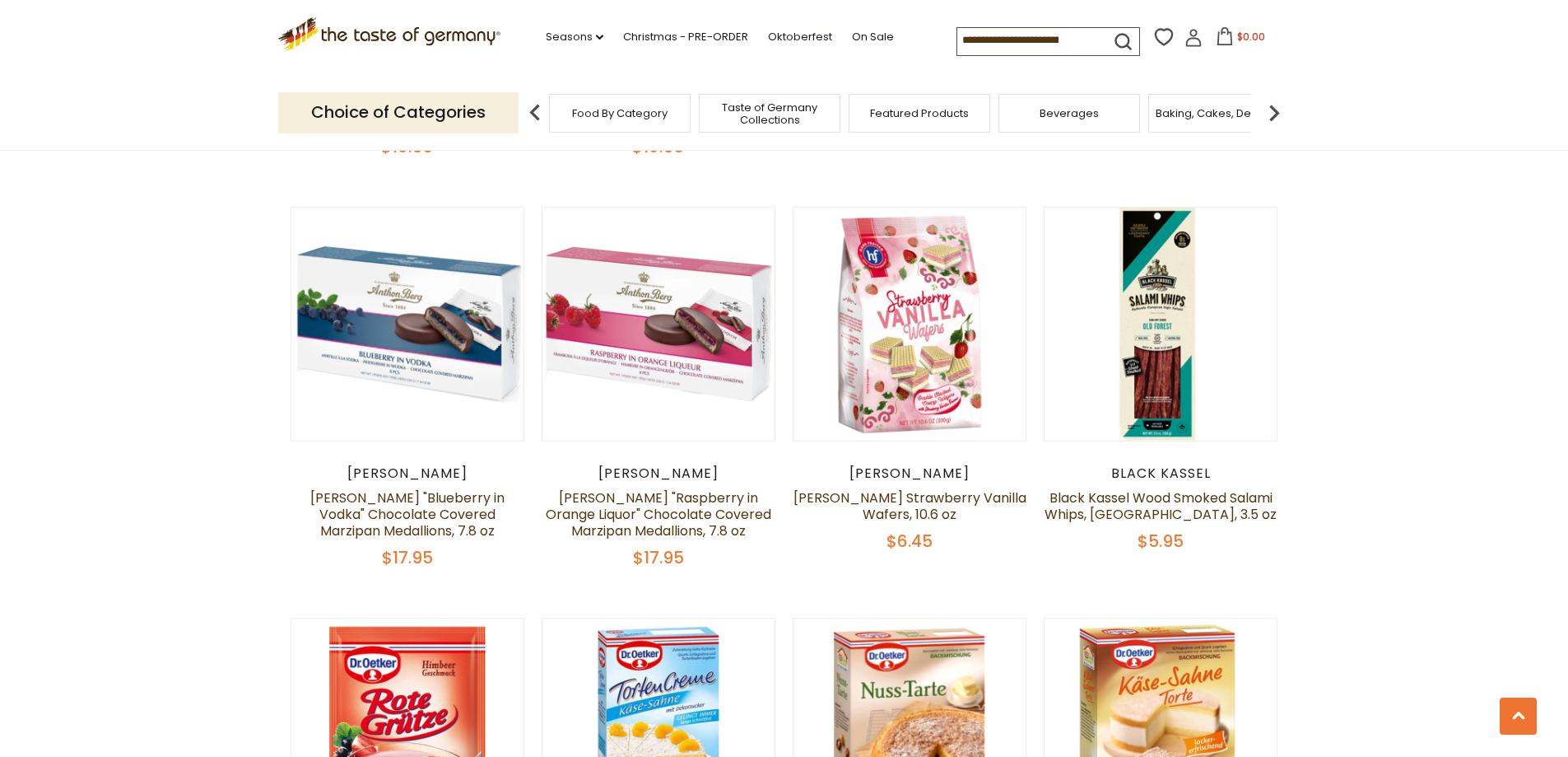
scroll to position [2234, 0]
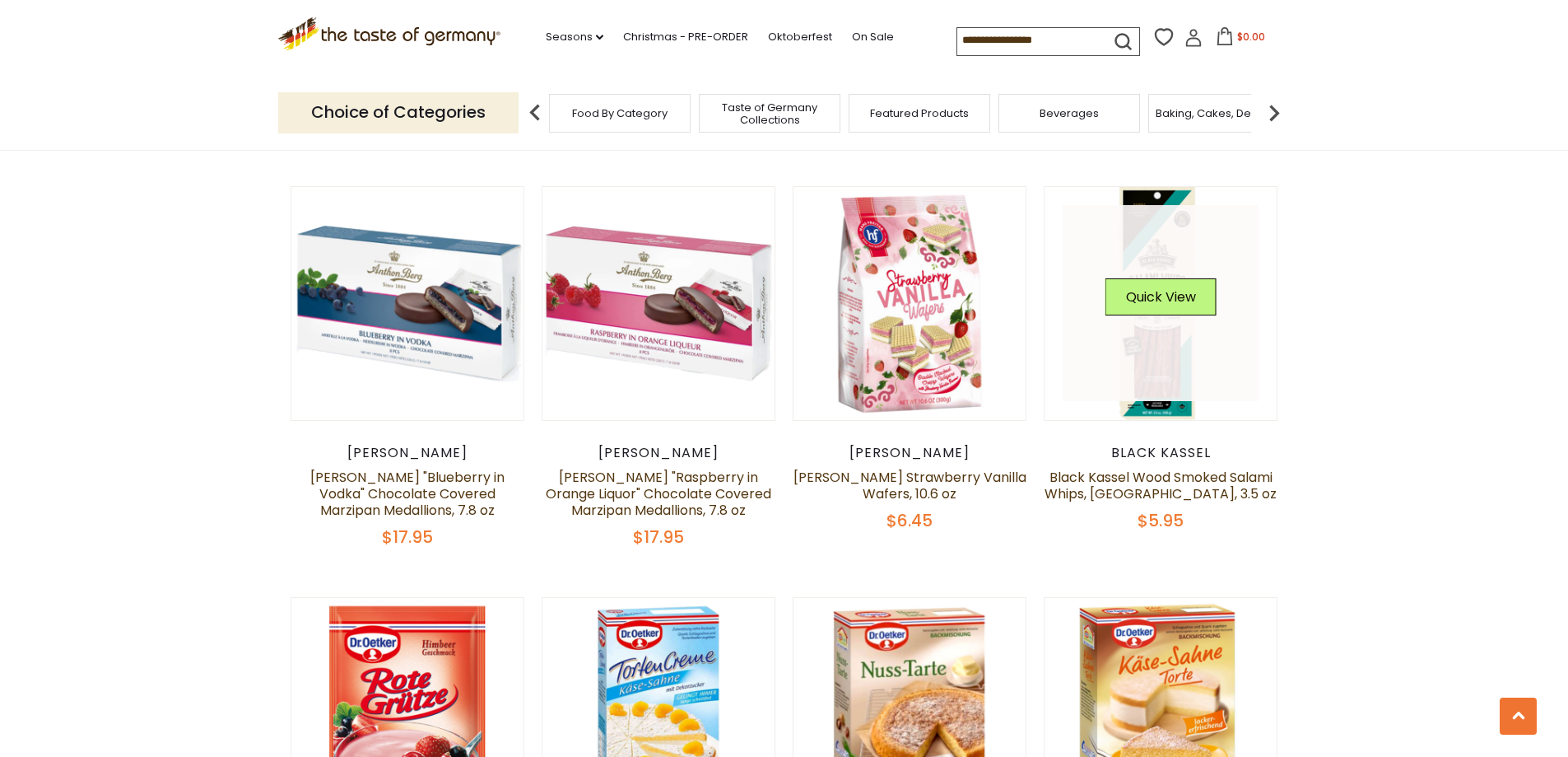
click at [1158, 302] on link at bounding box center [1161, 303] width 196 height 196
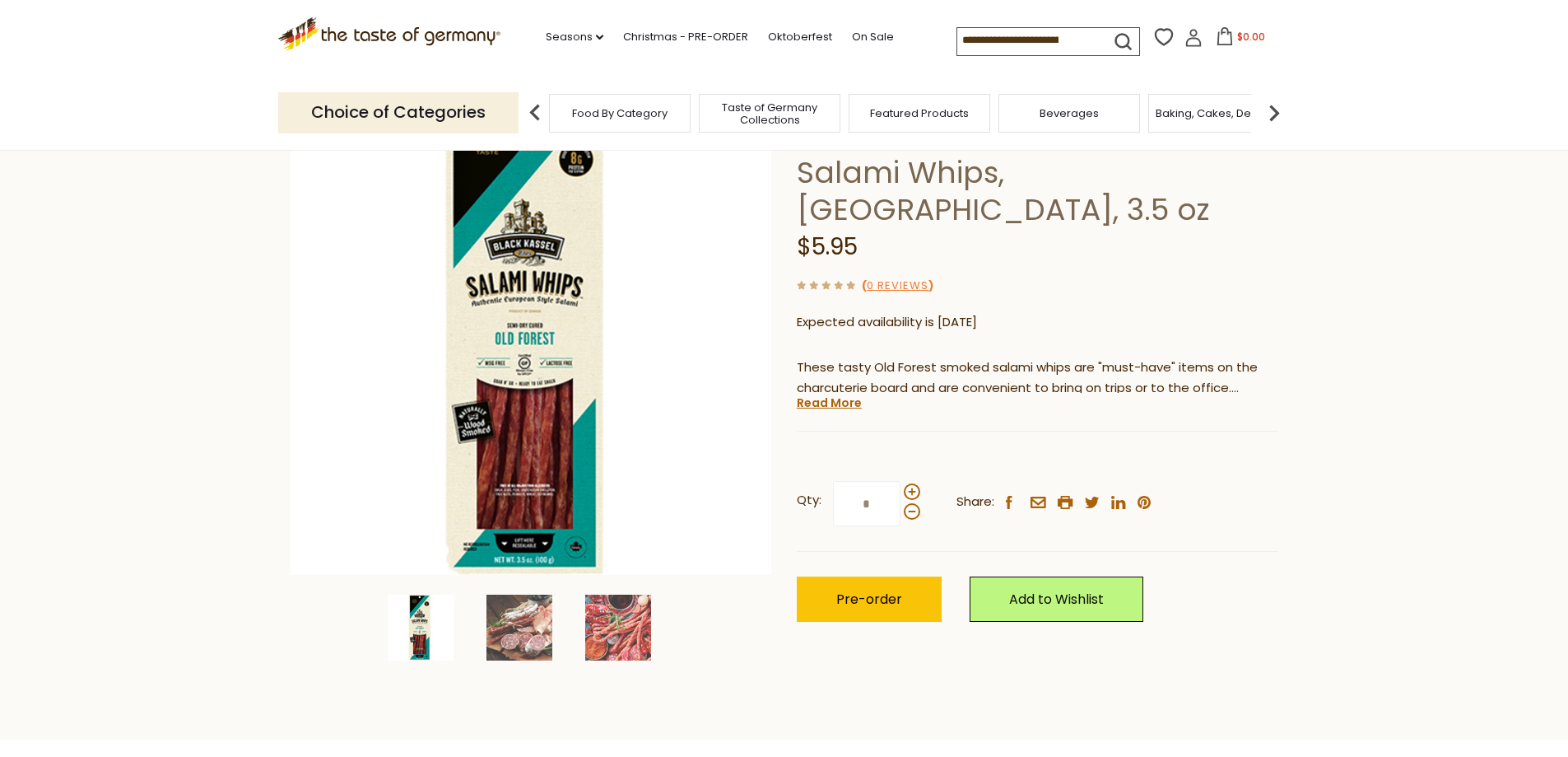
scroll to position [165, 0]
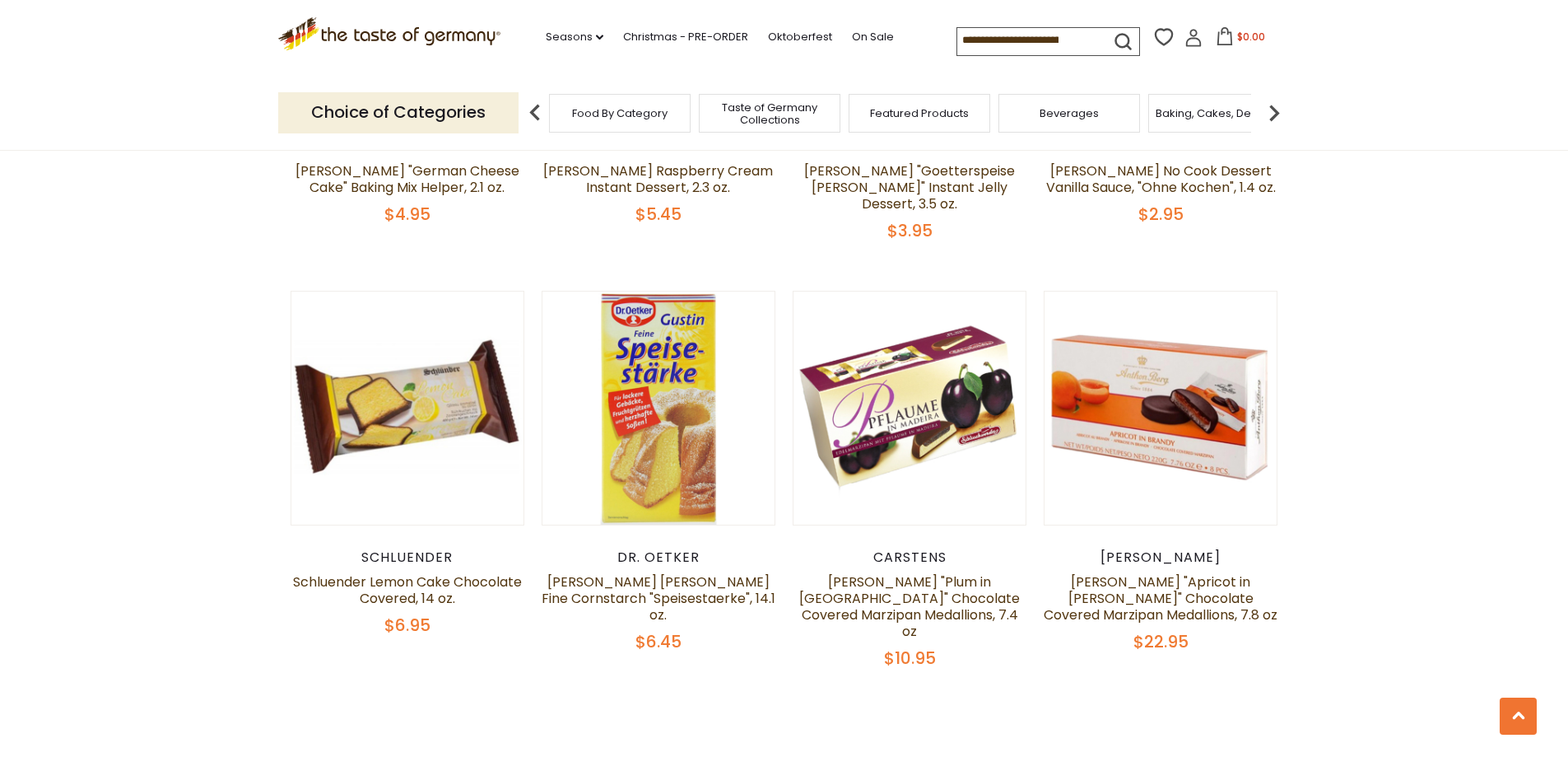
scroll to position [3388, 0]
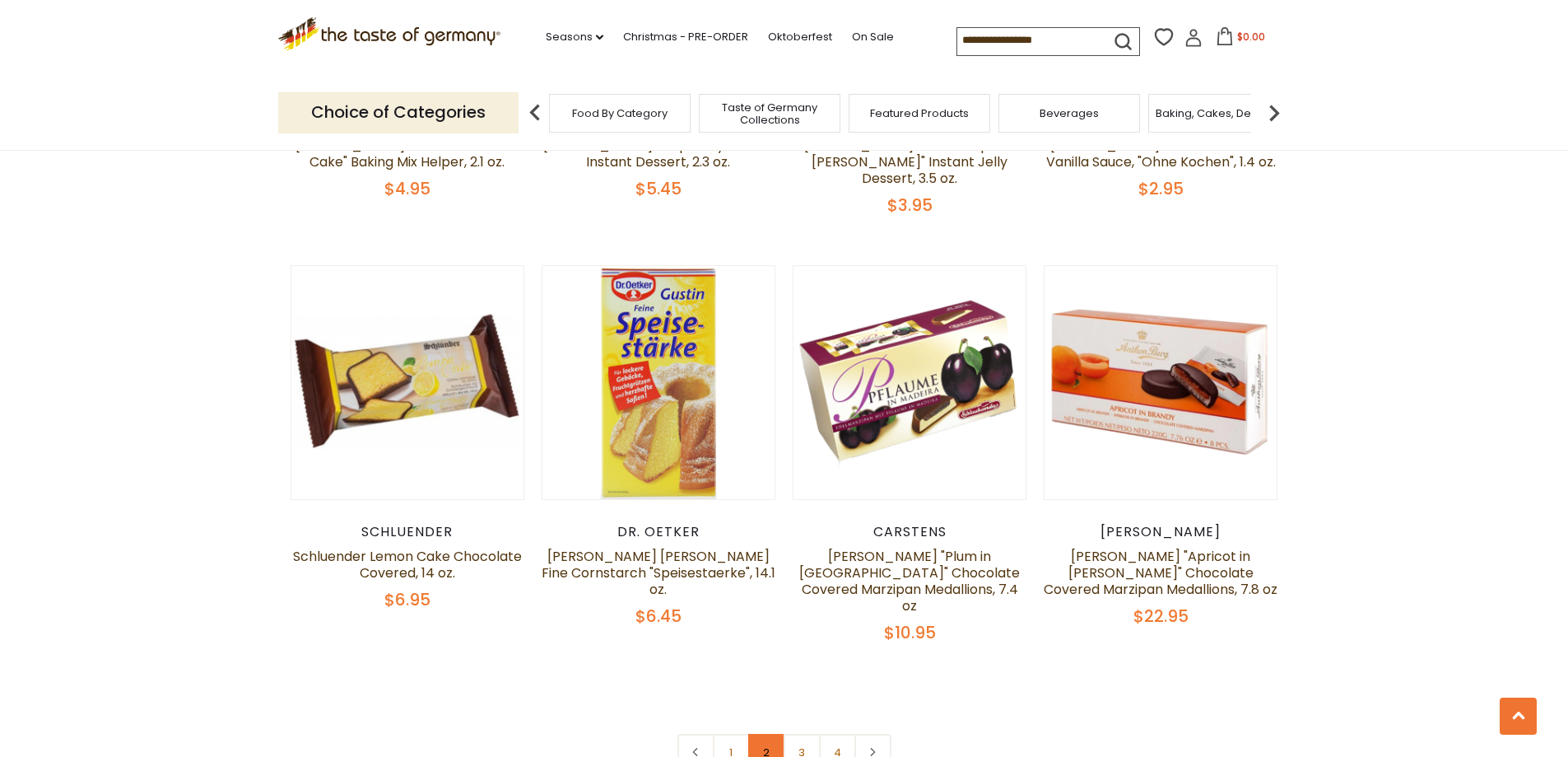
click at [764, 734] on link "2" at bounding box center [766, 752] width 37 height 37
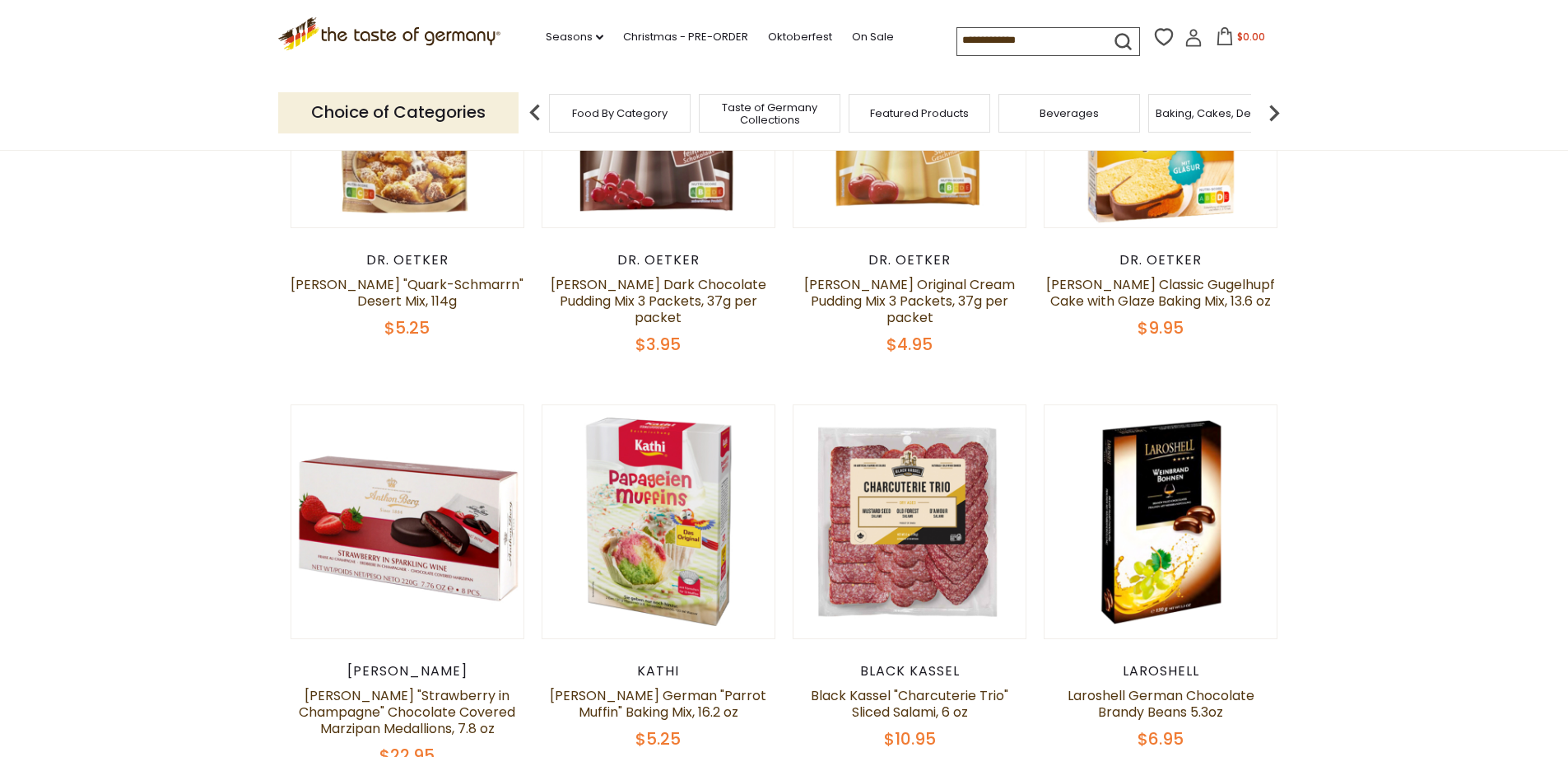
scroll to position [0, 0]
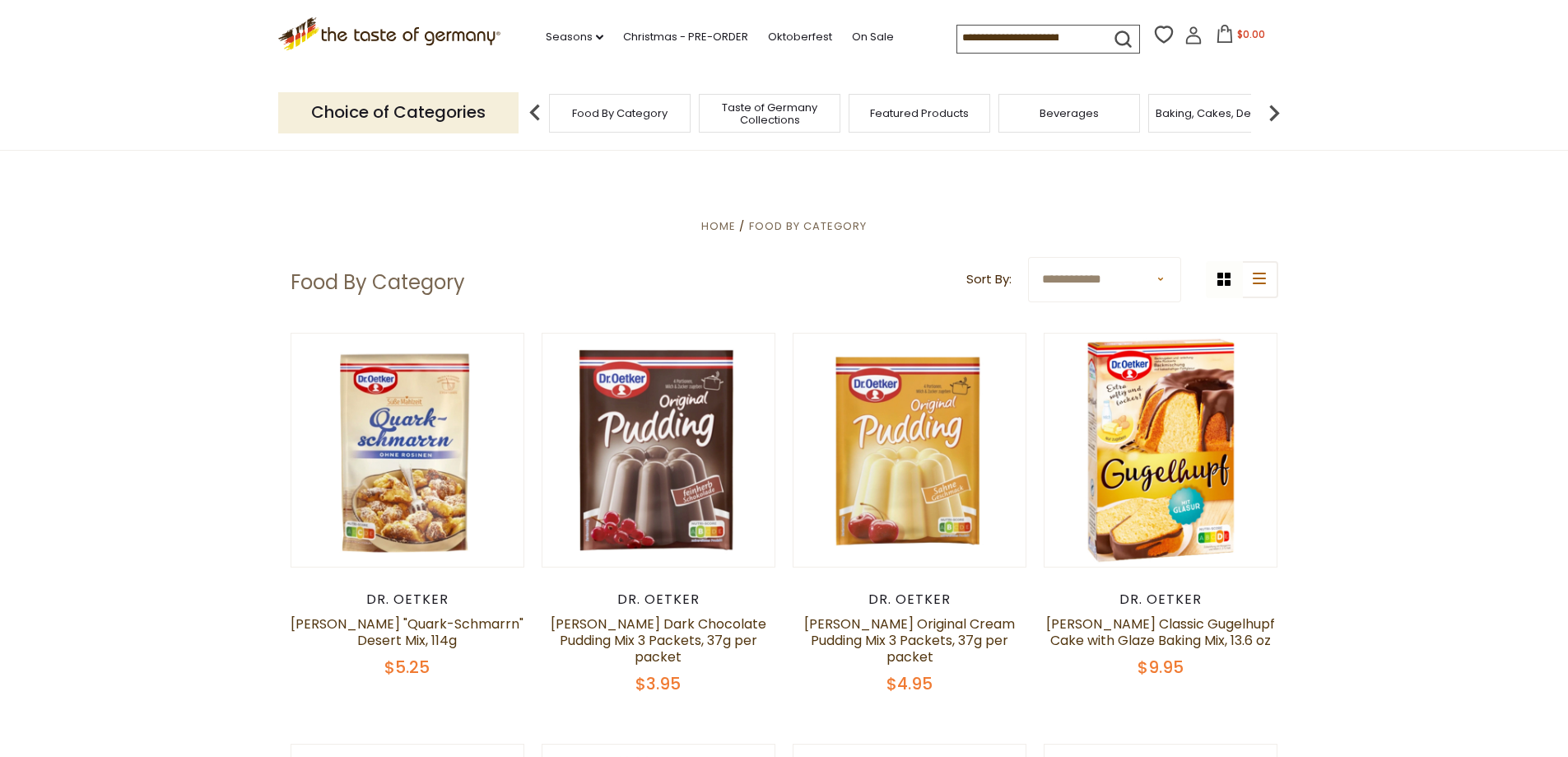
click at [609, 114] on span "Food By Category" at bounding box center [620, 113] width 95 height 13
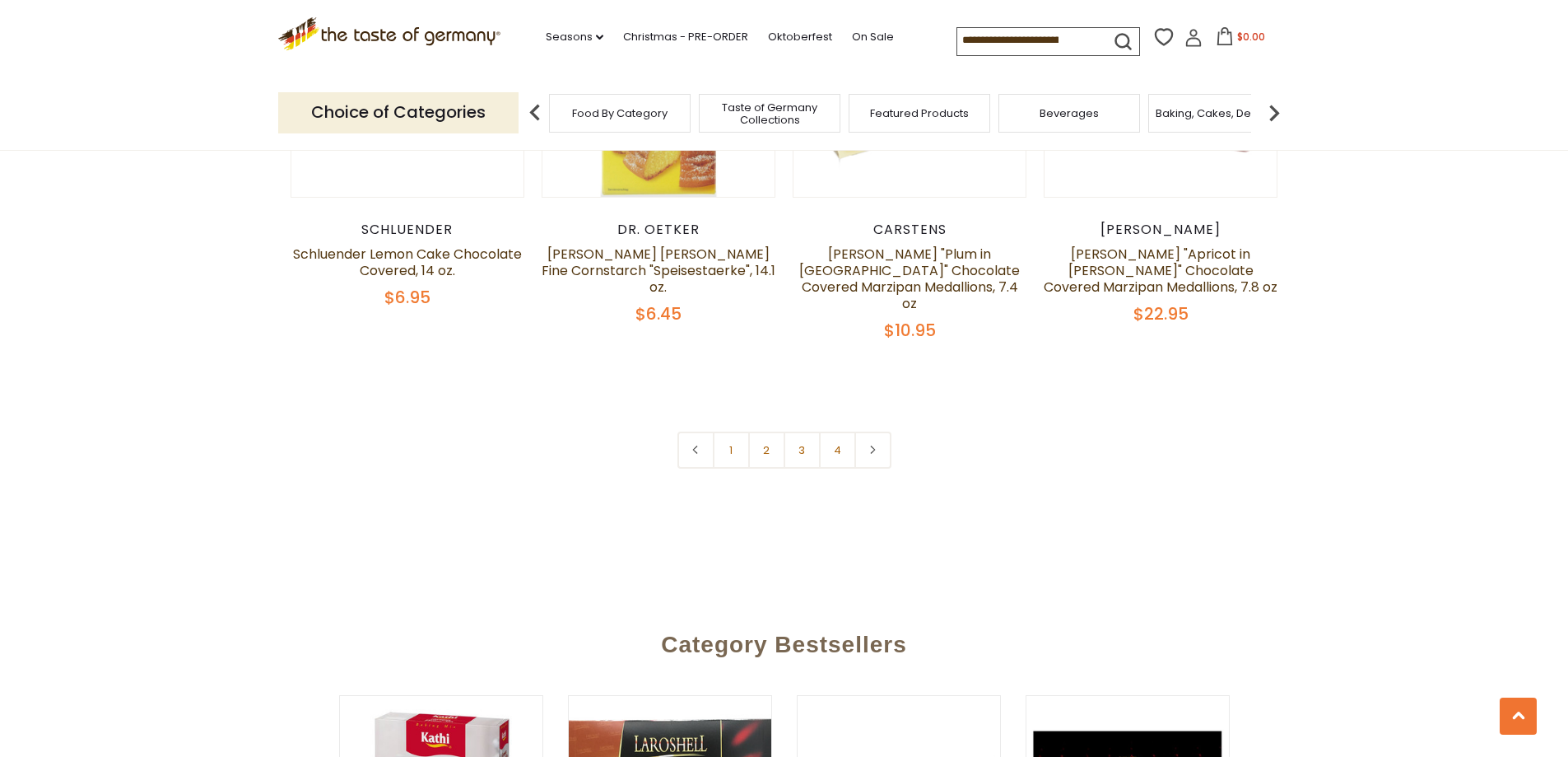
scroll to position [3707, 0]
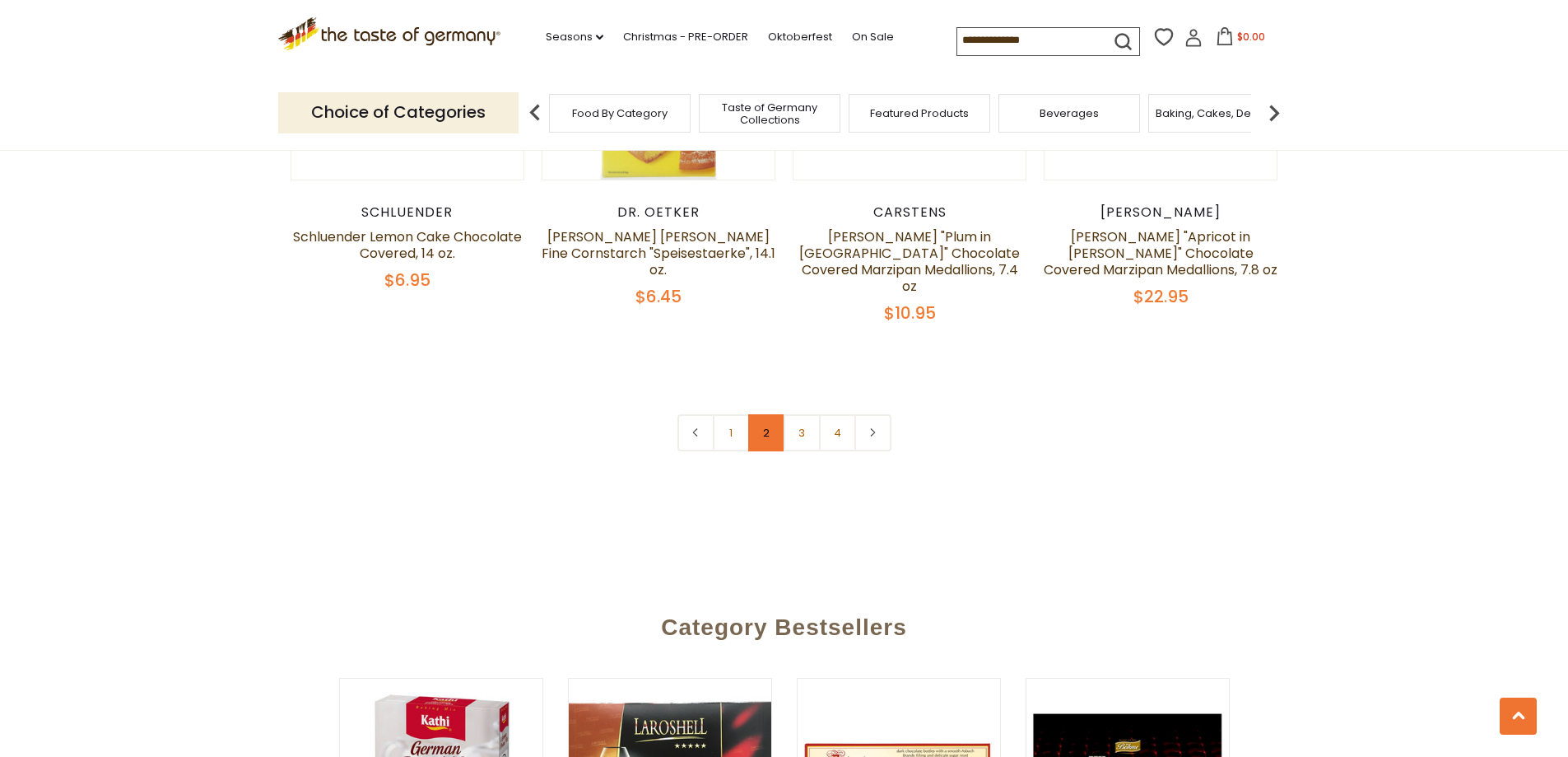
click at [767, 414] on link "2" at bounding box center [766, 432] width 37 height 37
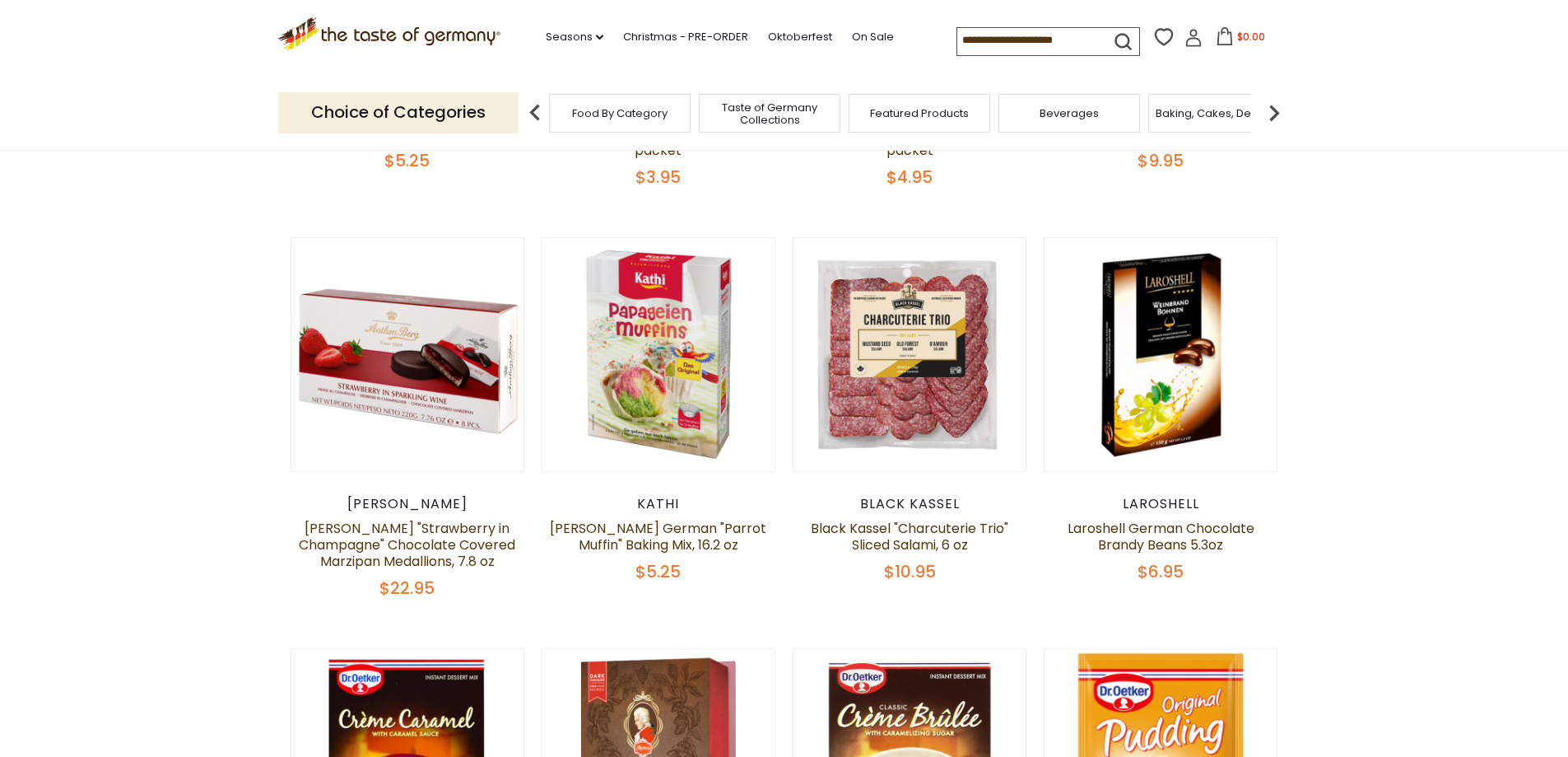
scroll to position [257, 0]
